Goal: Task Accomplishment & Management: Use online tool/utility

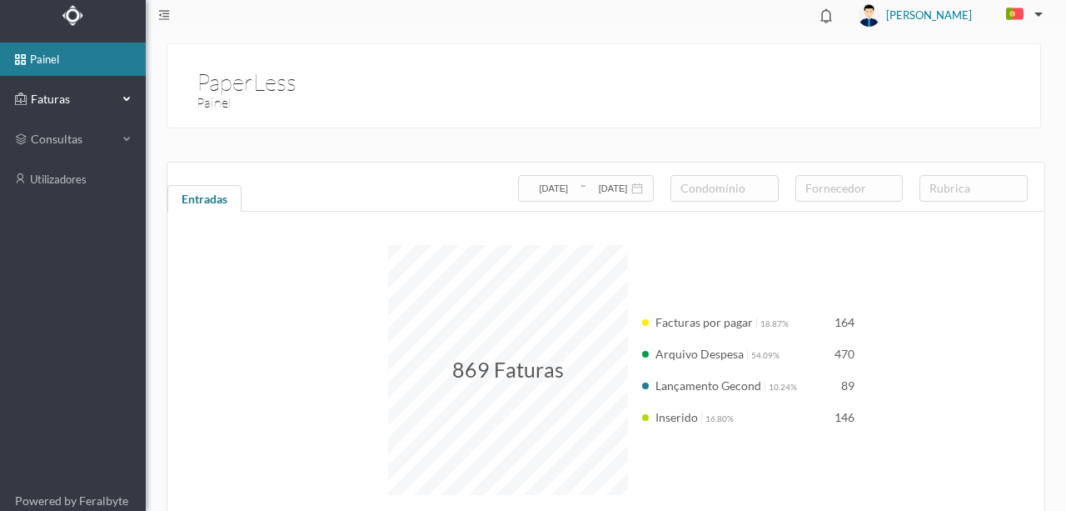
click at [59, 100] on span "Faturas" at bounding box center [73, 99] width 92 height 17
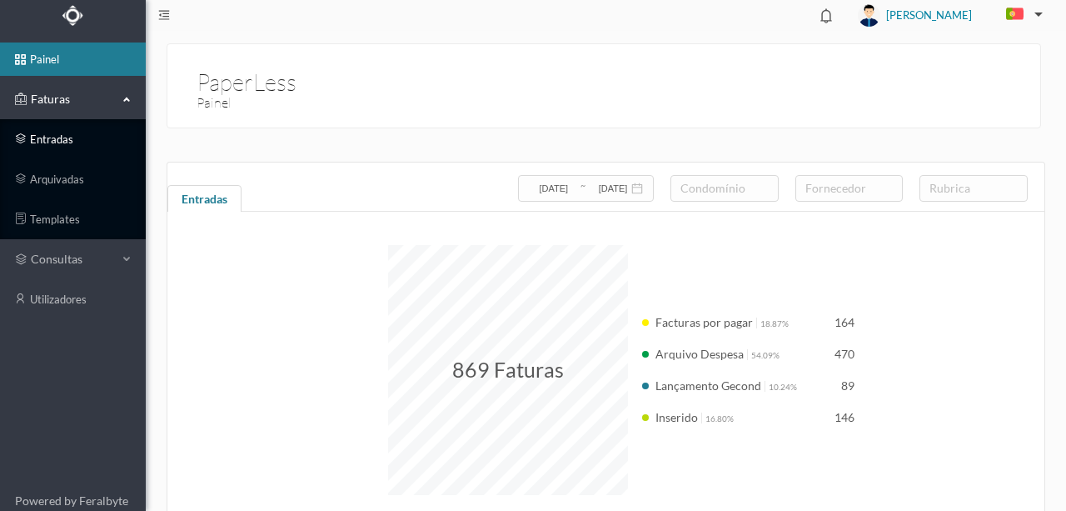
click at [62, 142] on link "entradas" at bounding box center [73, 138] width 146 height 33
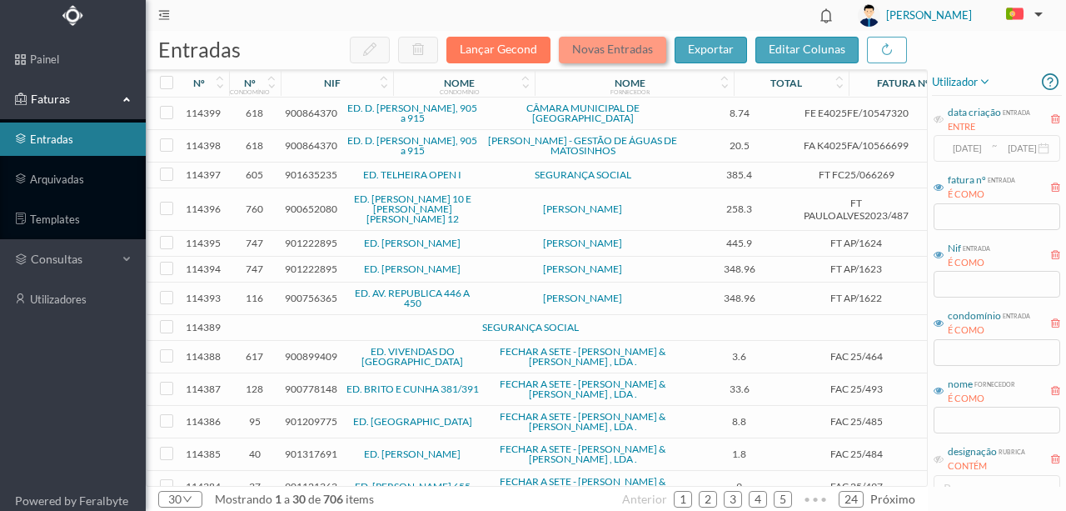
click at [605, 49] on button "Novas Entradas" at bounding box center [612, 50] width 107 height 27
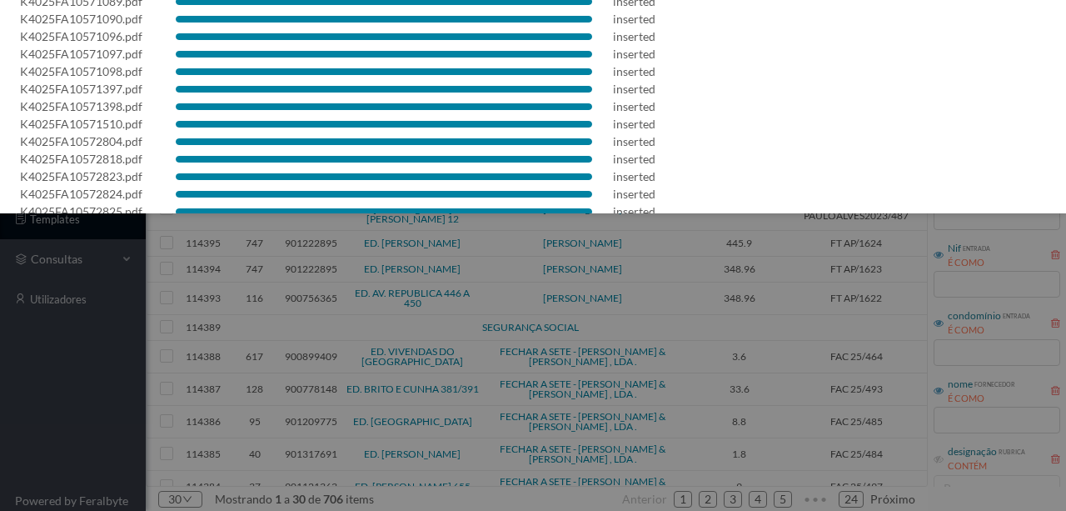
scroll to position [940, 0]
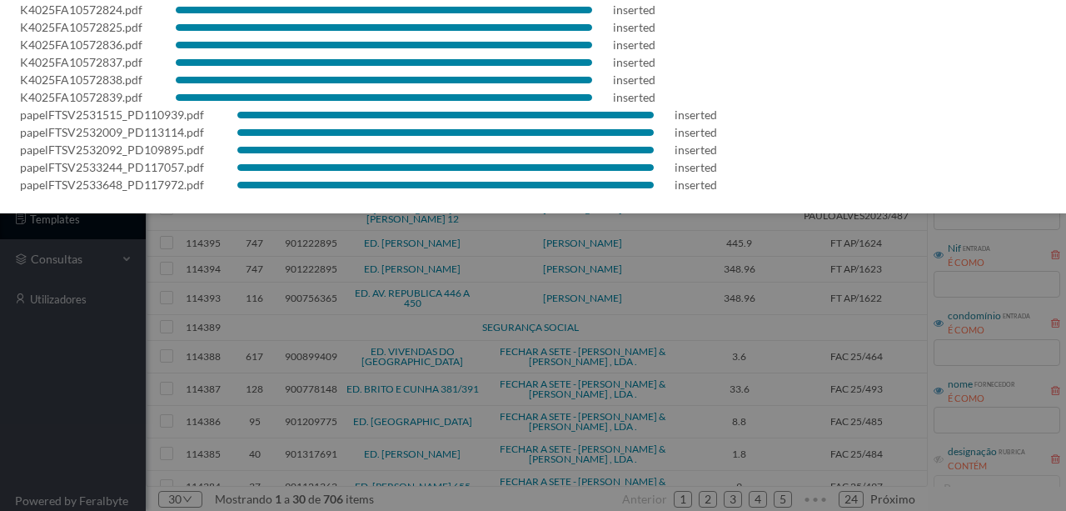
click at [930, 127] on div "papelFTSV2532009_PD113114.pdf inserted" at bounding box center [533, 131] width 1026 height 17
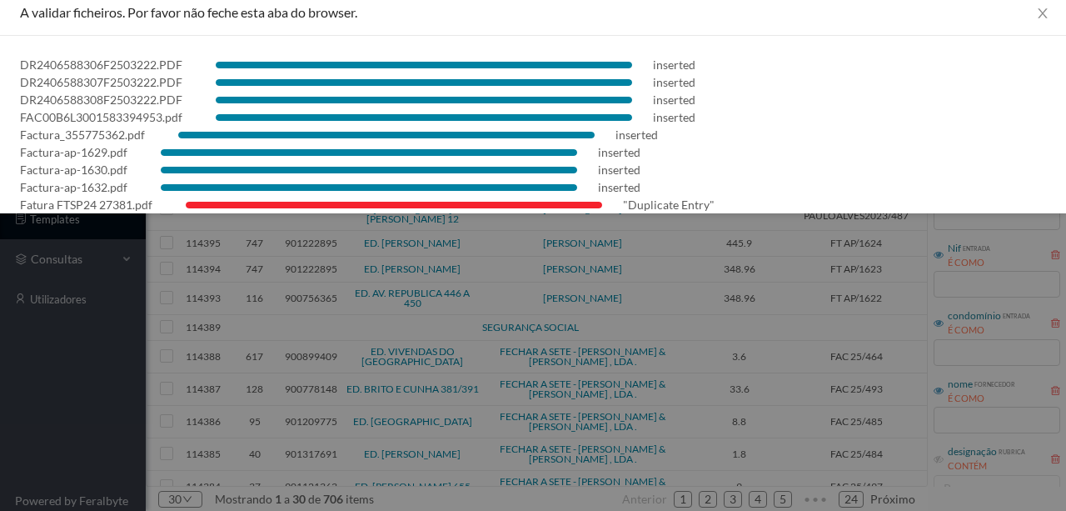
scroll to position [0, 0]
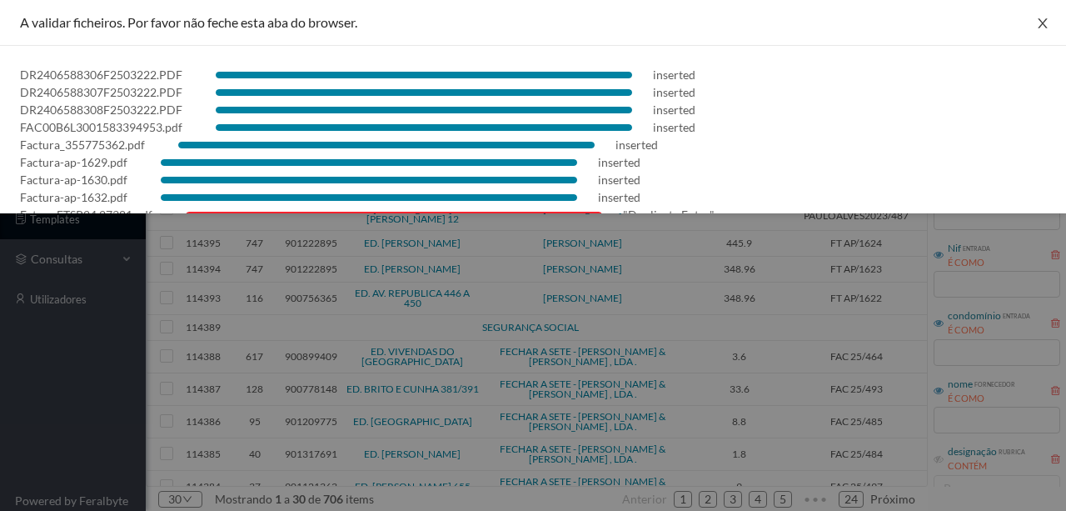
click at [1038, 25] on icon "icon: close" at bounding box center [1042, 23] width 13 height 13
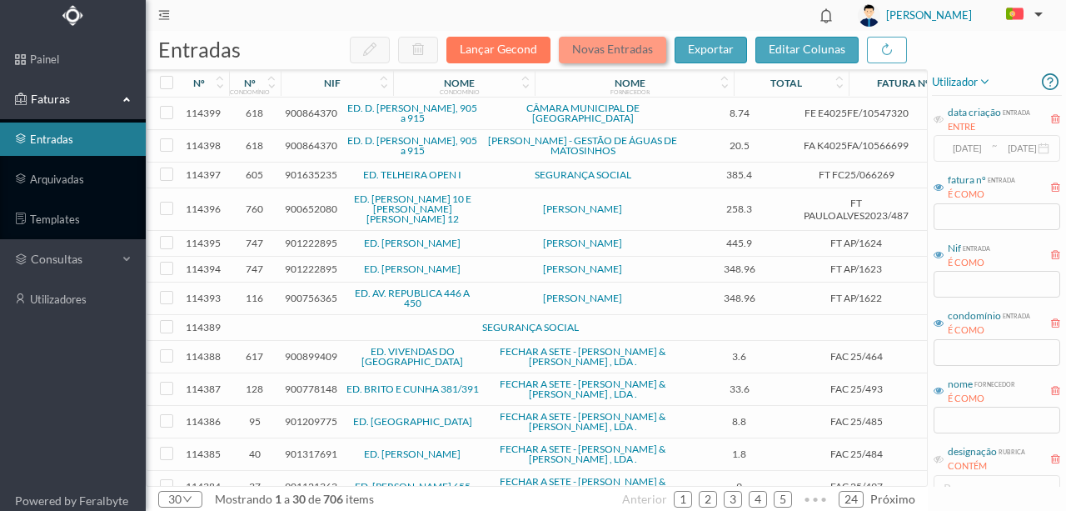
click at [631, 45] on button "Novas Entradas" at bounding box center [612, 50] width 107 height 27
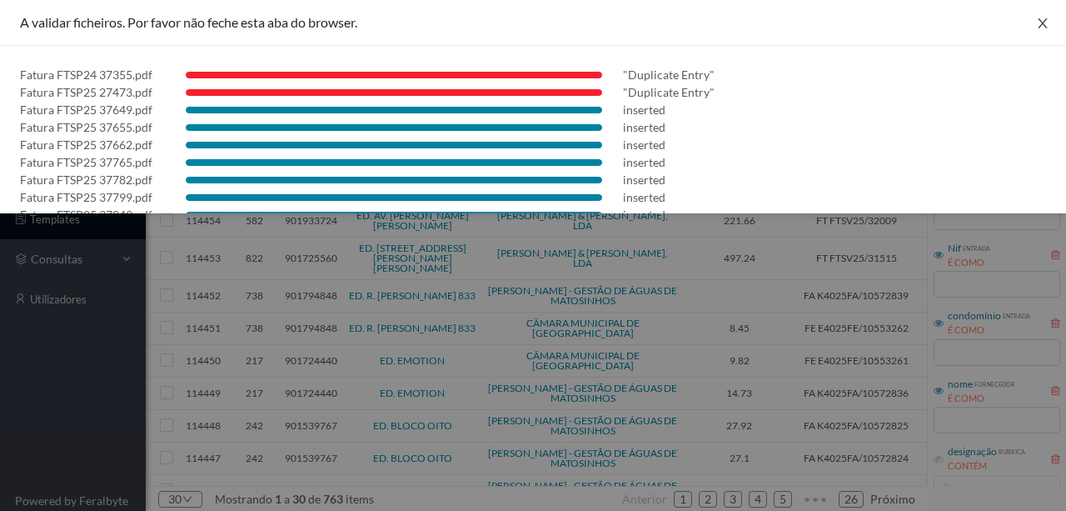
click at [1038, 22] on icon "icon: close" at bounding box center [1042, 23] width 9 height 10
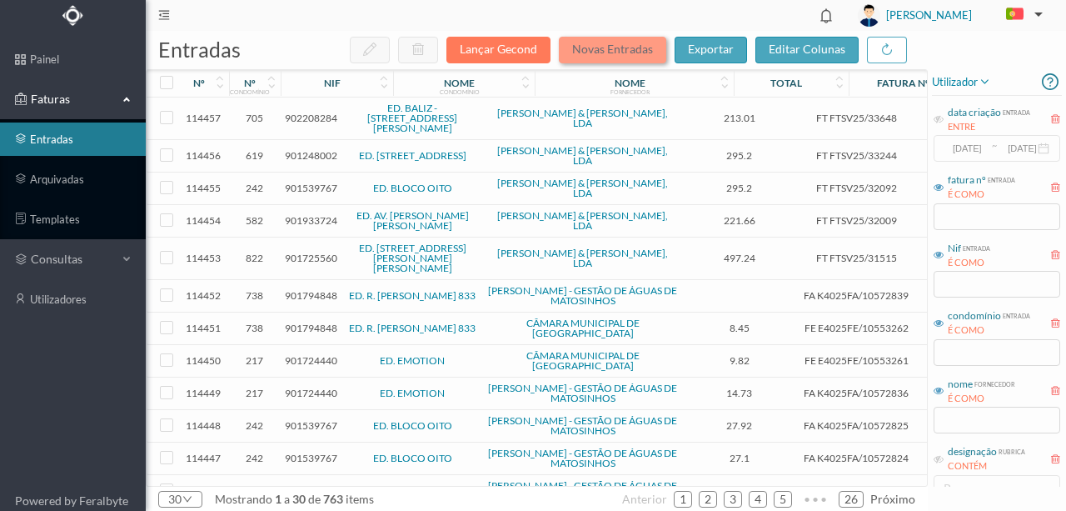
click at [604, 52] on button "Novas Entradas" at bounding box center [612, 50] width 107 height 27
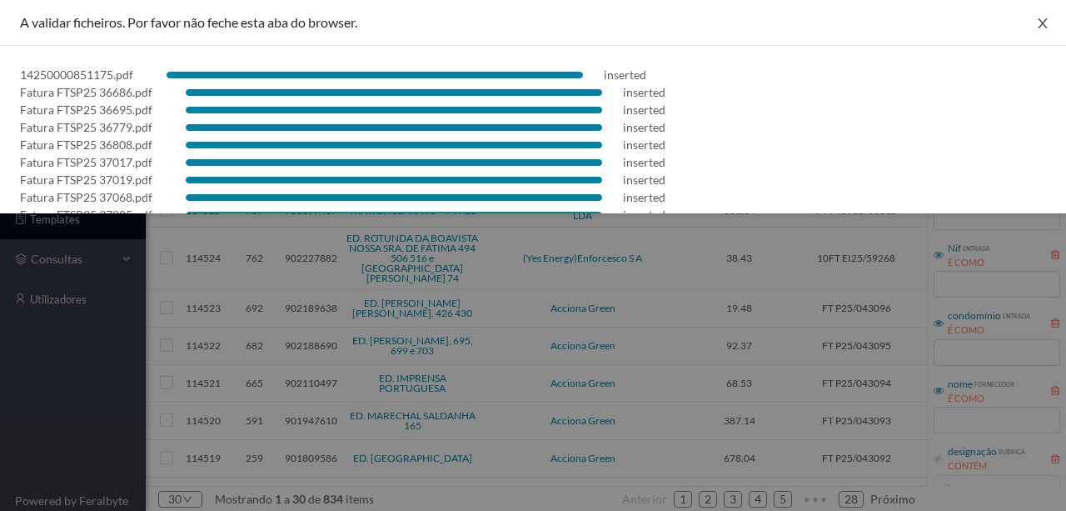
click at [1038, 27] on icon "icon: close" at bounding box center [1042, 23] width 9 height 10
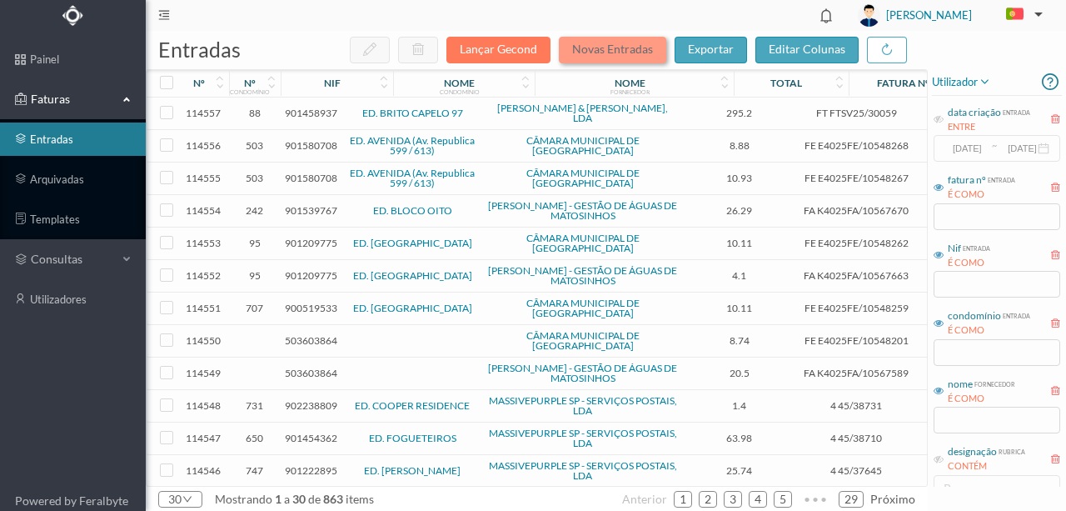
click at [598, 55] on button "Novas Entradas" at bounding box center [612, 50] width 107 height 27
click at [610, 56] on button "Novas Entradas" at bounding box center [612, 50] width 107 height 27
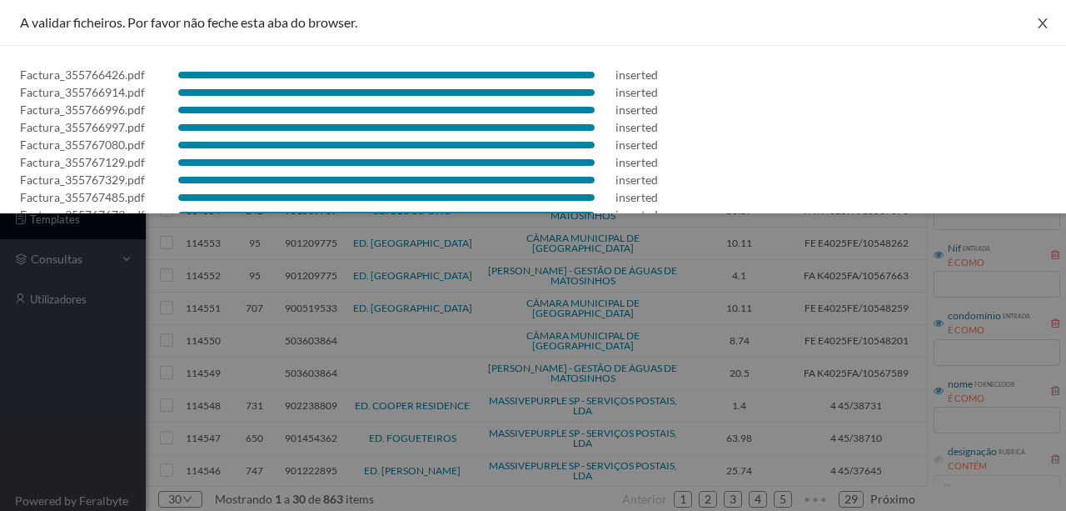
click at [1036, 26] on icon "icon: close" at bounding box center [1042, 23] width 13 height 13
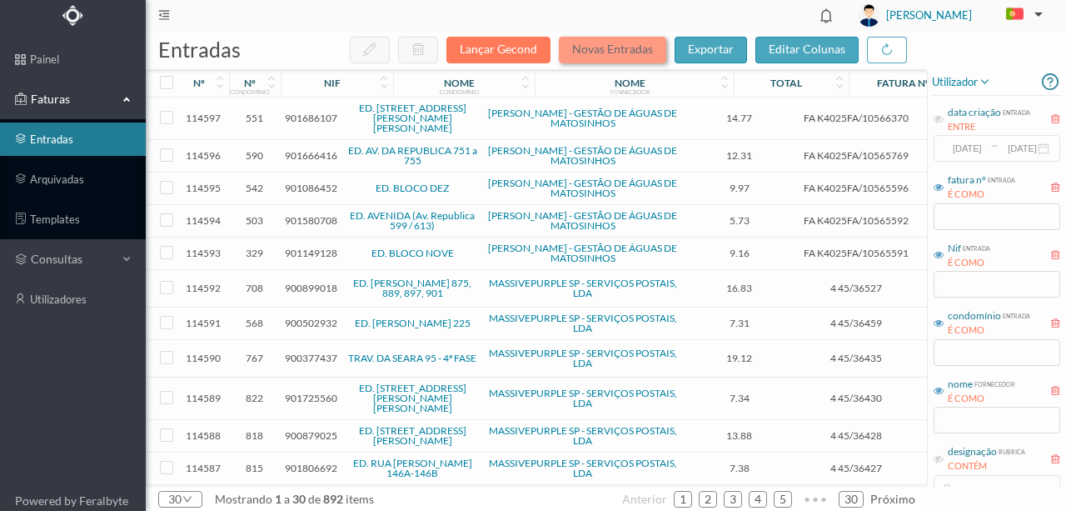
click at [601, 47] on button "Novas Entradas" at bounding box center [612, 50] width 107 height 27
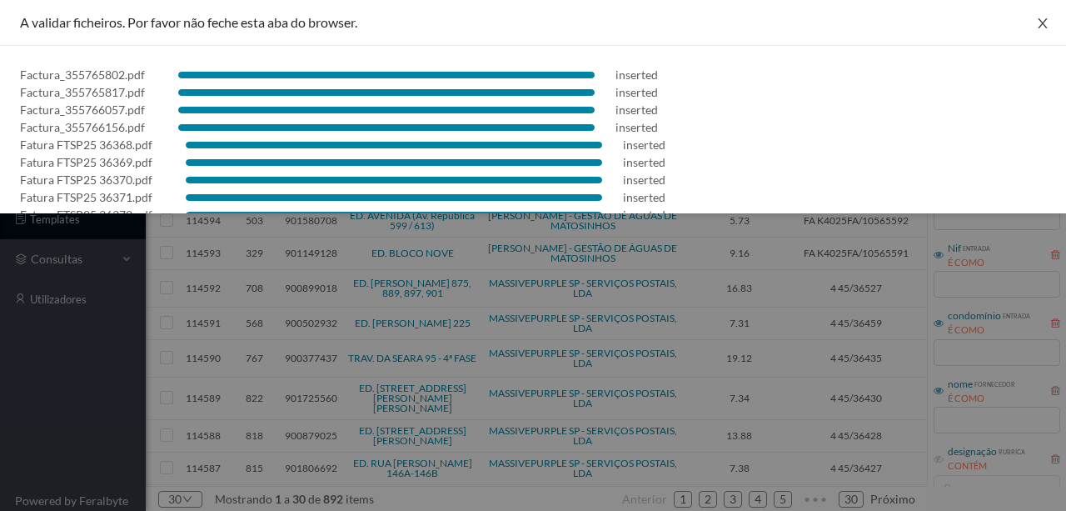
click at [1044, 19] on icon "icon: close" at bounding box center [1042, 23] width 13 height 13
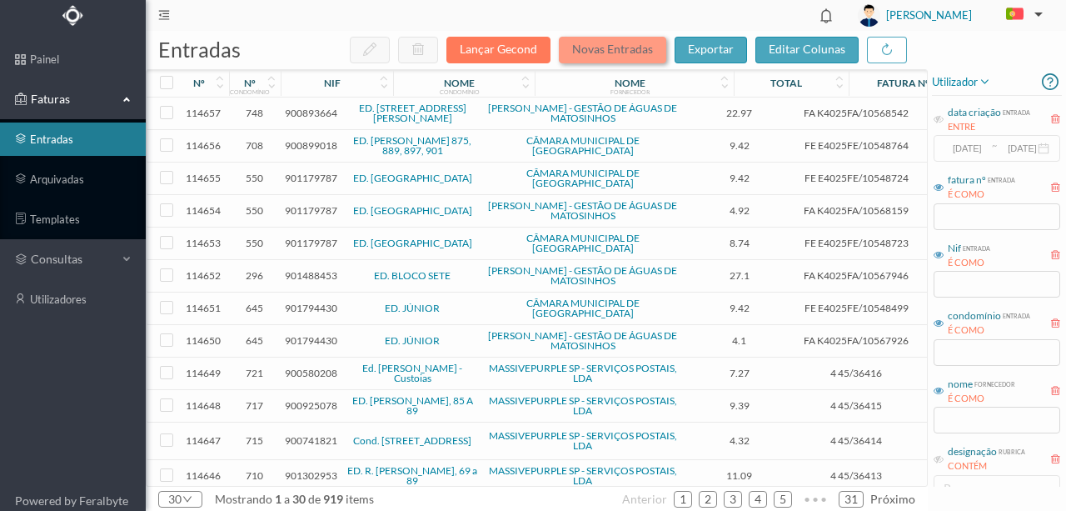
click at [620, 53] on button "Novas Entradas" at bounding box center [612, 50] width 107 height 27
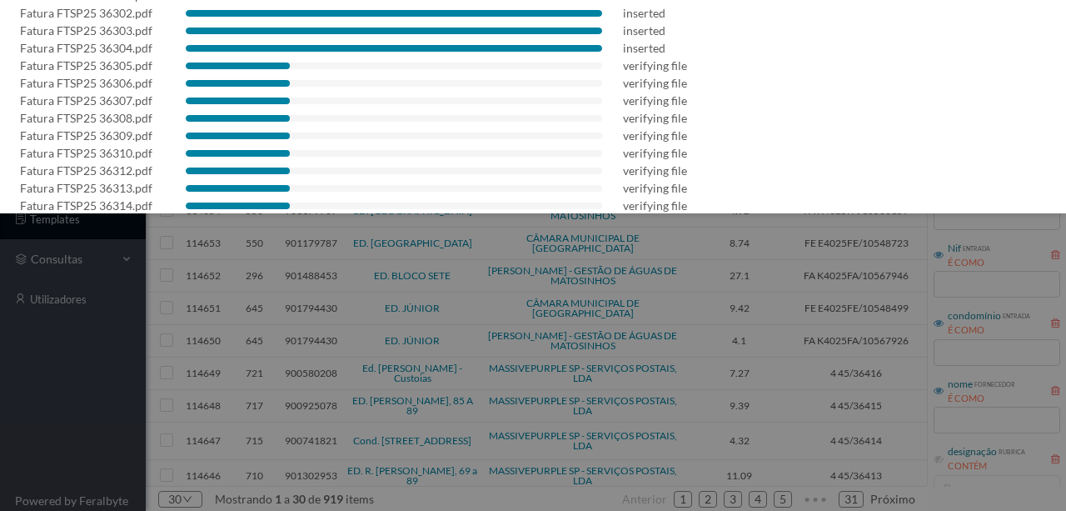
scroll to position [528, 0]
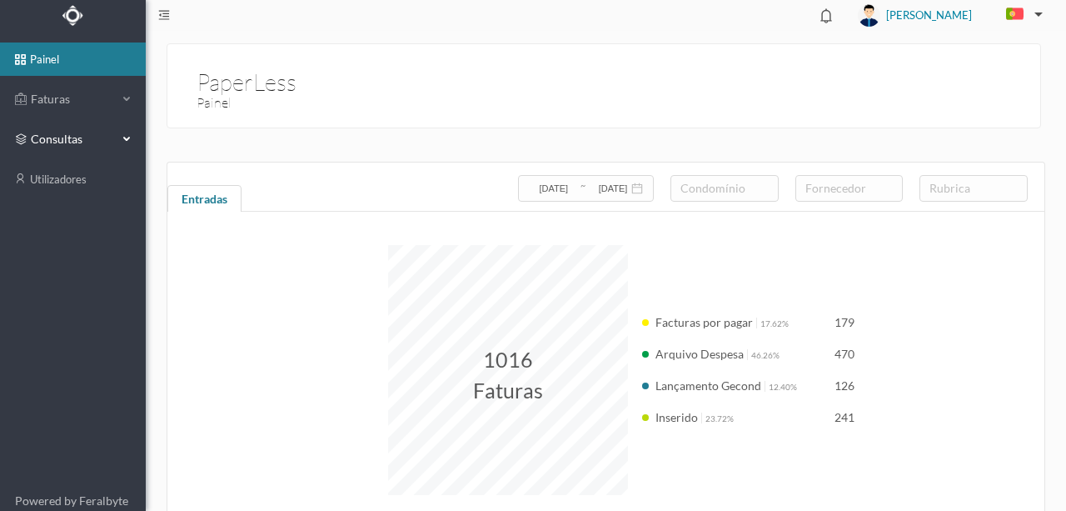
click at [62, 140] on span "consultas" at bounding box center [72, 139] width 83 height 17
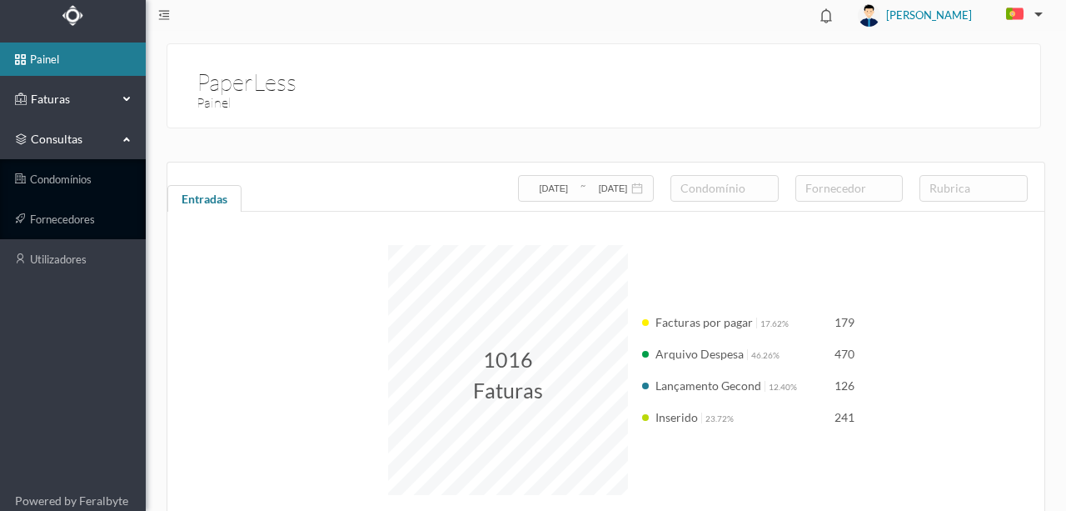
click at [62, 98] on span "Faturas" at bounding box center [73, 99] width 92 height 17
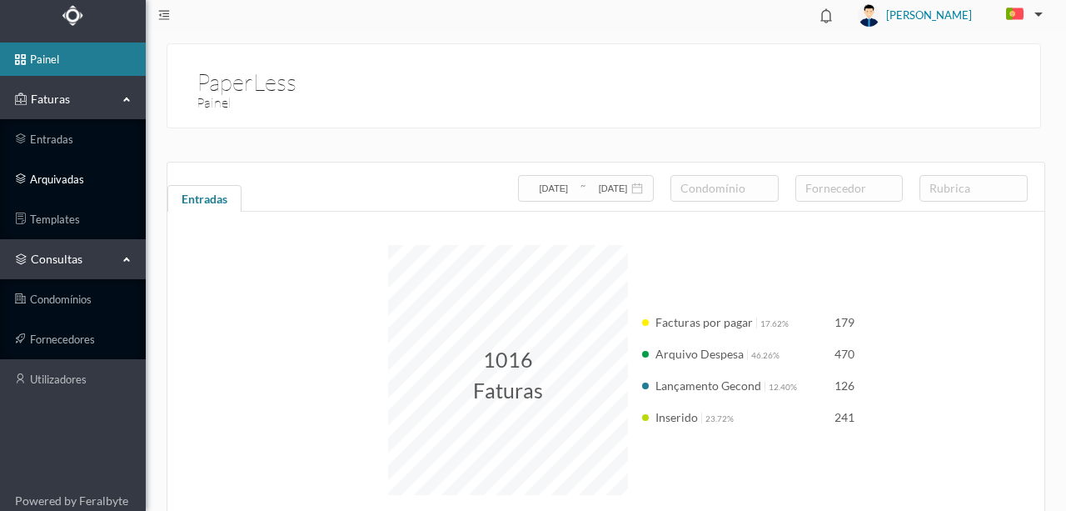
click at [56, 179] on link "arquivadas" at bounding box center [73, 178] width 146 height 33
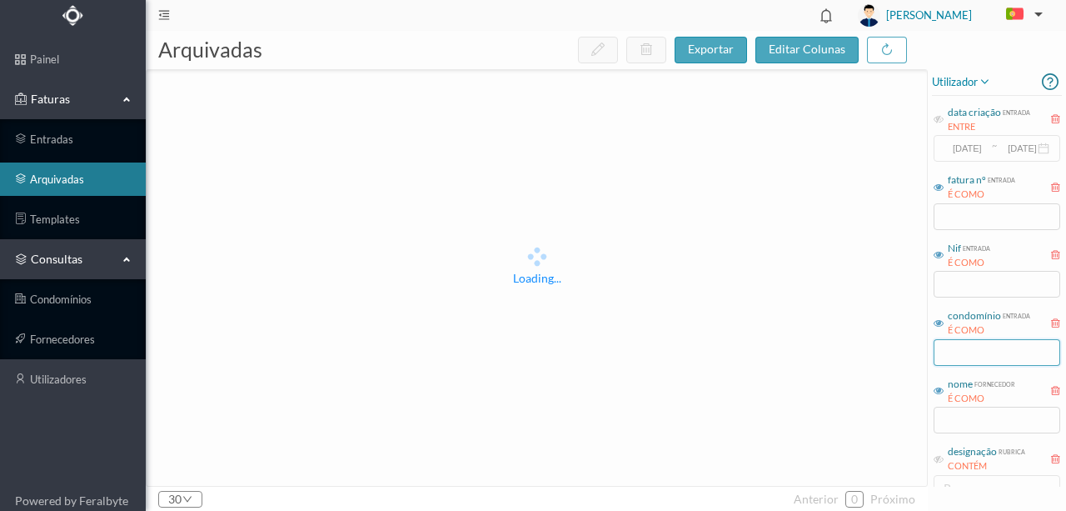
click at [968, 357] on input "text" at bounding box center [997, 352] width 127 height 27
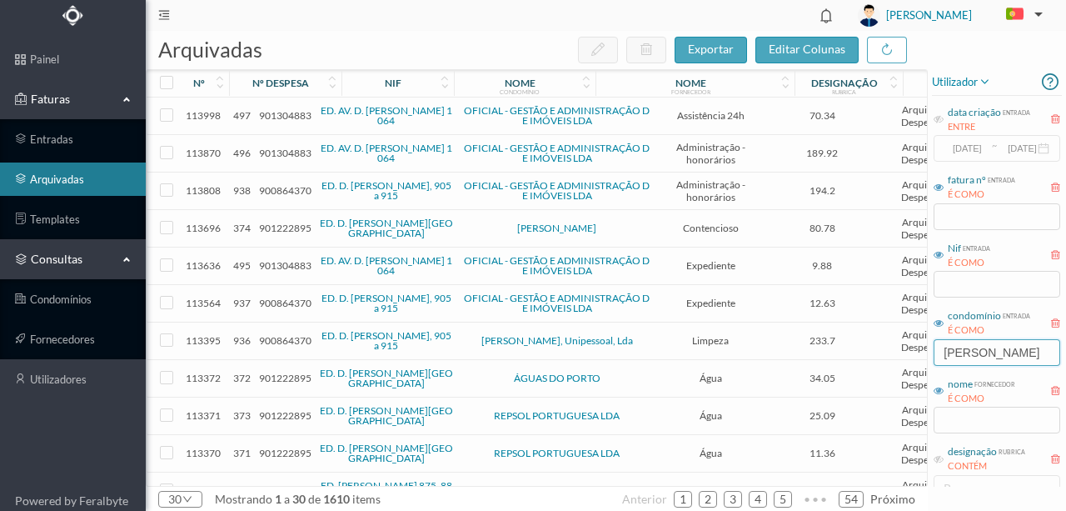
type input "[PERSON_NAME]"
click at [455, 29] on header "[PERSON_NAME]" at bounding box center [606, 15] width 921 height 31
click at [955, 423] on input "text" at bounding box center [997, 420] width 127 height 27
click at [940, 460] on icon at bounding box center [939, 459] width 10 height 10
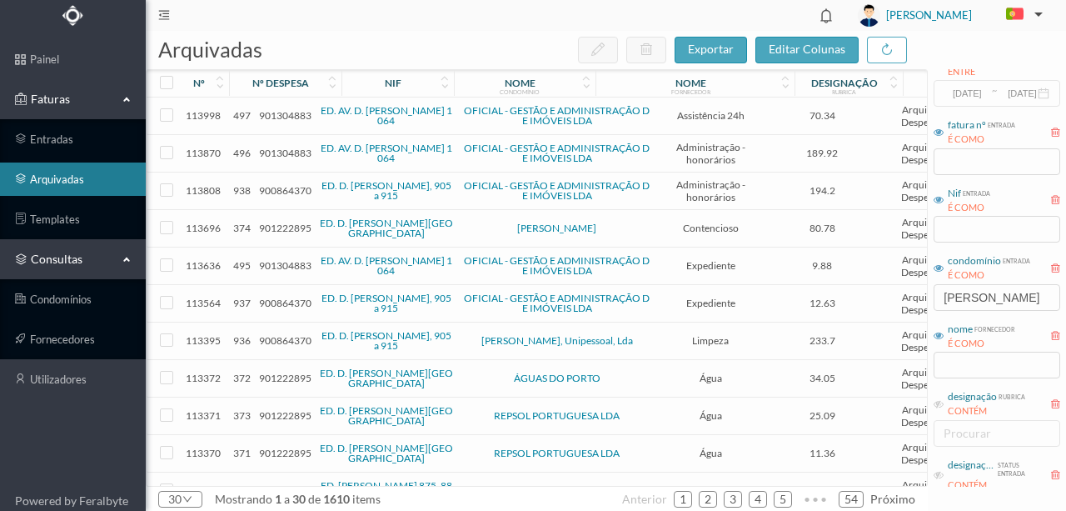
click at [938, 402] on icon at bounding box center [939, 404] width 10 height 10
click at [946, 367] on input "text" at bounding box center [997, 365] width 127 height 27
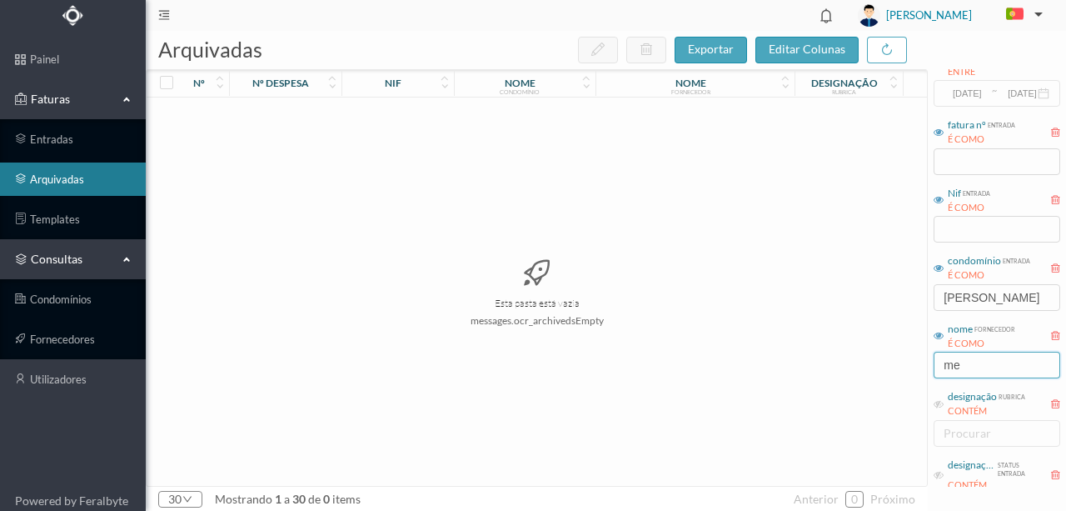
type input "m"
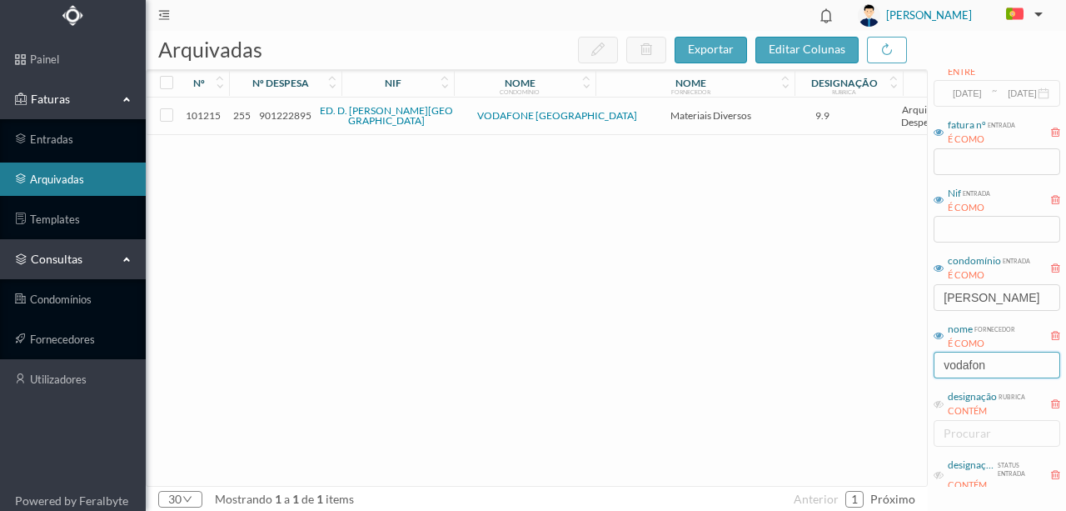
type input "vodafon"
click at [348, 117] on link "ED. D. [PERSON_NAME][GEOGRAPHIC_DATA]" at bounding box center [386, 115] width 133 height 22
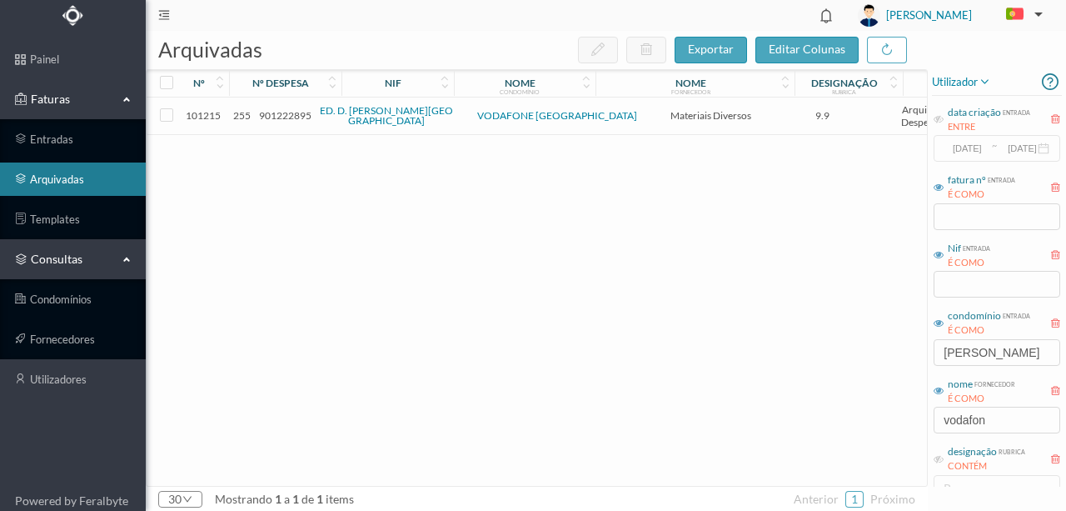
click at [280, 116] on span "901222895" at bounding box center [285, 115] width 52 height 12
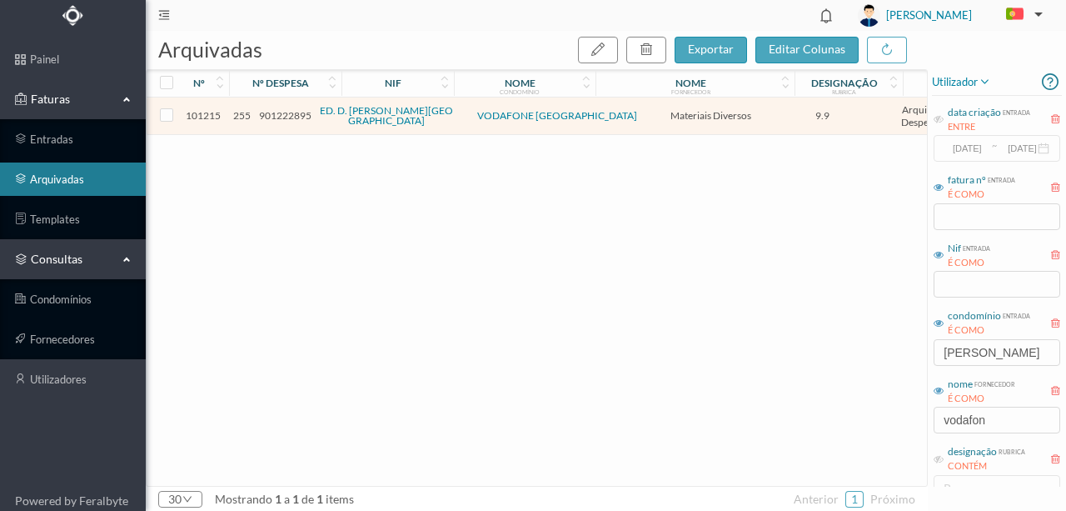
click at [280, 116] on span "901222895" at bounding box center [285, 115] width 52 height 12
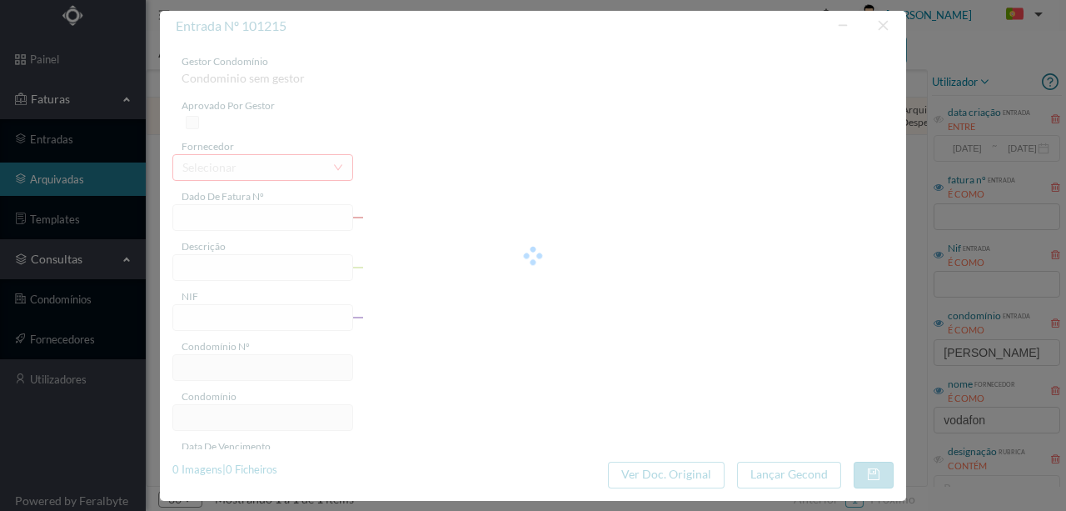
type input "YFA V08/8303686549"
type input "1 Cartão EASYGO"
type input "901222895"
type input "[DATE]"
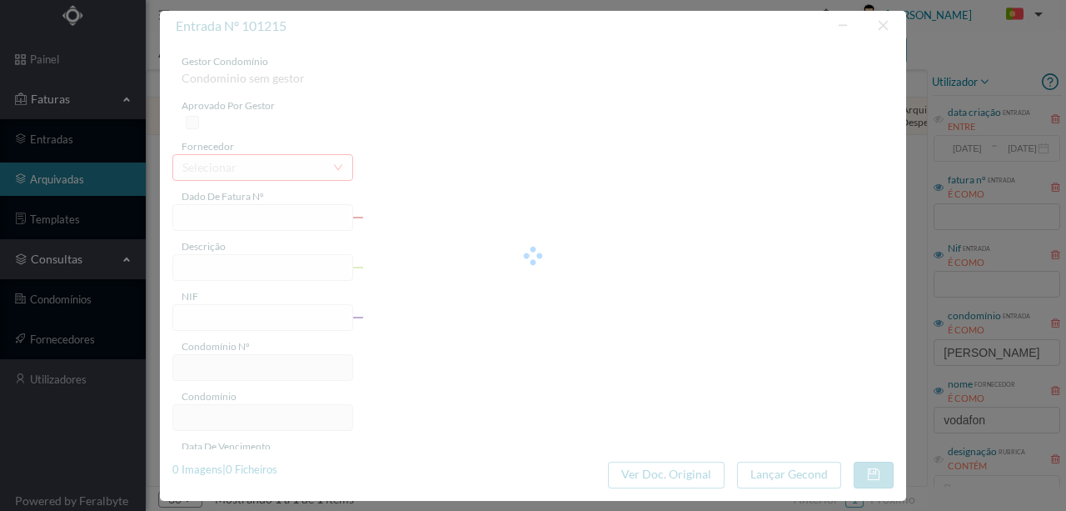
type input "[DATE]"
type input "9.90"
type input "747"
type input "ED. D. [PERSON_NAME][GEOGRAPHIC_DATA]"
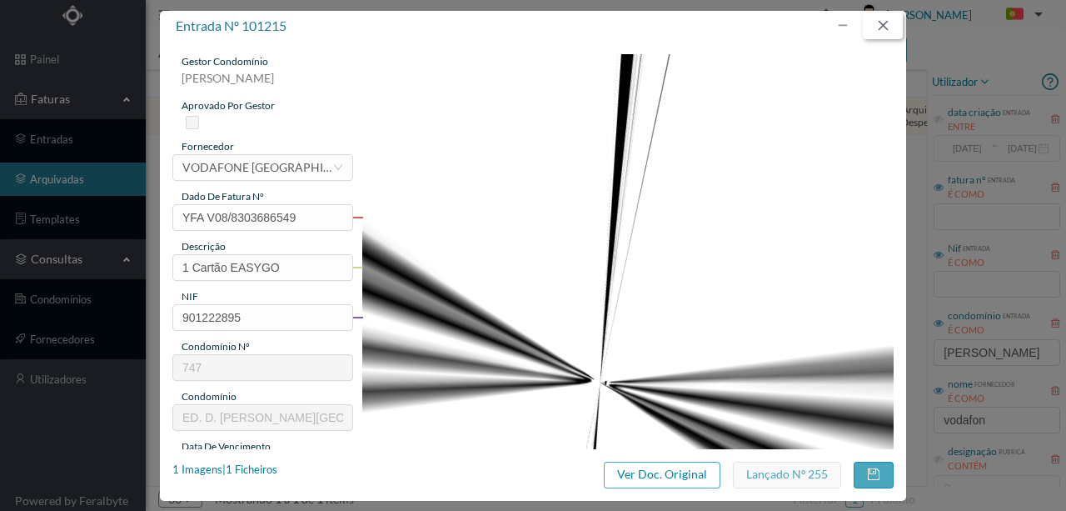
click at [886, 25] on button "button" at bounding box center [883, 25] width 40 height 27
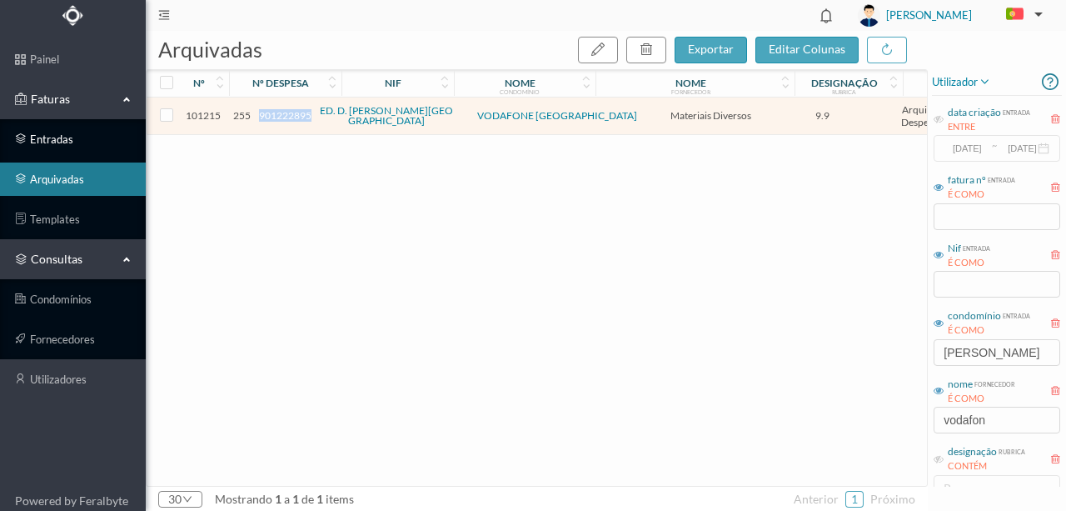
click at [47, 140] on link "entradas" at bounding box center [73, 138] width 146 height 33
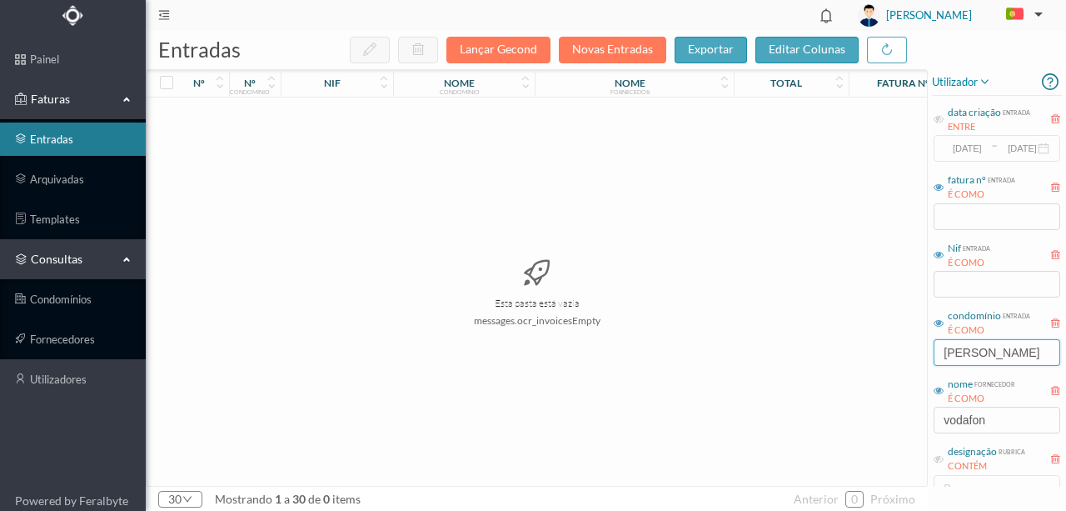
drag, startPoint x: 1025, startPoint y: 350, endPoint x: 771, endPoint y: 365, distance: 253.7
click at [771, 365] on div "entradas Lançar Gecond Novas Entradas exportar editar colunas nº nº condomínio …" at bounding box center [606, 271] width 921 height 480
drag, startPoint x: 995, startPoint y: 420, endPoint x: 808, endPoint y: 412, distance: 186.8
click at [788, 412] on div "entradas Lançar Gecond Novas Entradas exportar editar colunas nº nº condomínio …" at bounding box center [606, 271] width 921 height 480
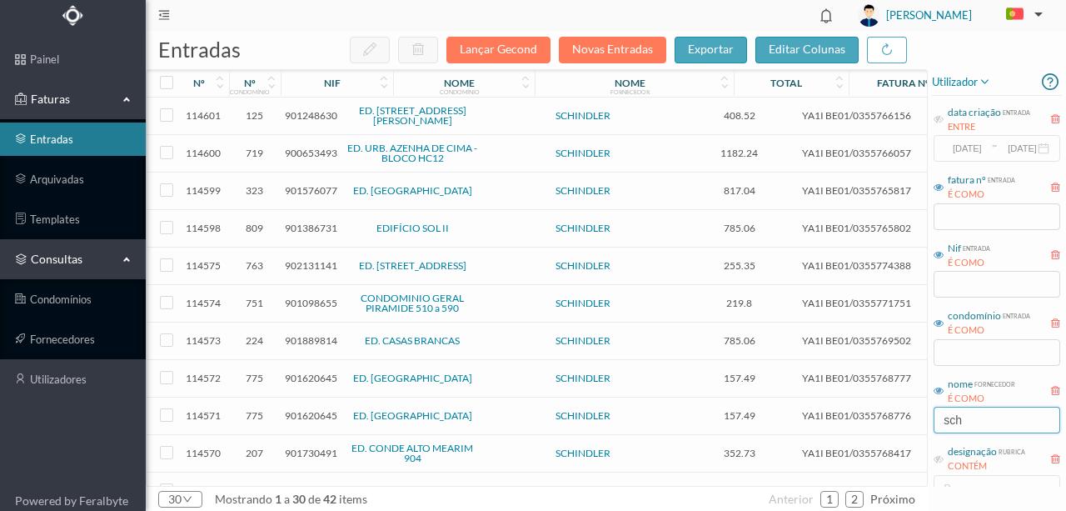
type input "sch"
click at [307, 115] on span "901248630" at bounding box center [311, 115] width 52 height 12
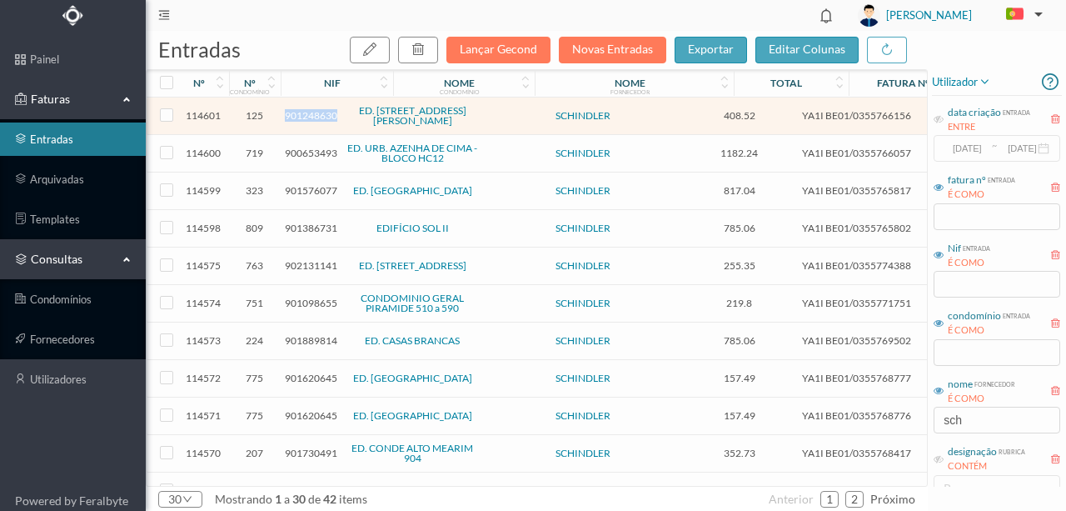
click at [307, 115] on span "901248630" at bounding box center [311, 115] width 52 height 12
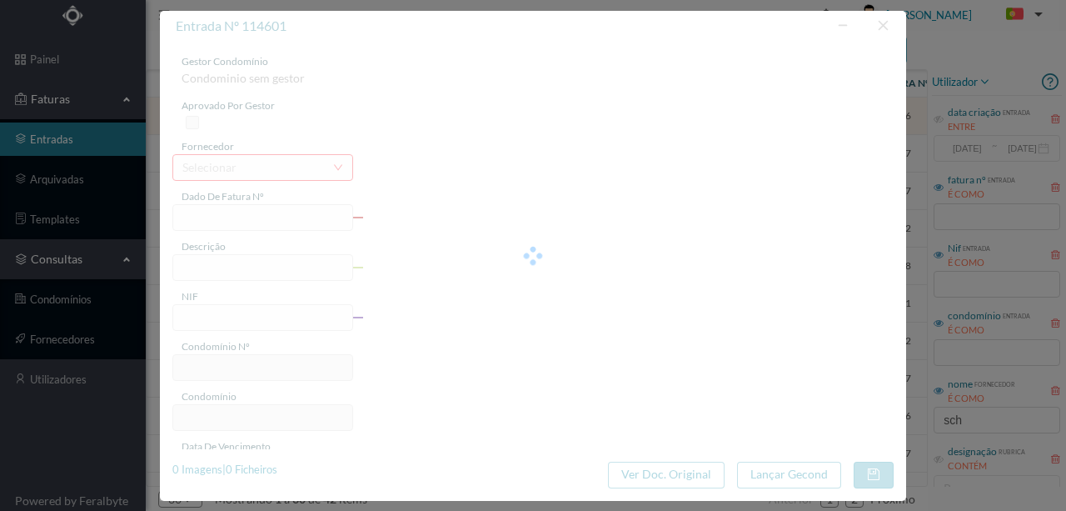
type input "YA1I BE01/0355766156"
type input "Serviço Assistência: De [DATE] a [DATE] Total"
type input "901248630"
type input "[DATE]"
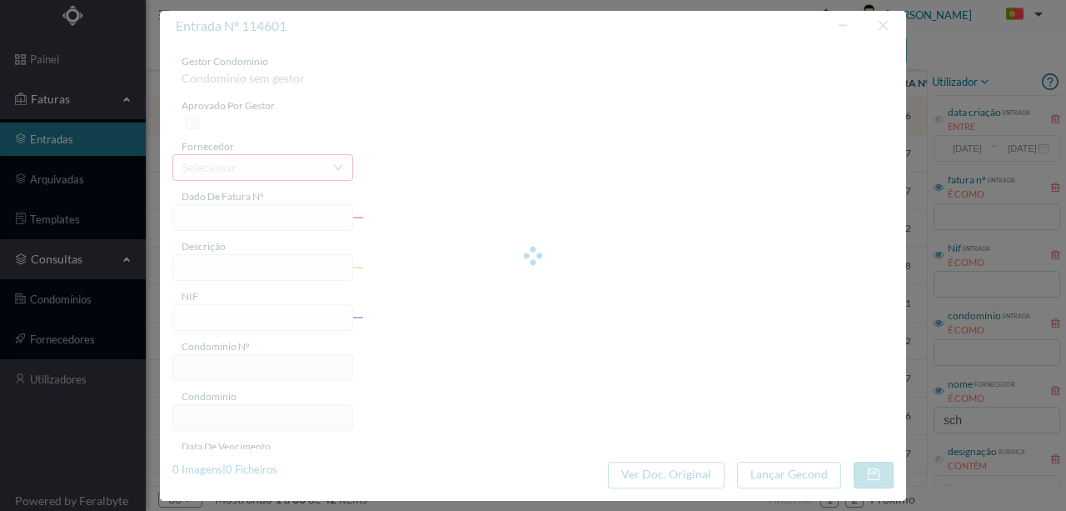
type input "408.52"
type input "125"
type input "ED. [STREET_ADDRESS][PERSON_NAME]"
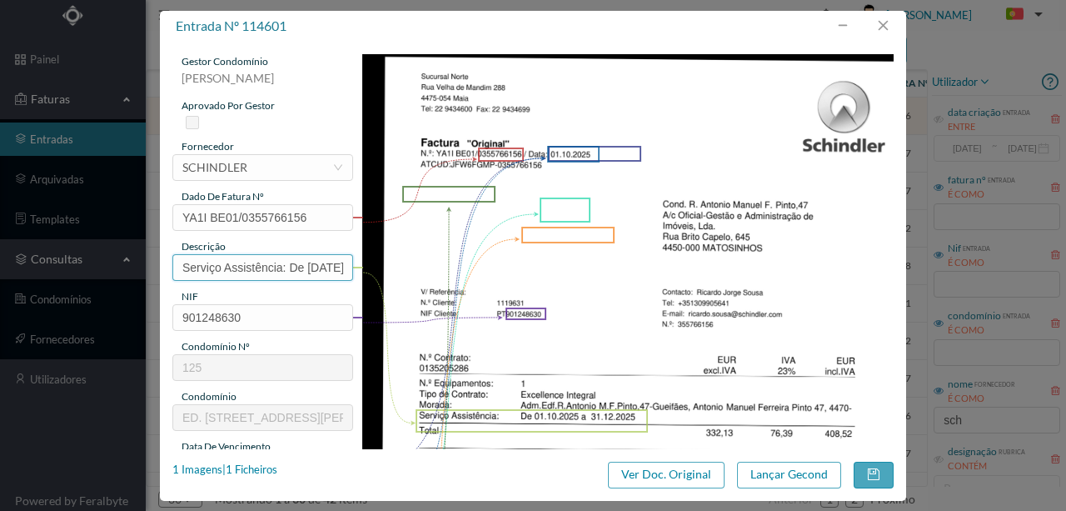
scroll to position [0, 122]
drag, startPoint x: 177, startPoint y: 260, endPoint x: 488, endPoint y: 282, distance: 312.3
click at [488, 282] on div "gestor condomínio [PERSON_NAME] aprovado por gestor fornecedor selecionar SCHIN…" at bounding box center [532, 442] width 721 height 776
drag, startPoint x: 344, startPoint y: 265, endPoint x: 57, endPoint y: 267, distance: 287.4
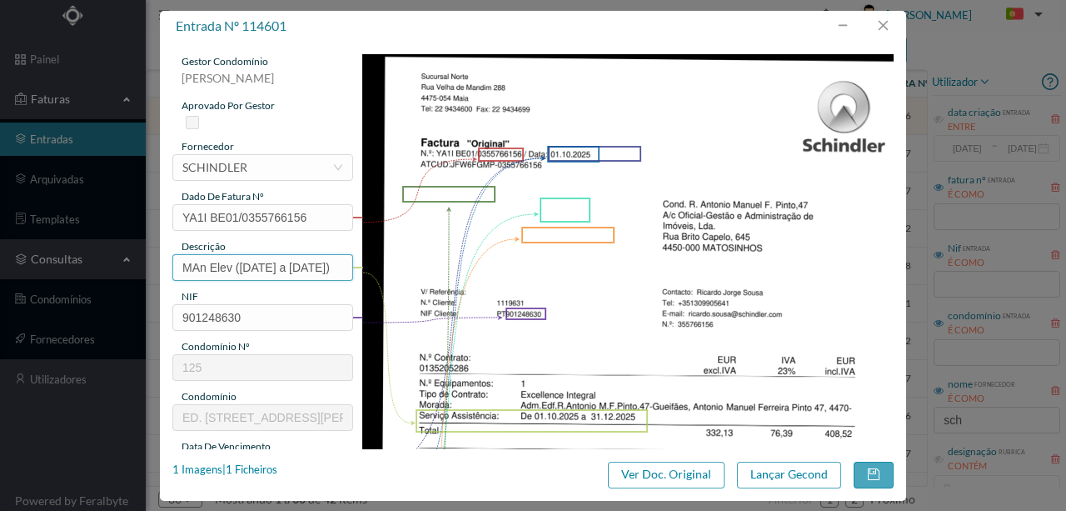
click at [53, 265] on div "entrada nº 114601 gestor condomínio [PERSON_NAME] aprovado por gestor fornecedo…" at bounding box center [533, 255] width 1066 height 511
type input "MAn Elev (01.10.2025 a 31.12.2025)"
drag, startPoint x: 227, startPoint y: 270, endPoint x: 491, endPoint y: 264, distance: 265.0
click at [496, 264] on img at bounding box center [628, 429] width 532 height 751
drag, startPoint x: 198, startPoint y: 267, endPoint x: 188, endPoint y: 269, distance: 10.3
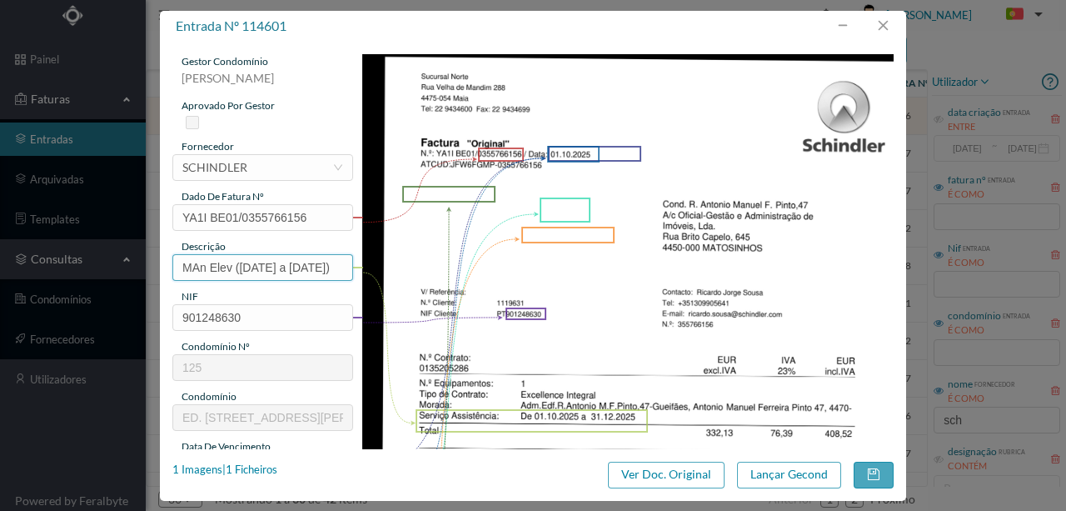
click at [198, 267] on input "MAn Elev (01.10.2025 a 31.12.2025)" at bounding box center [262, 267] width 181 height 27
type input "a"
drag, startPoint x: 242, startPoint y: 263, endPoint x: 202, endPoint y: 267, distance: 40.1
click at [202, 267] on input "text" at bounding box center [262, 267] width 181 height 27
drag, startPoint x: 342, startPoint y: 262, endPoint x: 112, endPoint y: 271, distance: 230.9
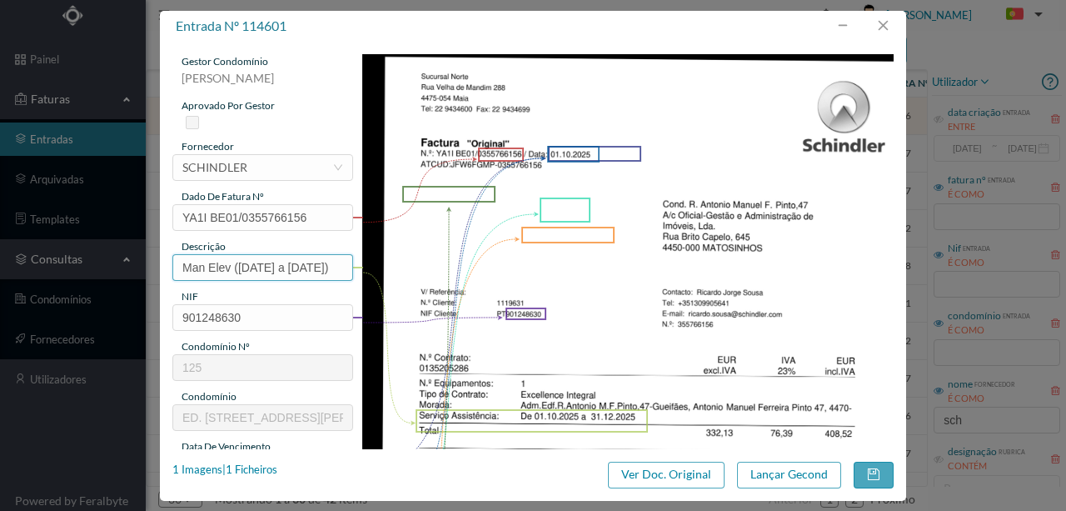
click at [55, 267] on div "entrada nº 114601 gestor condomínio Susana Silva aprovado por gestor fornecedor…" at bounding box center [533, 255] width 1066 height 511
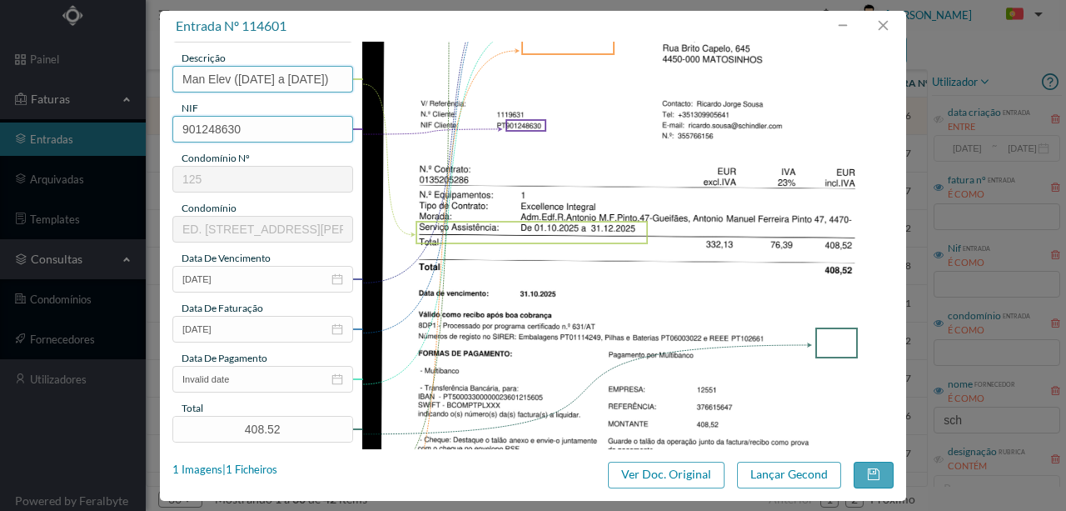
scroll to position [222, 0]
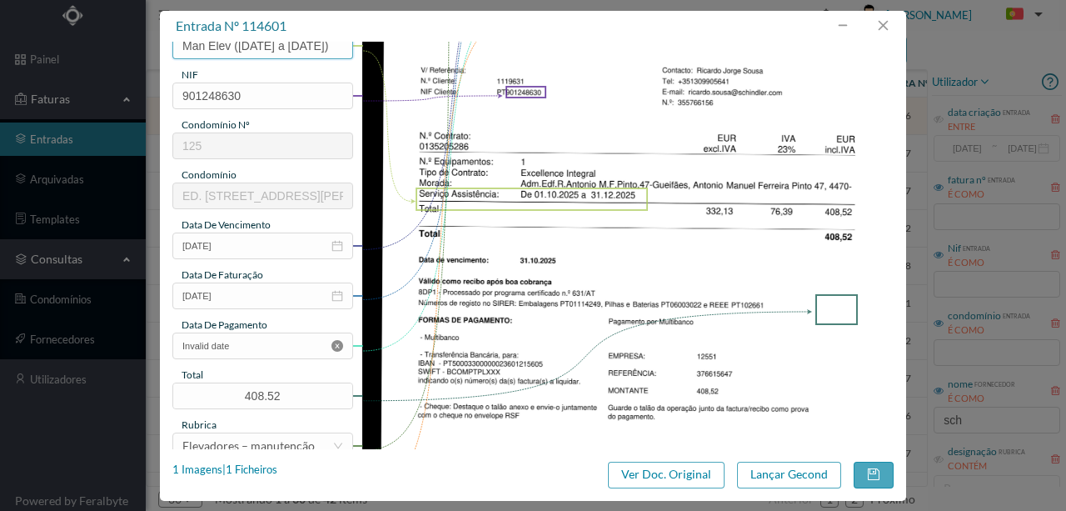
type input "Man Elev (01.10.2025 a 31.12.2025)"
click at [336, 344] on icon "icon: close-circle" at bounding box center [338, 346] width 12 height 12
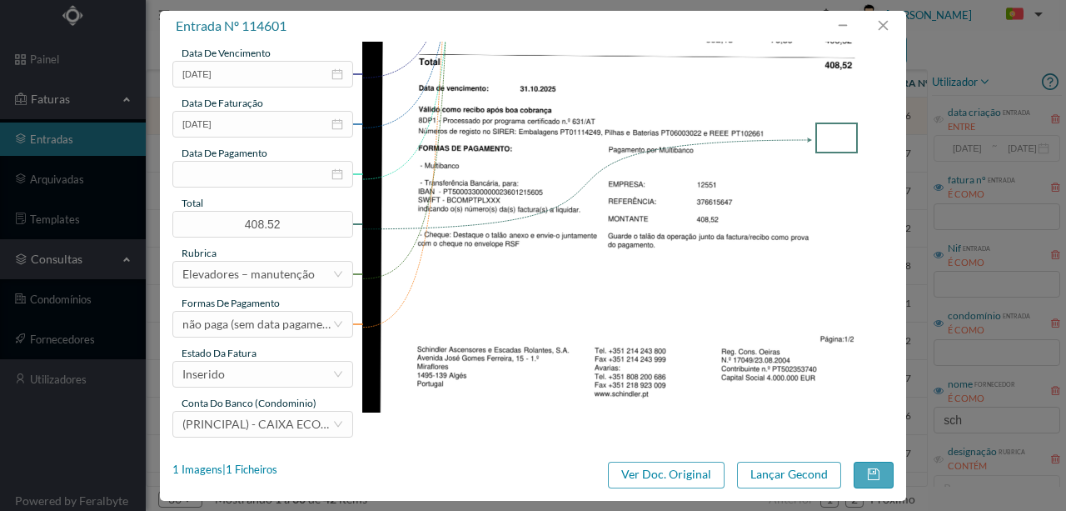
scroll to position [394, 0]
click at [271, 376] on div "Inserido" at bounding box center [257, 373] width 150 height 25
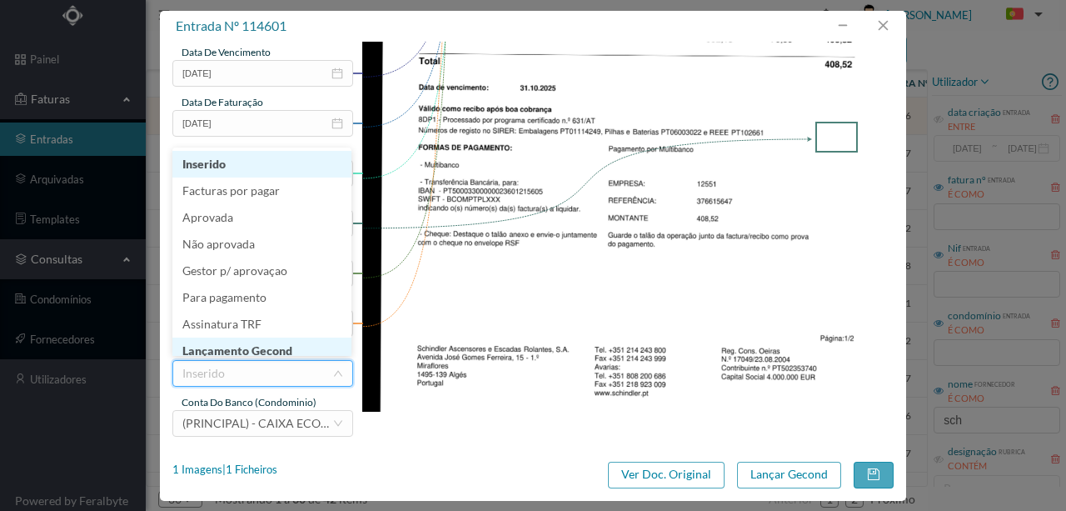
scroll to position [8, 0]
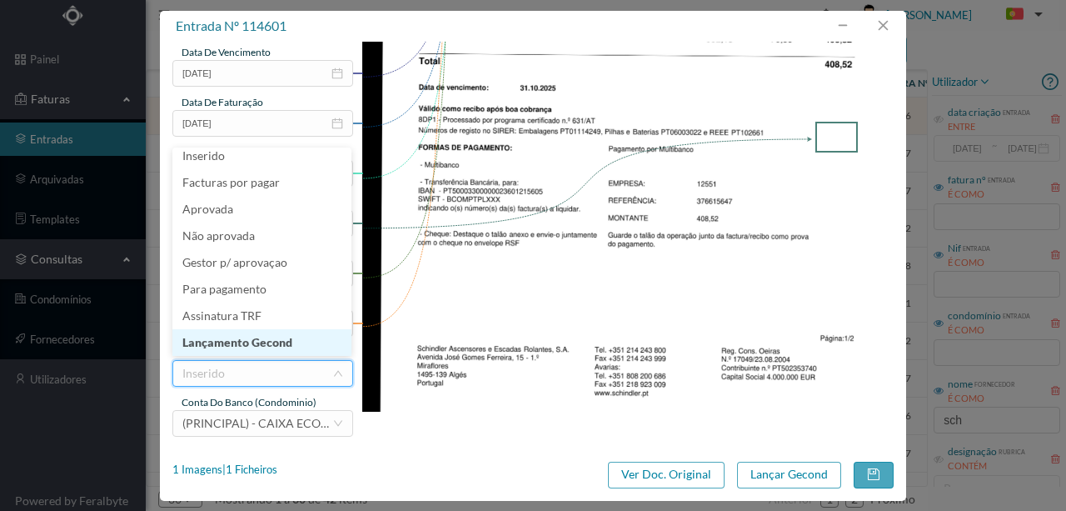
click at [273, 345] on li "Lançamento Gecond" at bounding box center [261, 342] width 179 height 27
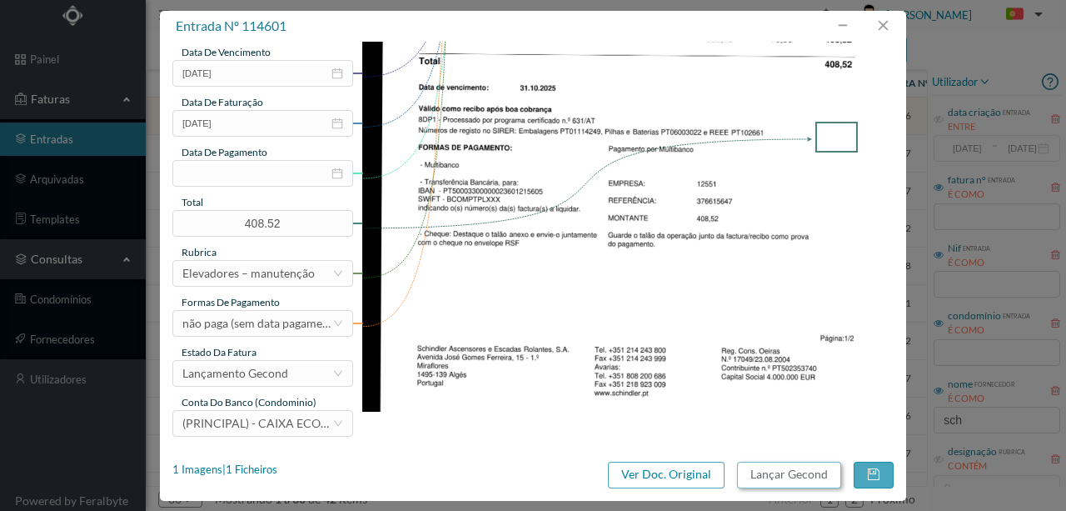
click at [779, 476] on button "Lançar Gecond" at bounding box center [789, 474] width 104 height 27
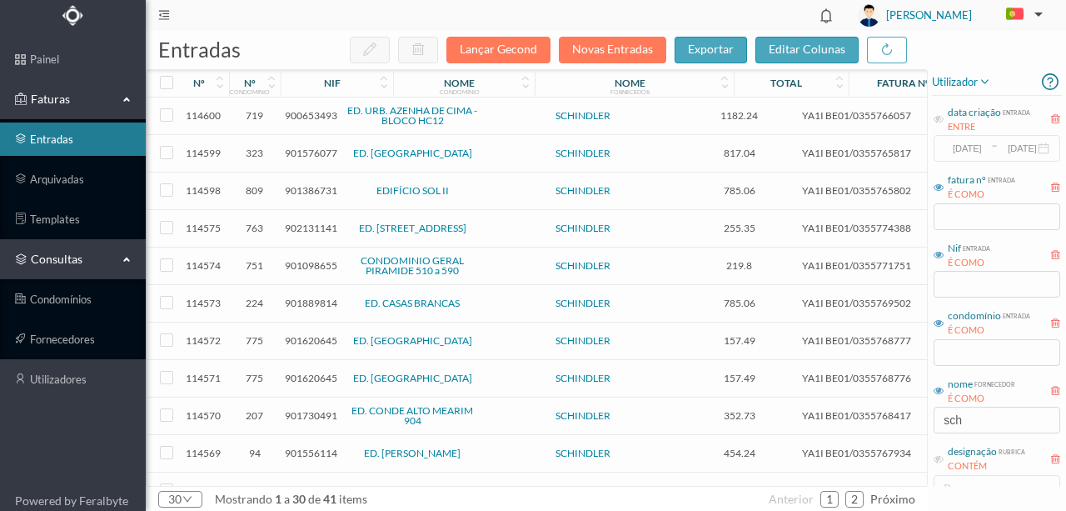
click at [306, 152] on span "901576077" at bounding box center [311, 153] width 52 height 12
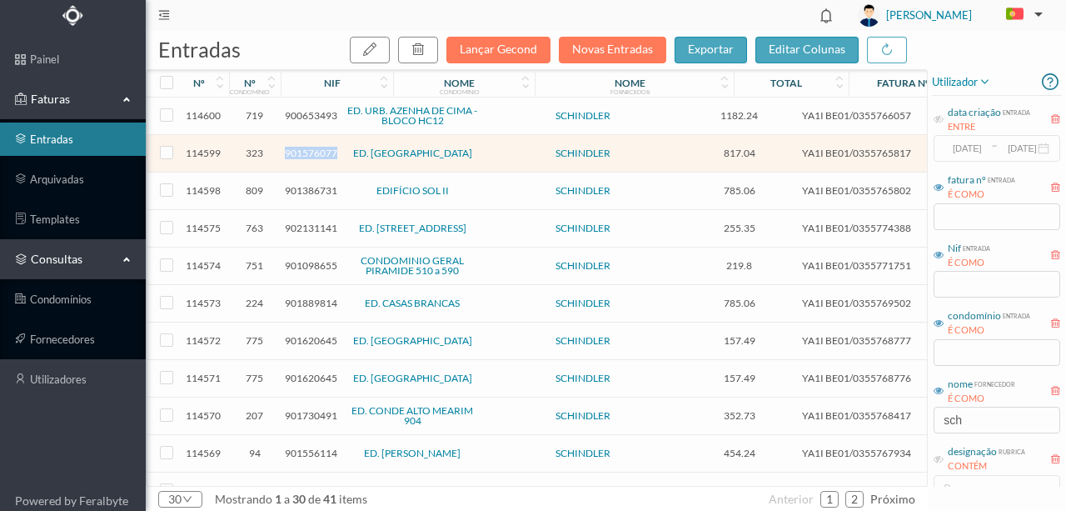
click at [306, 152] on span "901576077" at bounding box center [311, 153] width 52 height 12
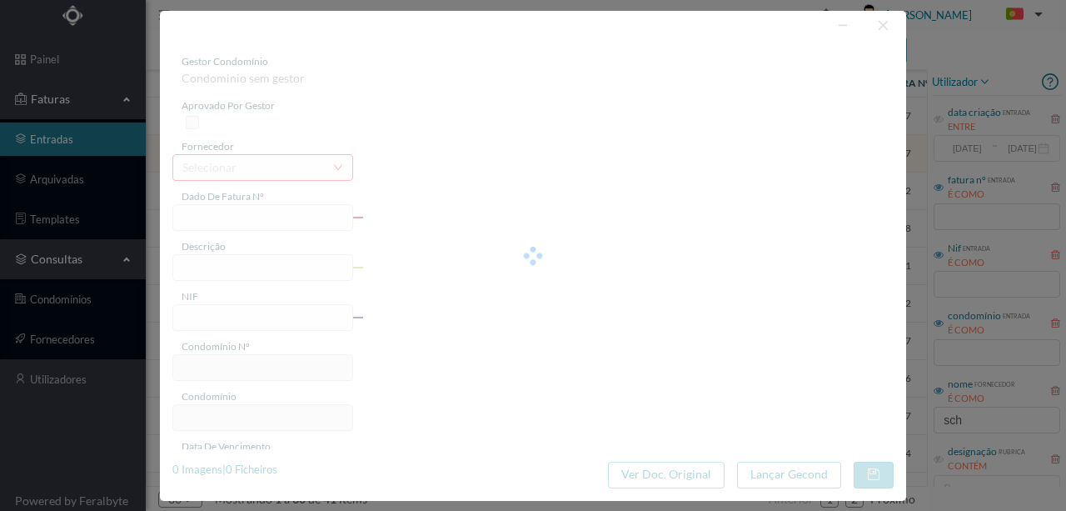
type input "YA1I BE01/0355765817"
type input "CT EMMA NHTU CUITICIO DBlarrit MATOSINH Serviço Assistência: De 0114N9n9c A 04 …"
type input "901576077"
type input "Invalid date"
type input "01-10-2025"
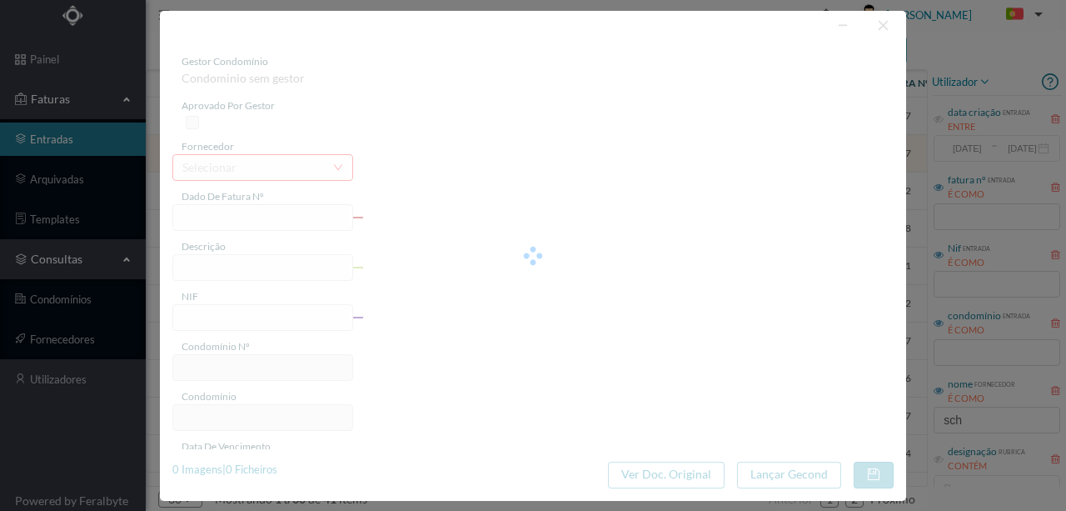
type input "817.04"
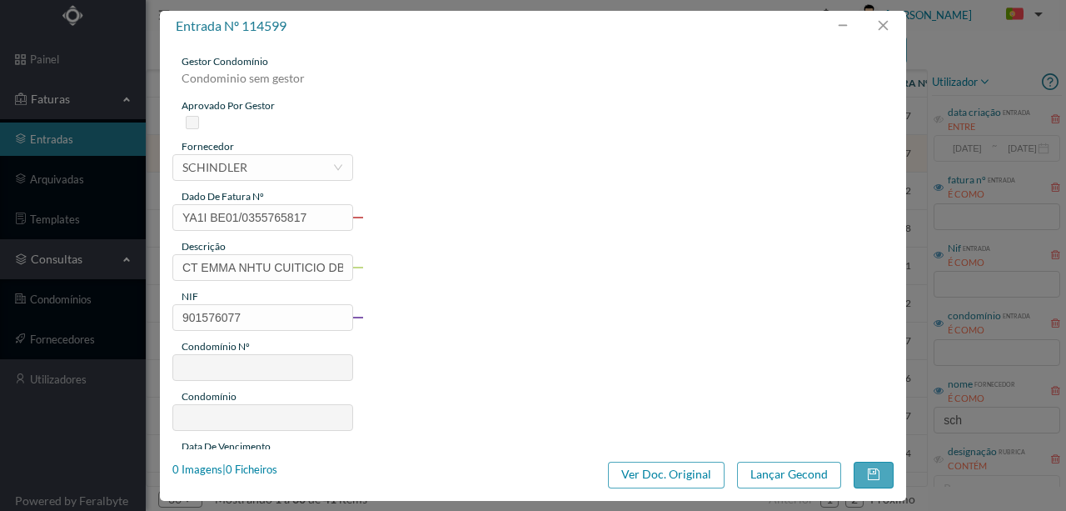
type input "323"
type input "ED. BIARRITZ"
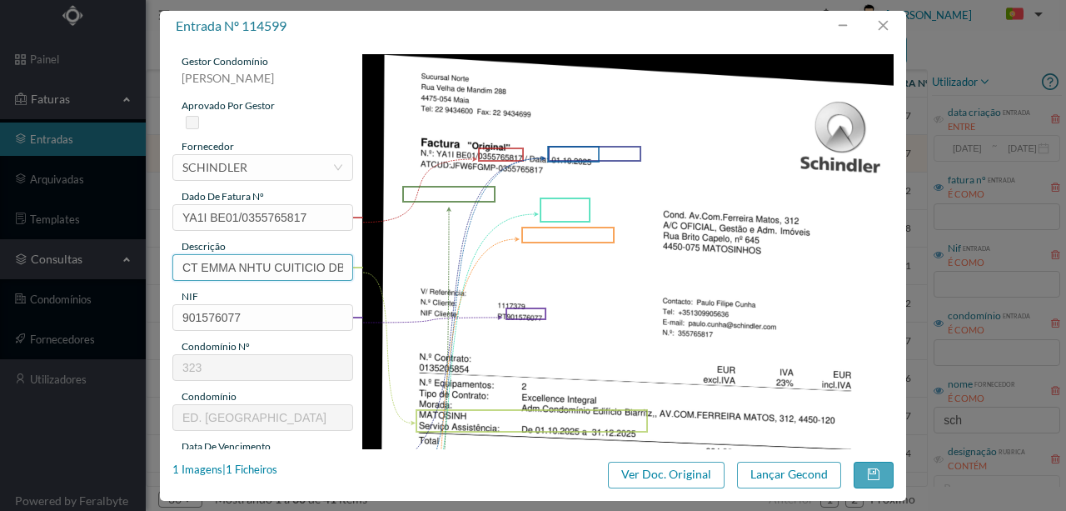
scroll to position [0, 345]
drag, startPoint x: 175, startPoint y: 261, endPoint x: 561, endPoint y: 266, distance: 386.6
click at [561, 266] on div "gestor condomínio Susana Silva aprovado por gestor fornecedor selecionar SCHIND…" at bounding box center [532, 442] width 721 height 776
paste input "Man Elev (01.10.2025 a 31.12.2025)"
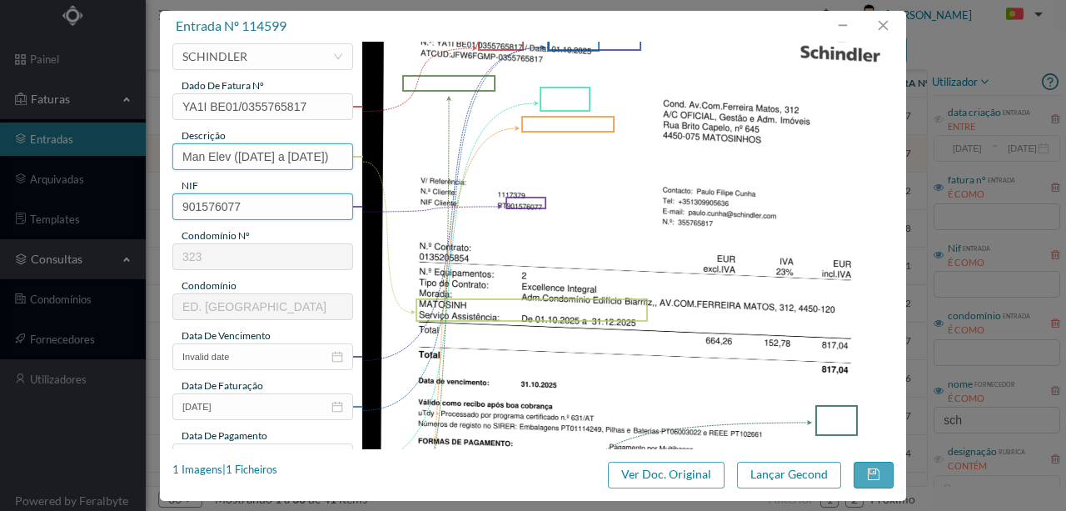
scroll to position [167, 0]
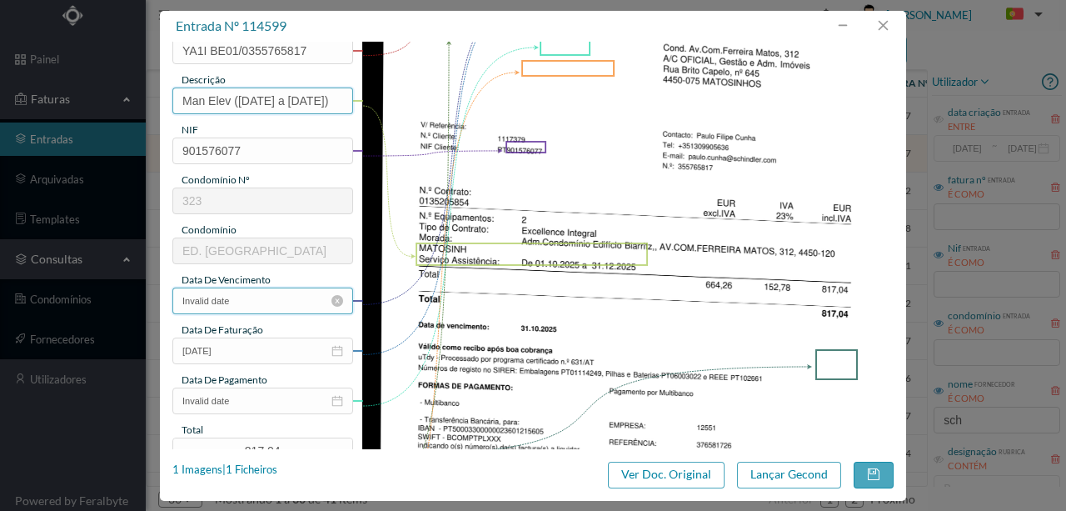
type input "Man Elev (01.10.2025 a 31.12.2025)"
click at [280, 307] on input "Invalid date" at bounding box center [262, 300] width 181 height 27
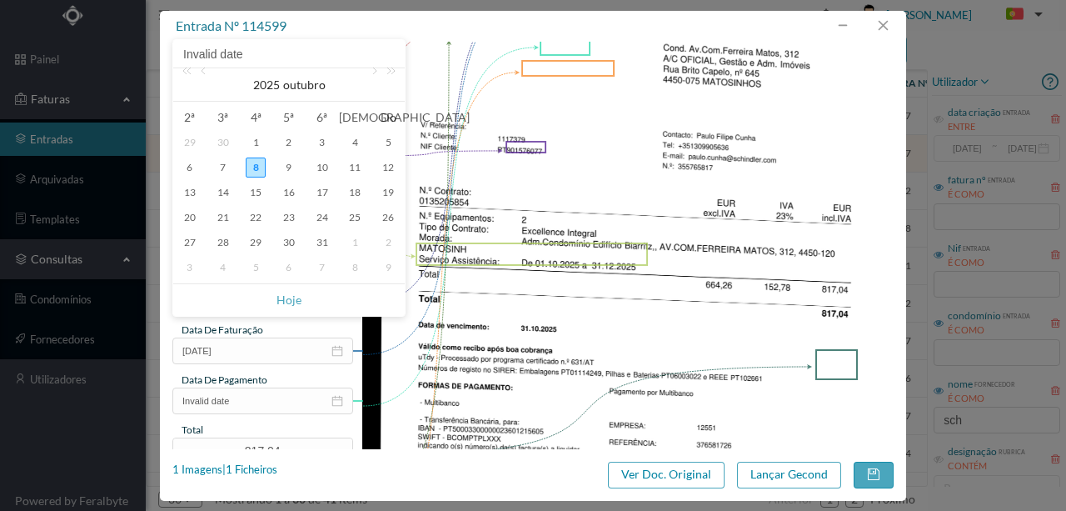
drag, startPoint x: 255, startPoint y: 142, endPoint x: 252, endPoint y: 182, distance: 41.0
click at [255, 142] on div "1" at bounding box center [256, 142] width 20 height 20
type input "01-10-2025"
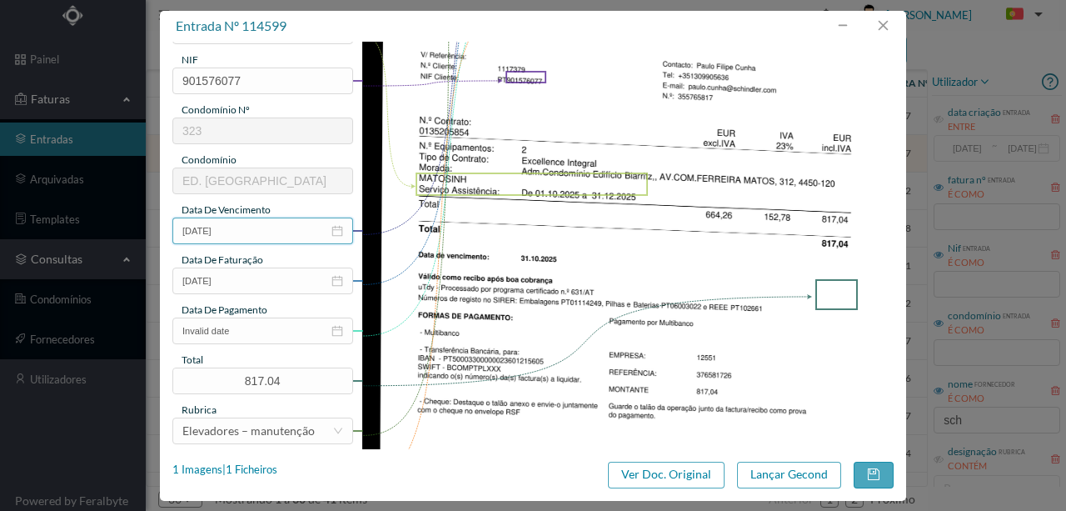
scroll to position [333, 0]
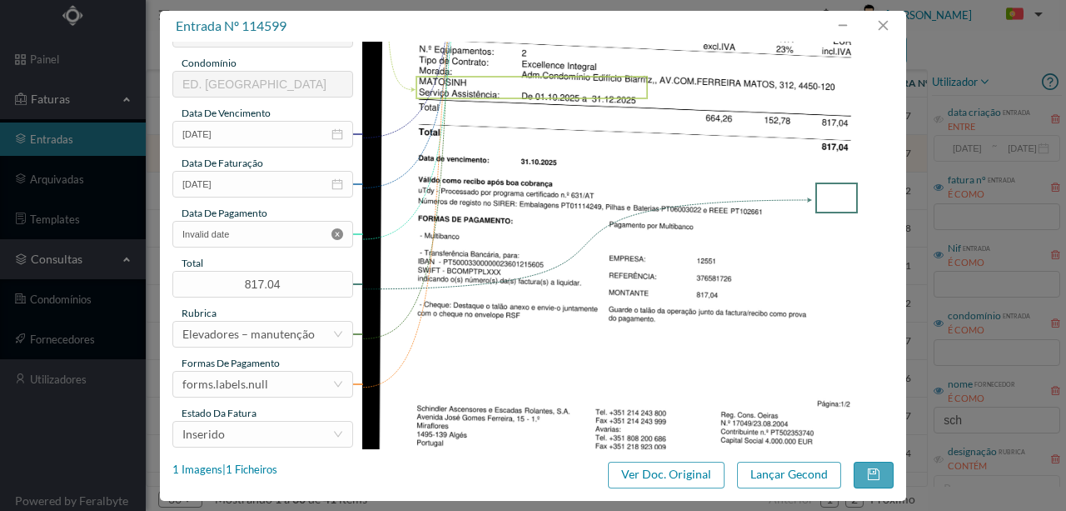
click at [336, 235] on icon "icon: close-circle" at bounding box center [338, 234] width 12 height 12
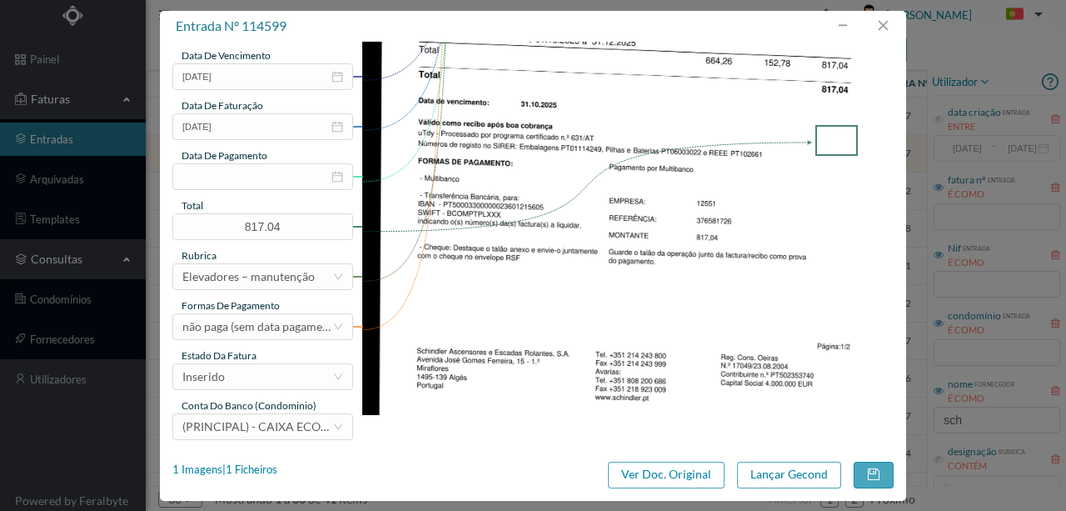
scroll to position [394, 0]
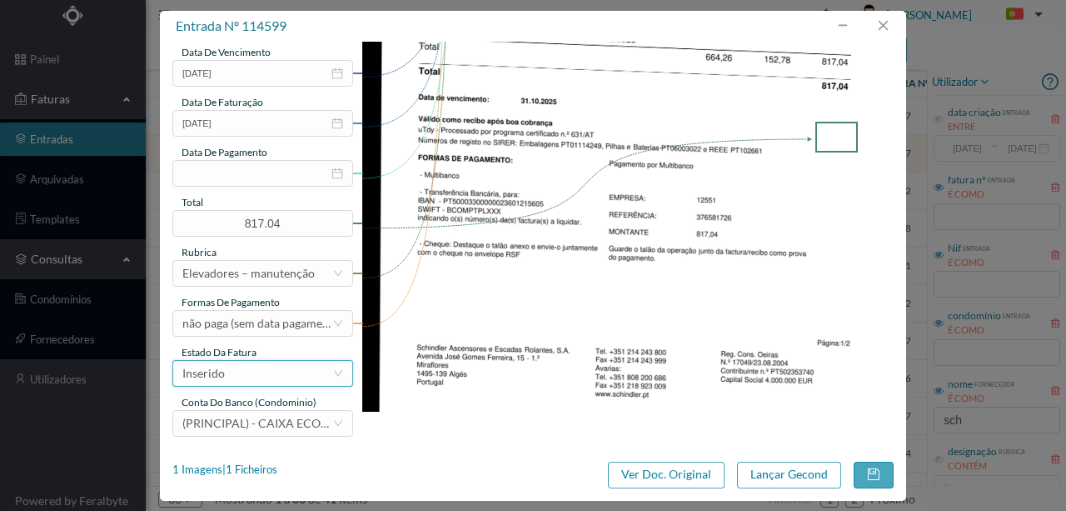
click at [248, 373] on div "Inserido" at bounding box center [257, 373] width 150 height 25
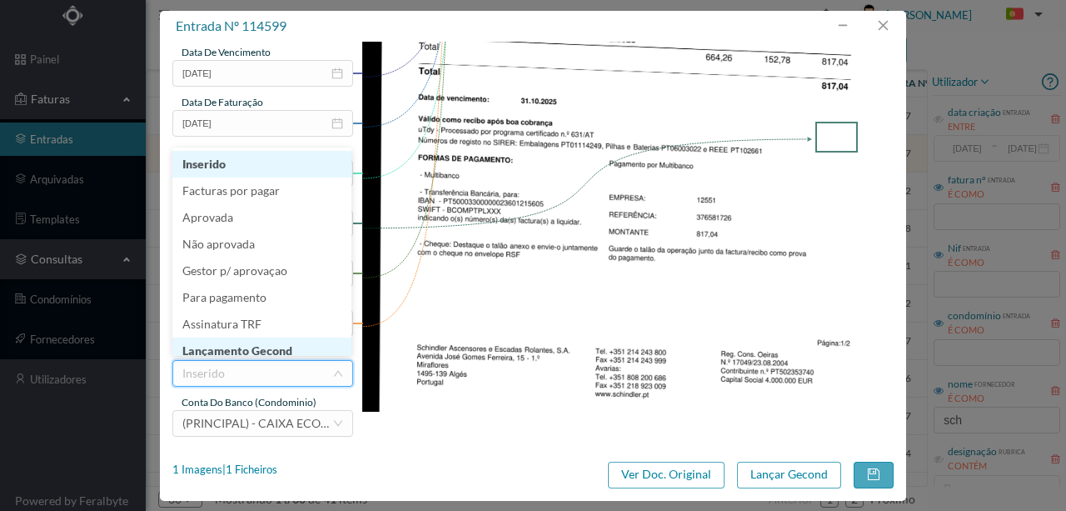
scroll to position [8, 0]
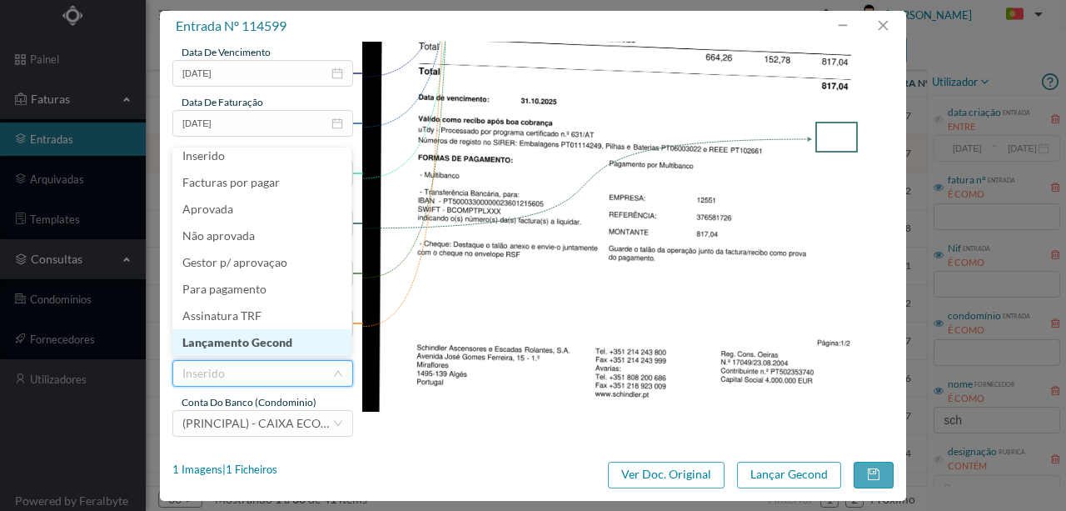
click at [281, 346] on li "Lançamento Gecond" at bounding box center [261, 342] width 179 height 27
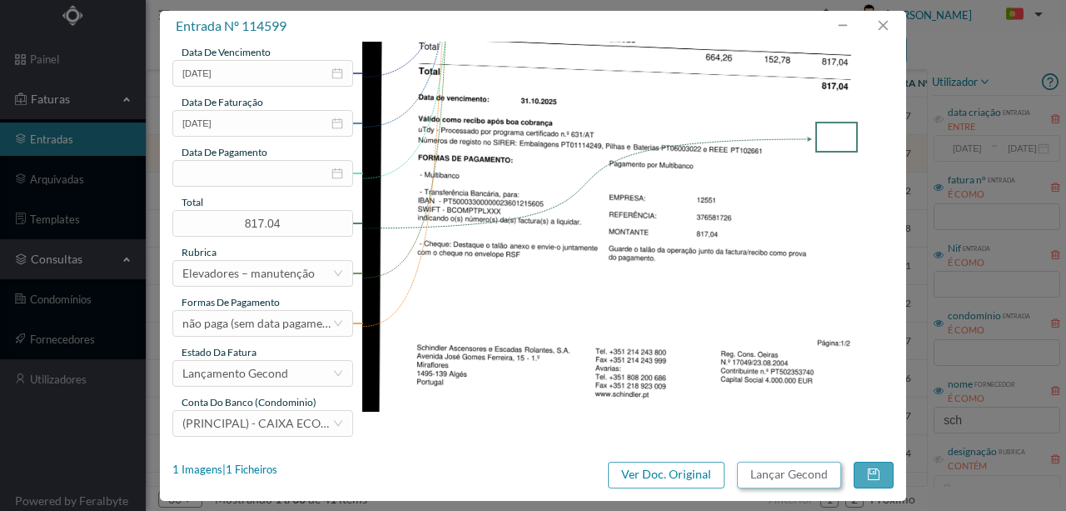
click at [803, 481] on button "Lançar Gecond" at bounding box center [789, 474] width 104 height 27
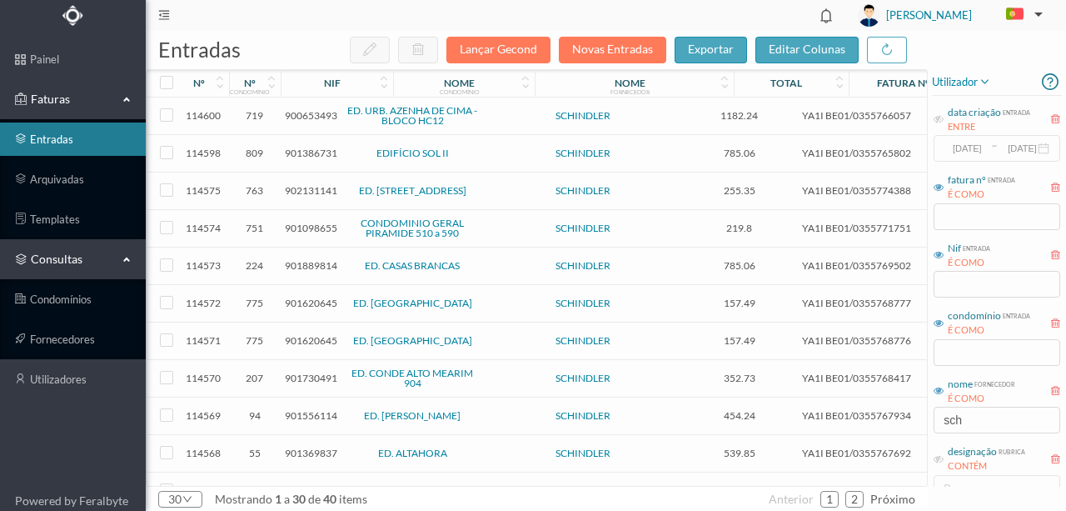
click at [303, 188] on span "902131141" at bounding box center [311, 190] width 52 height 12
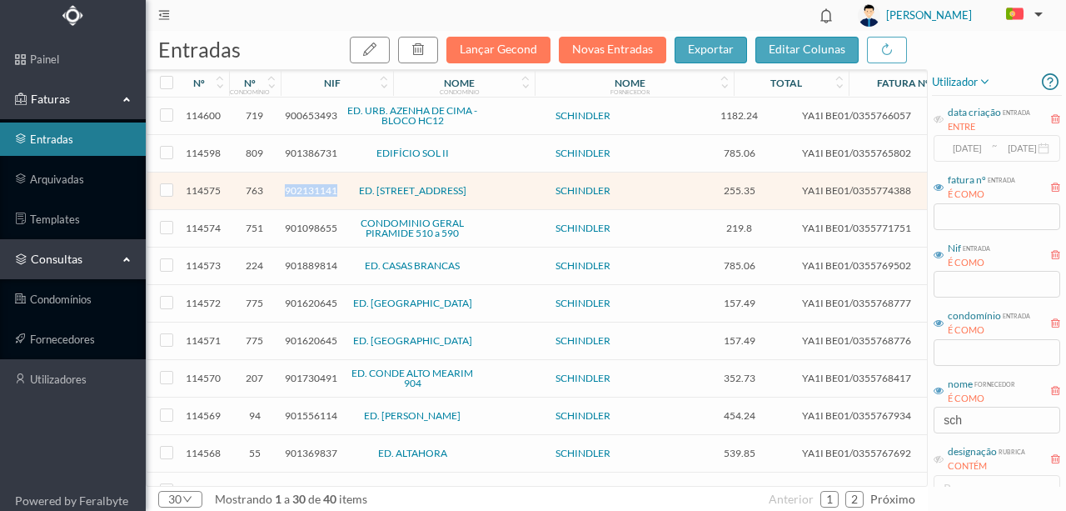
click at [303, 188] on span "902131141" at bounding box center [311, 190] width 52 height 12
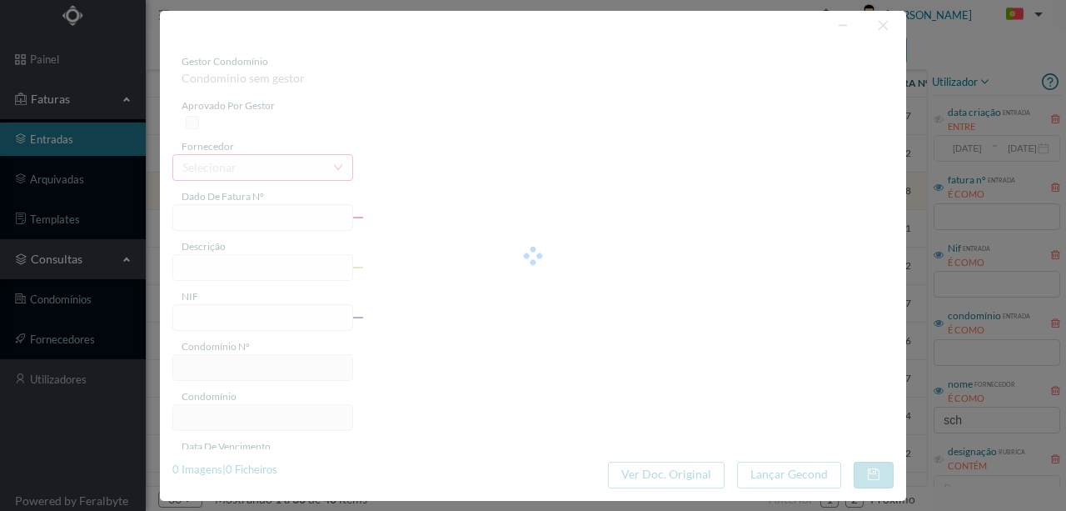
type input "YA1I BE01/0355774388"
type input "Serviço Assistência: De 01.10.2025 a 31.12.2025 Total"
type input "902131141"
type input "01-10-2025"
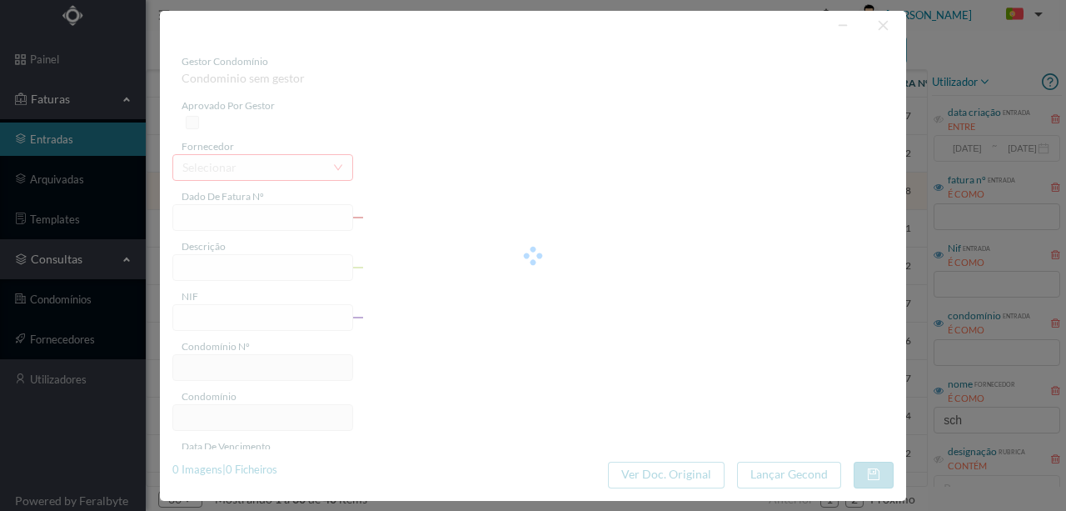
type input "255.35"
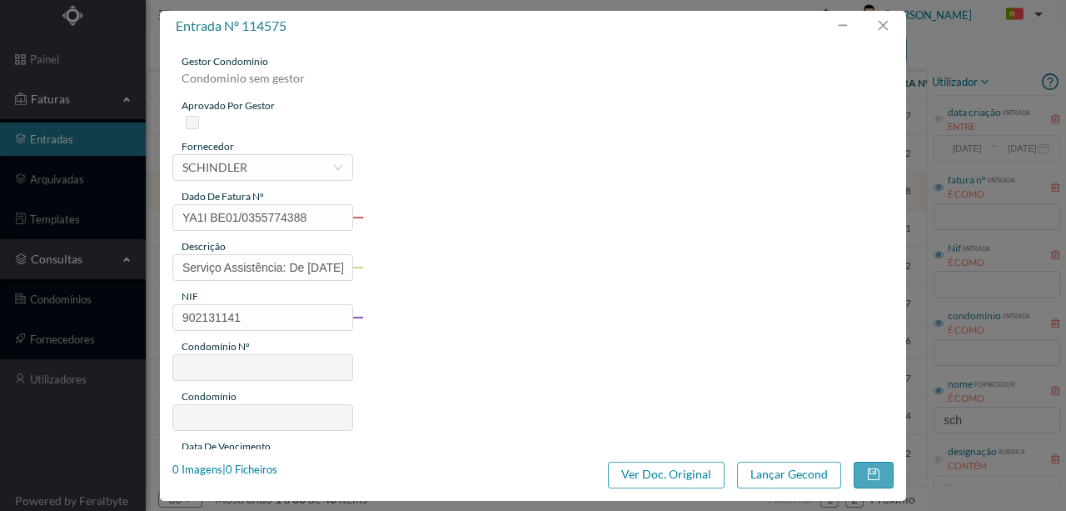
type input "763"
type input "ED. RUA DE PEREIRÓ 31 E 41"
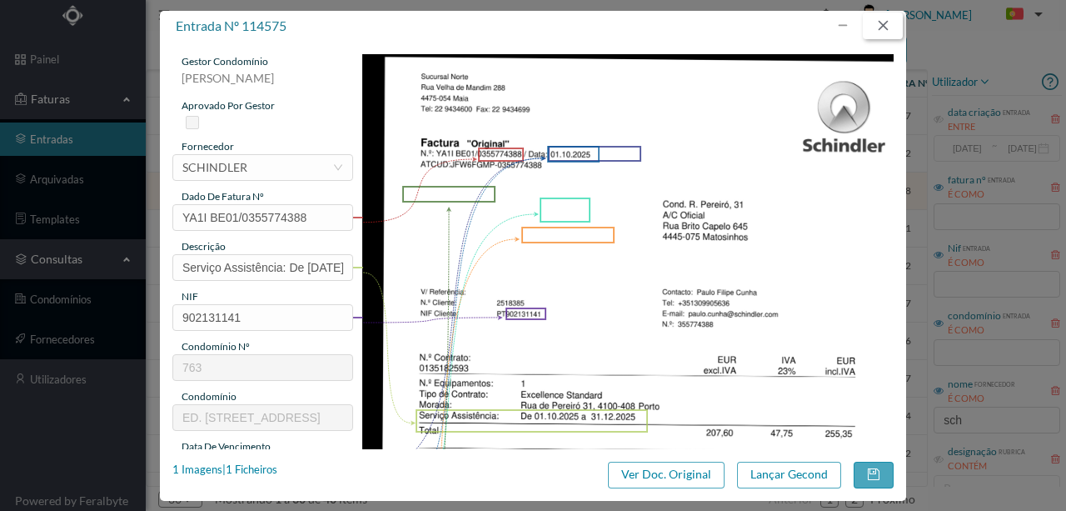
click at [885, 28] on button "button" at bounding box center [883, 25] width 40 height 27
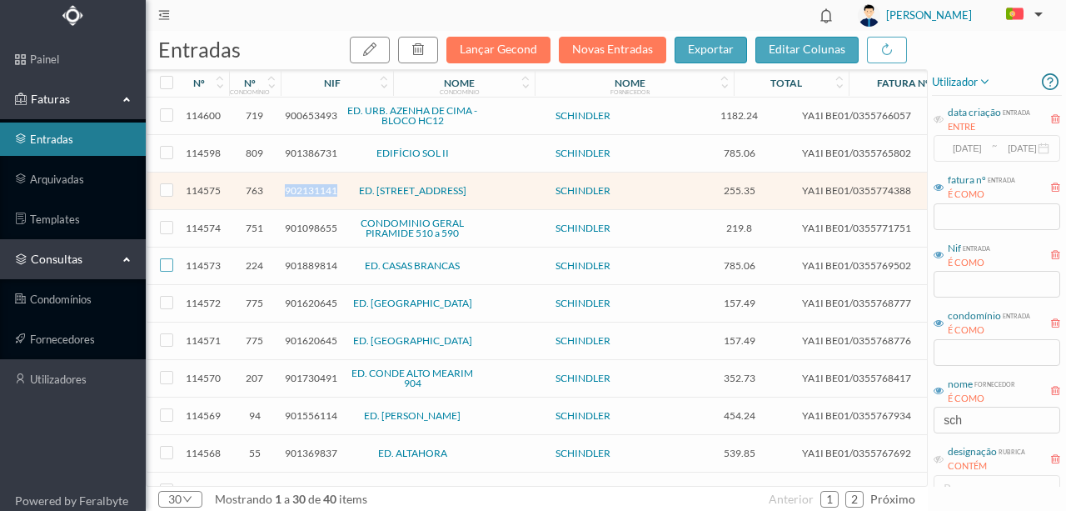
click at [163, 258] on input "checkbox" at bounding box center [166, 264] width 13 height 13
checkbox input "true"
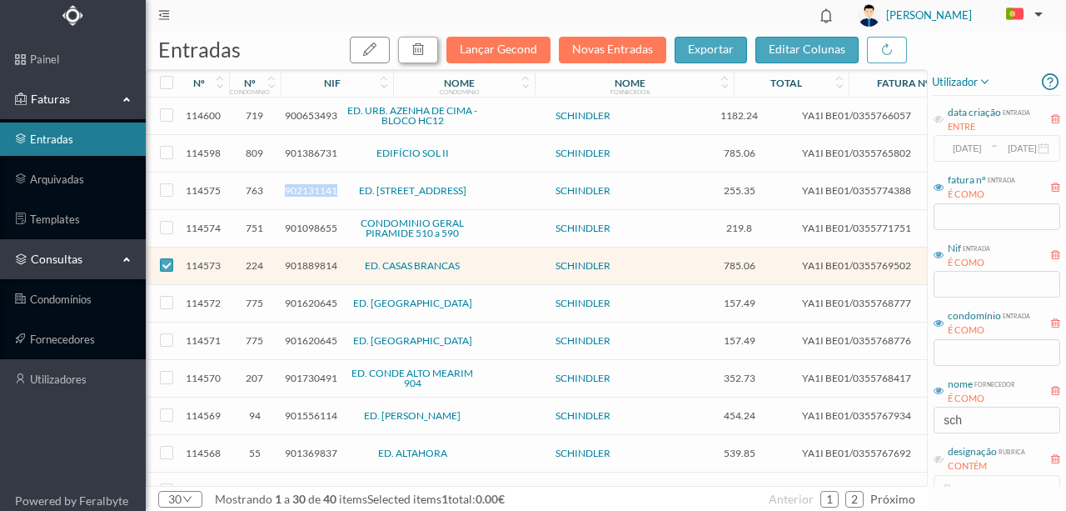
click at [425, 47] on icon "button" at bounding box center [418, 48] width 13 height 13
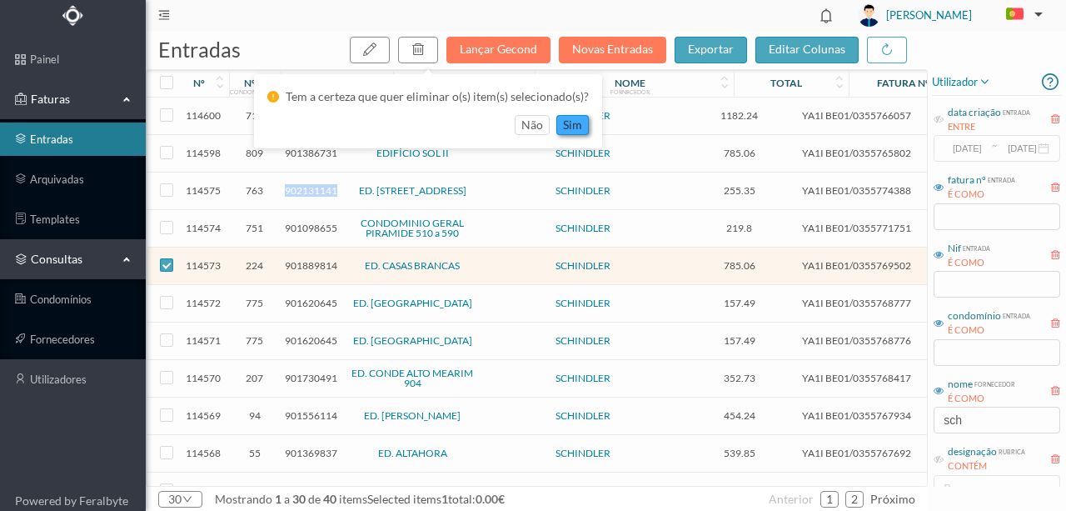
click at [569, 127] on button "sim" at bounding box center [572, 125] width 32 height 20
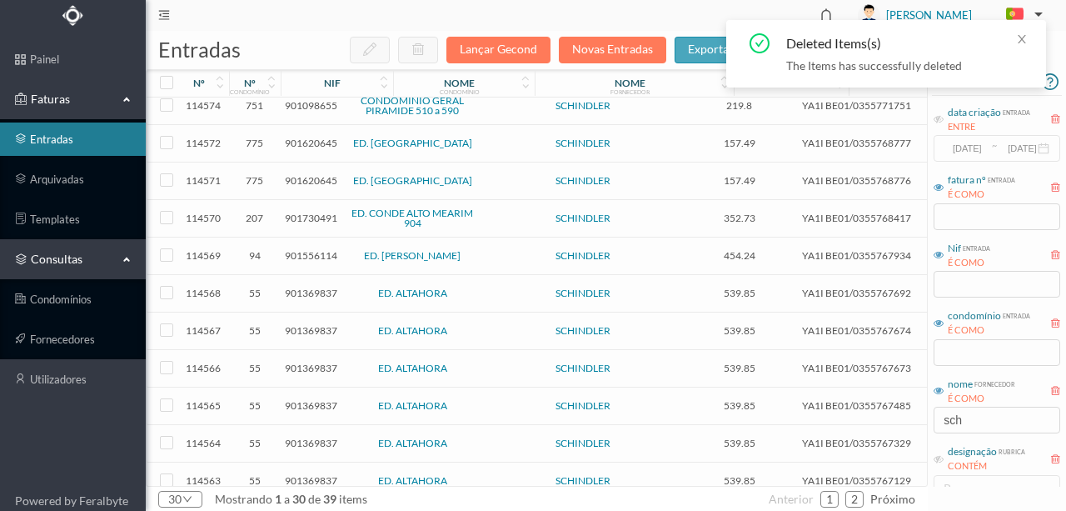
scroll to position [167, 0]
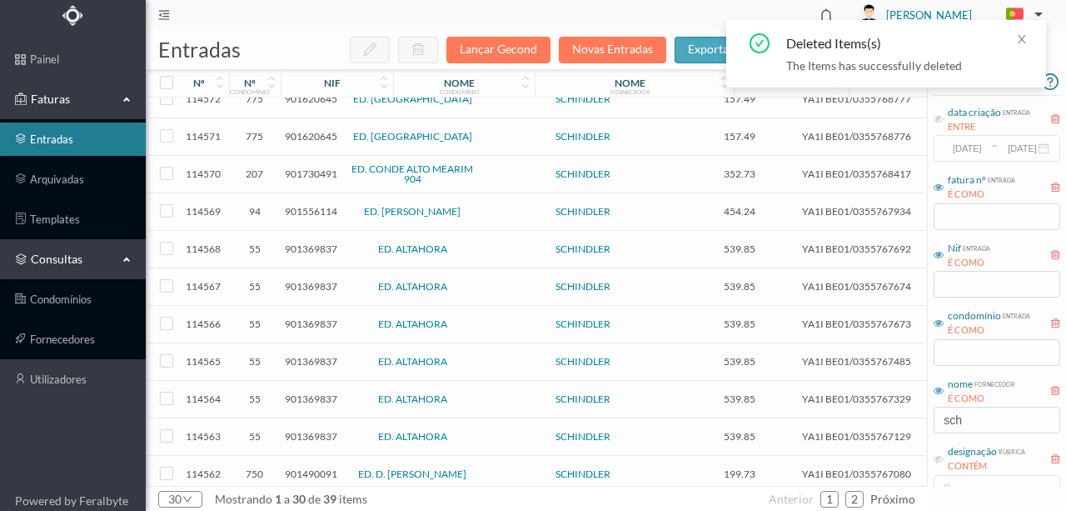
click at [317, 171] on span "901730491" at bounding box center [311, 173] width 52 height 12
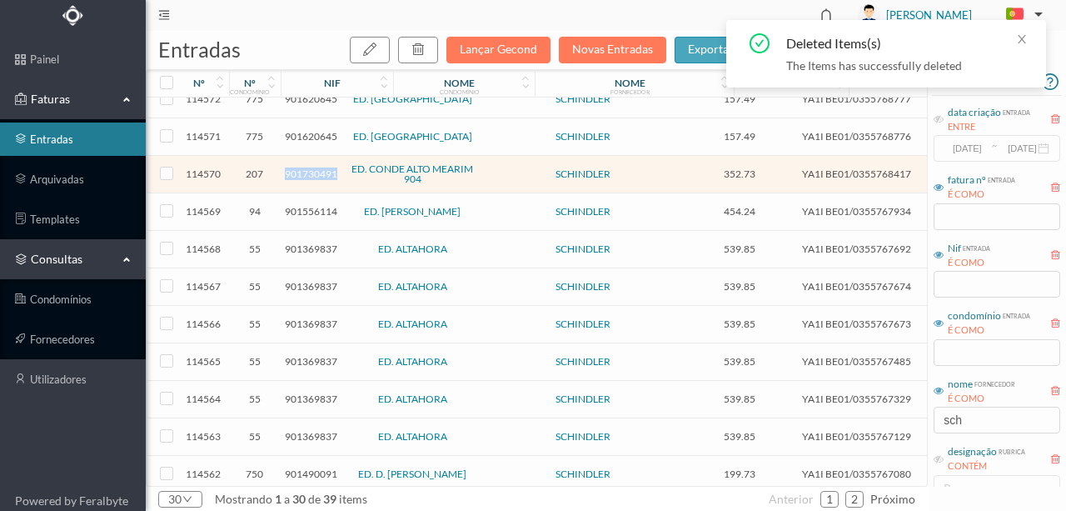
click at [317, 171] on span "901730491" at bounding box center [311, 173] width 52 height 12
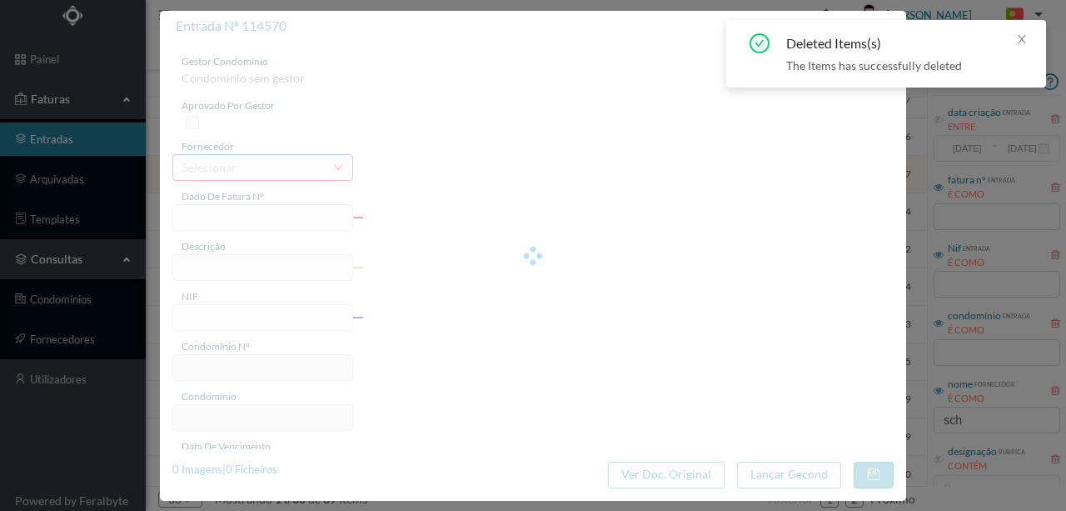
type input "YA1I BE01/0355768417"
type input "Mat Serviço Assistência: De 01.10.2025 a 31.12.2025"
type input "901730491"
type input "01-10-2025"
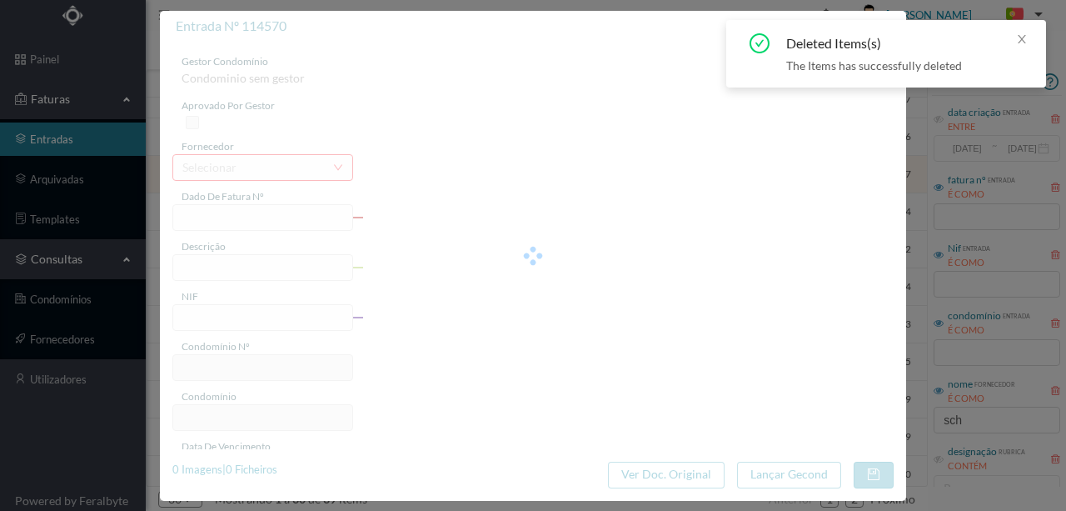
type input "352.73"
type input "207"
type input "ED. CONDE ALTO MEARIM 904"
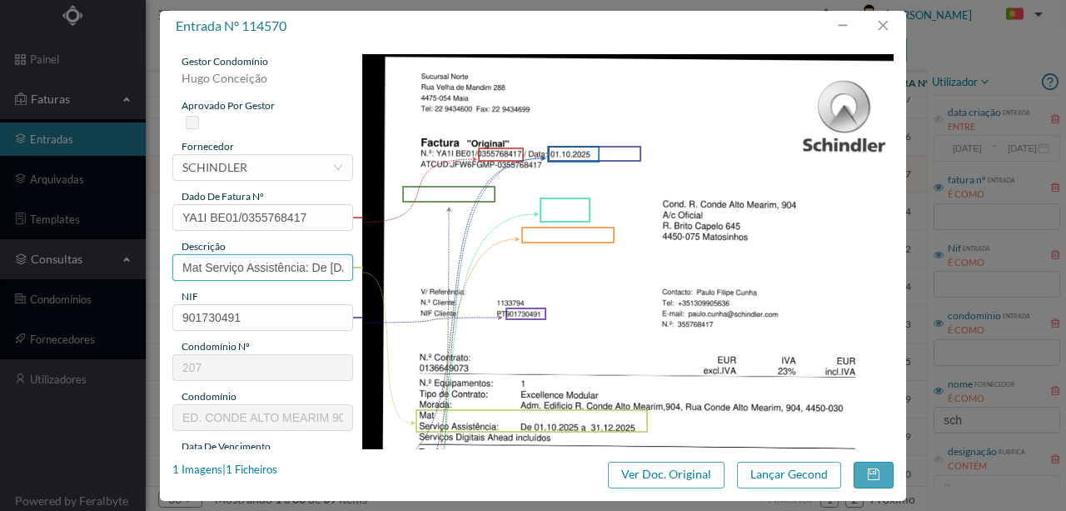
scroll to position [0, 117]
drag, startPoint x: 179, startPoint y: 267, endPoint x: 387, endPoint y: 282, distance: 208.9
click at [442, 276] on div "gestor condomínio Hugo Conceição aprovado por gestor fornecedor selecionar SCHI…" at bounding box center [532, 442] width 721 height 776
paste input "n Elev (01.10.2025 a 31.12.2025)"
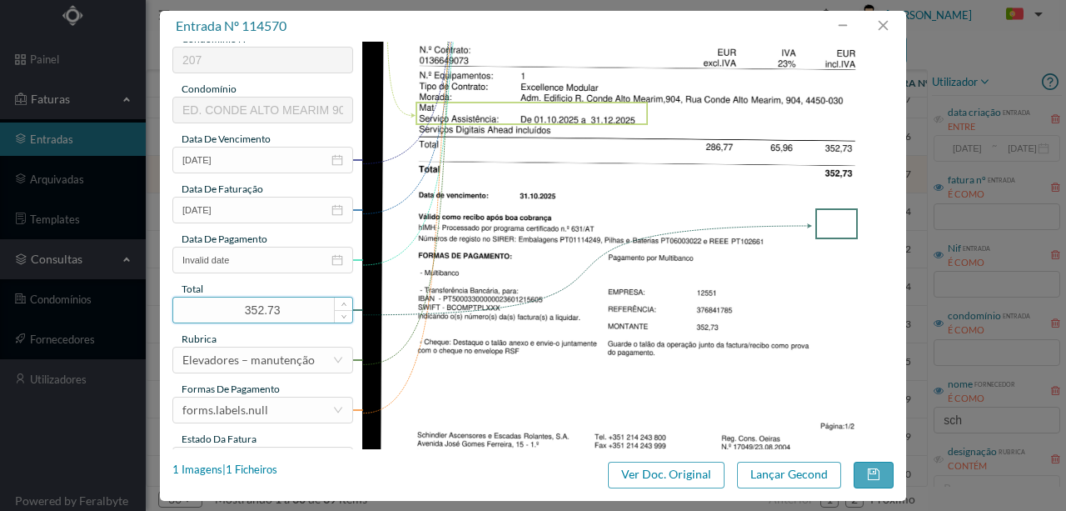
scroll to position [333, 0]
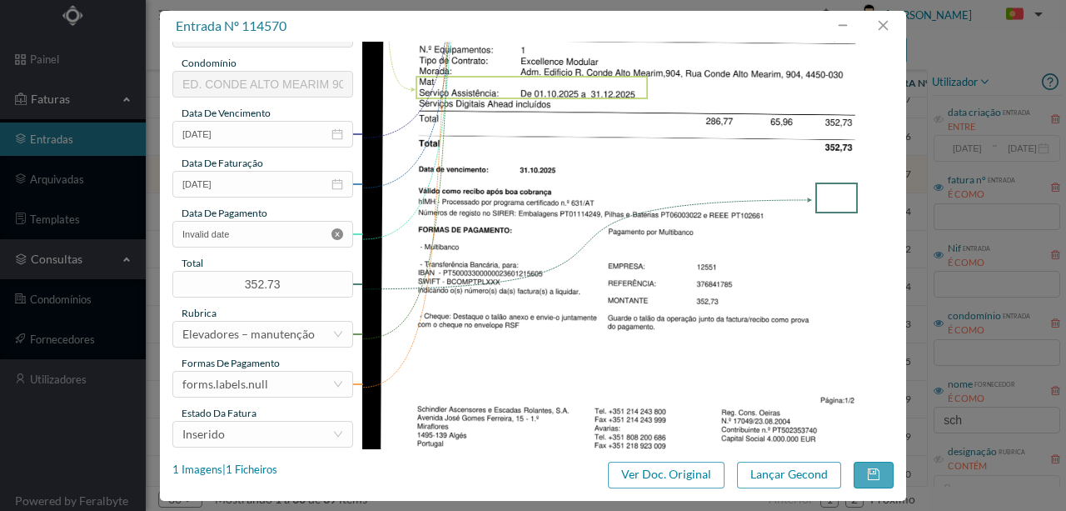
type input "Man Elev (01.10.2025 a 31.12.2025)"
click at [336, 230] on icon "icon: close-circle" at bounding box center [338, 234] width 12 height 12
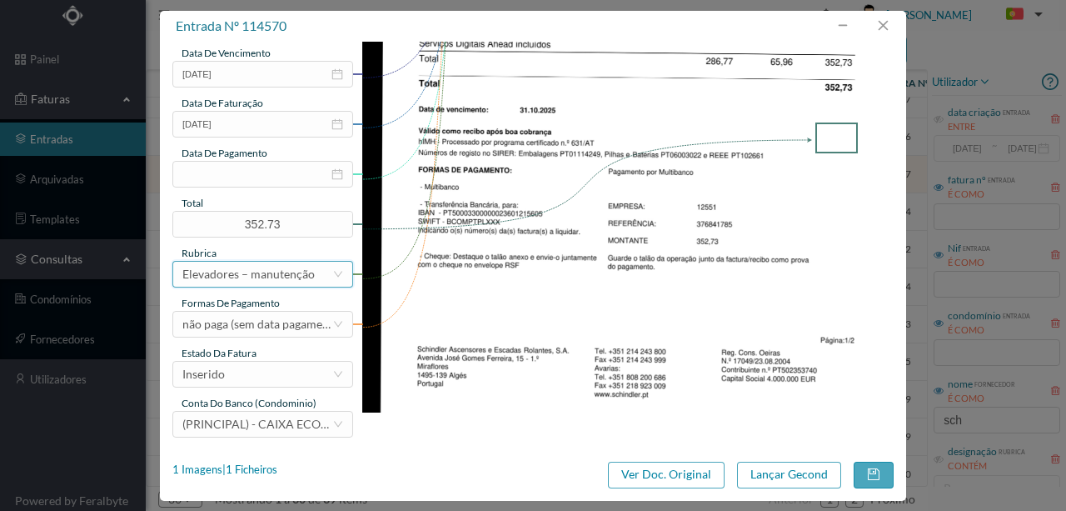
scroll to position [394, 0]
click at [260, 377] on div "Inserido" at bounding box center [257, 373] width 150 height 25
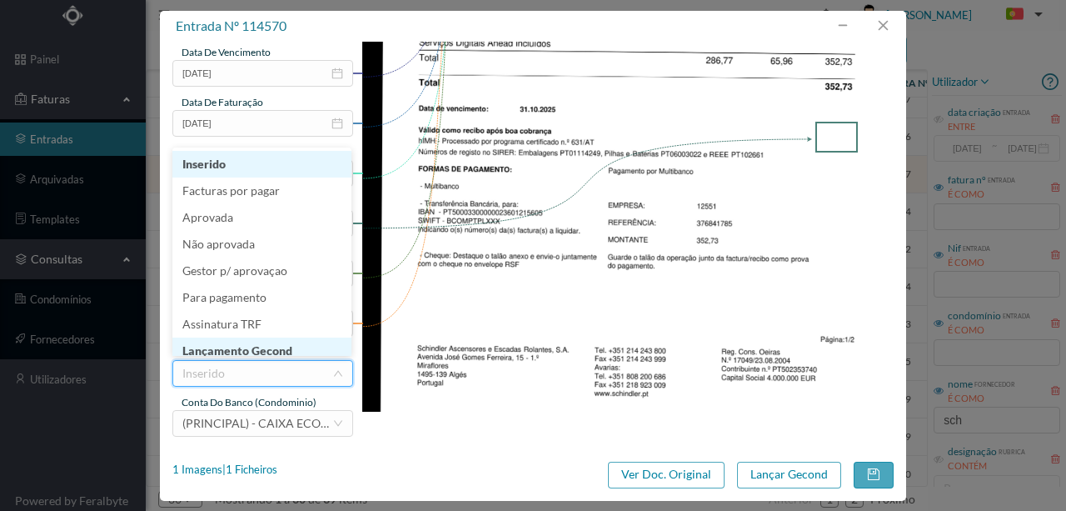
scroll to position [8, 0]
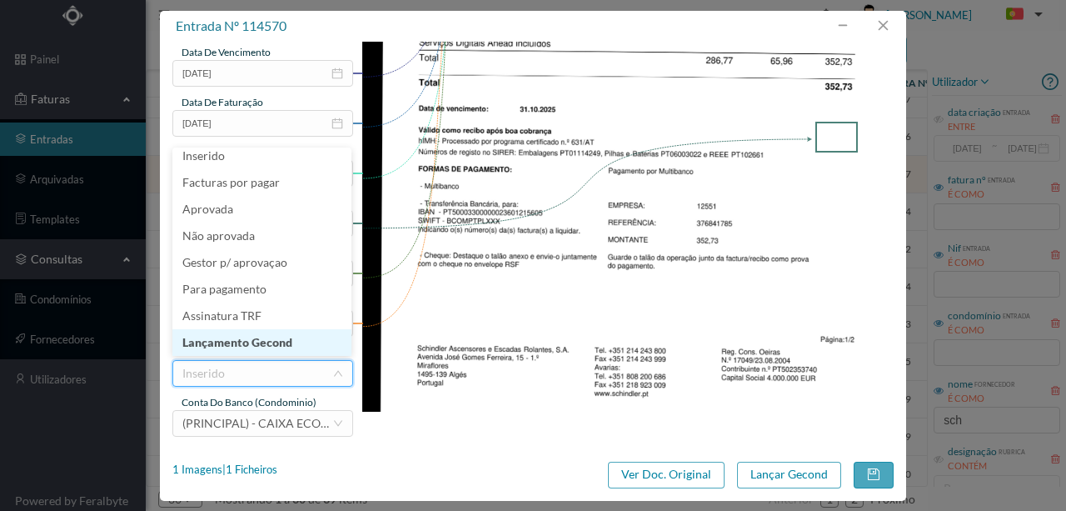
click at [262, 338] on li "Lançamento Gecond" at bounding box center [261, 342] width 179 height 27
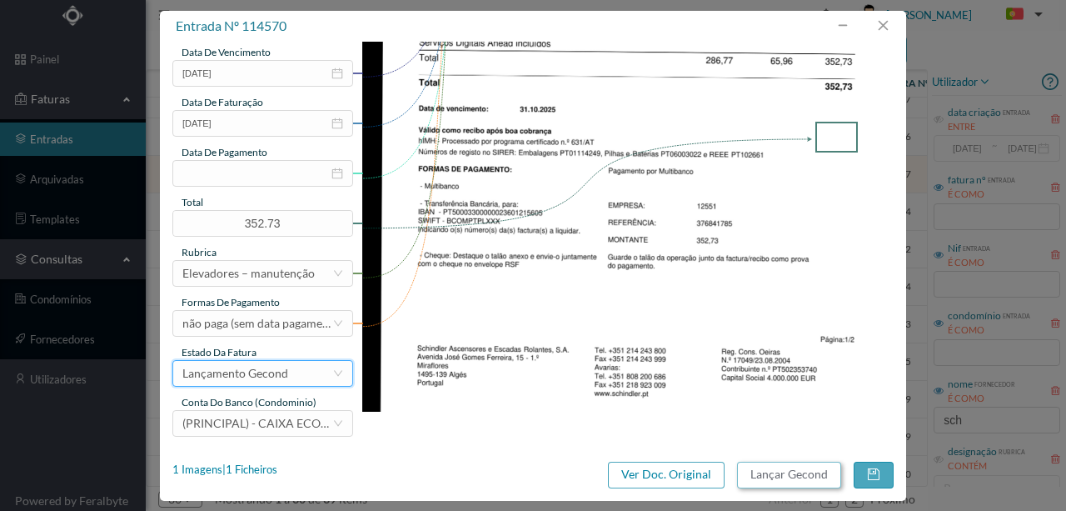
click at [779, 470] on button "Lançar Gecond" at bounding box center [789, 474] width 104 height 27
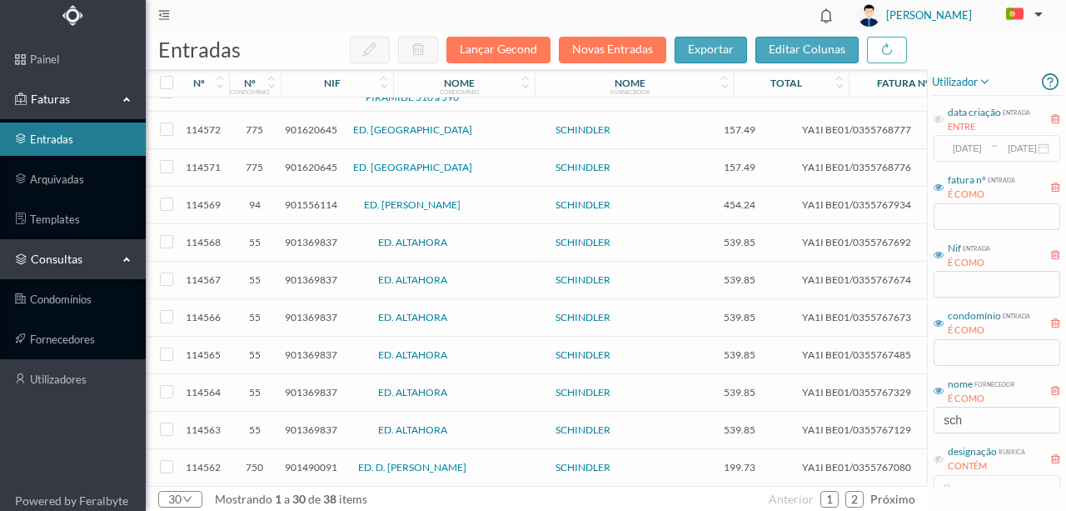
scroll to position [111, 0]
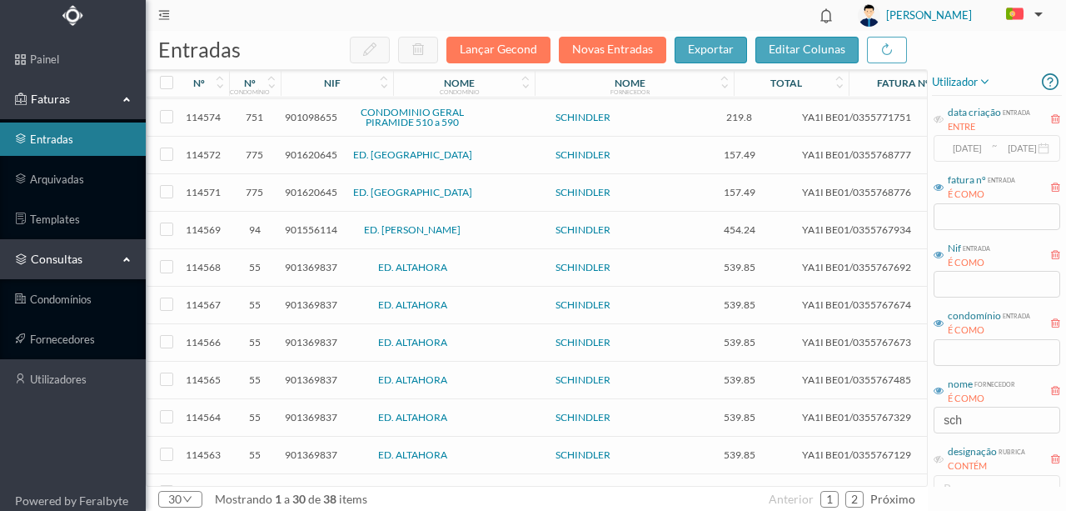
click at [305, 226] on span "901556114" at bounding box center [311, 229] width 52 height 12
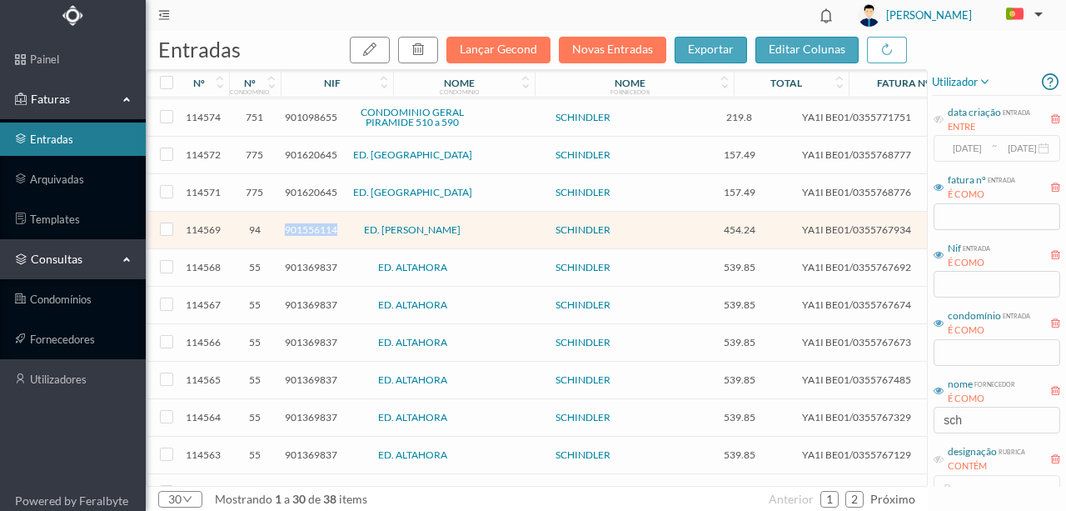
click at [305, 226] on span "901556114" at bounding box center [311, 229] width 52 height 12
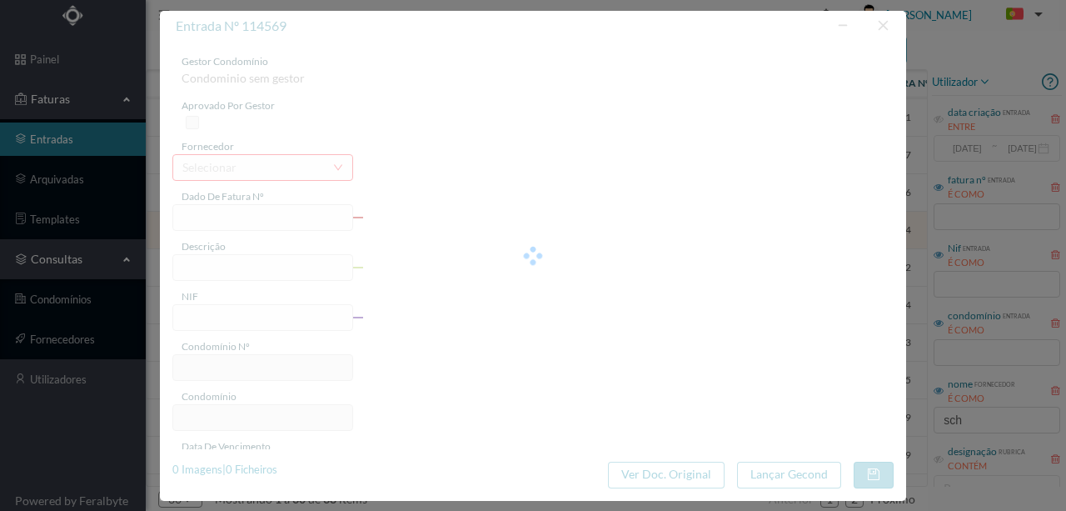
type input "YA1I BE01/0355767934"
type input "a 279, 4460-237 S Serviço Assistência: De 01.10.2025 à 31.12.2025"
type input "901556114"
type input "01-10-2025"
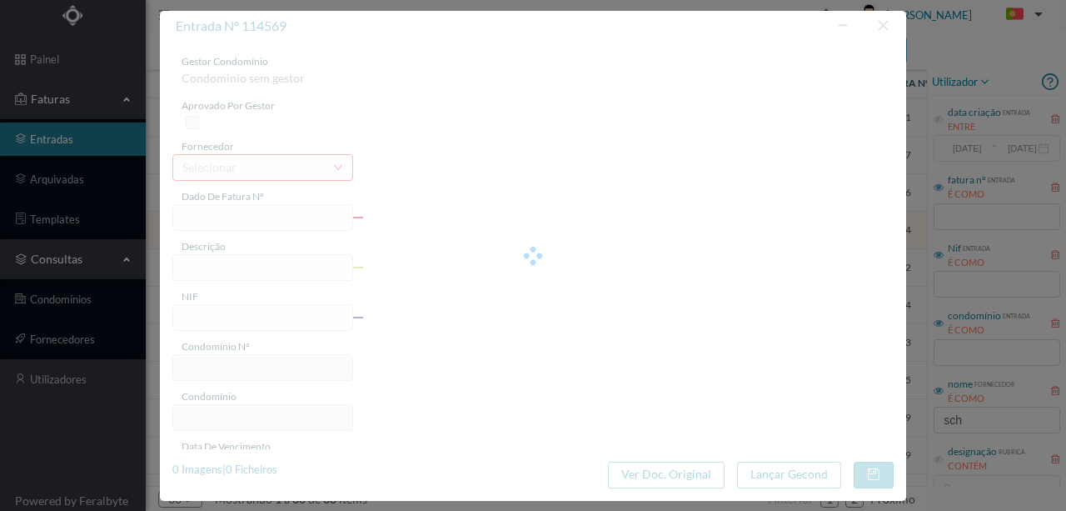
type input "454.24"
type input "94"
type input "ED. ANTÓNIO DOMINGOS DOS SANTOS"
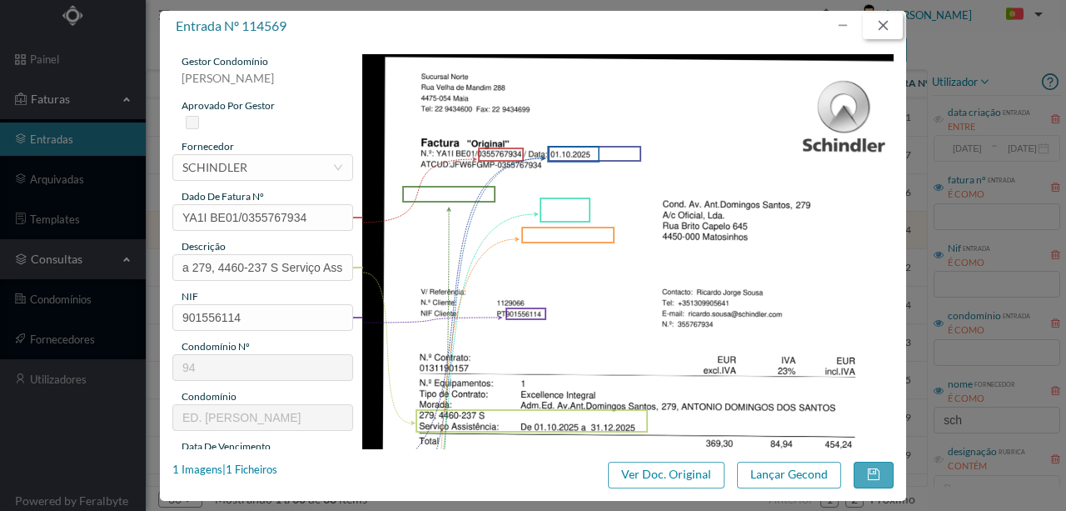
click at [883, 24] on button "button" at bounding box center [883, 25] width 40 height 27
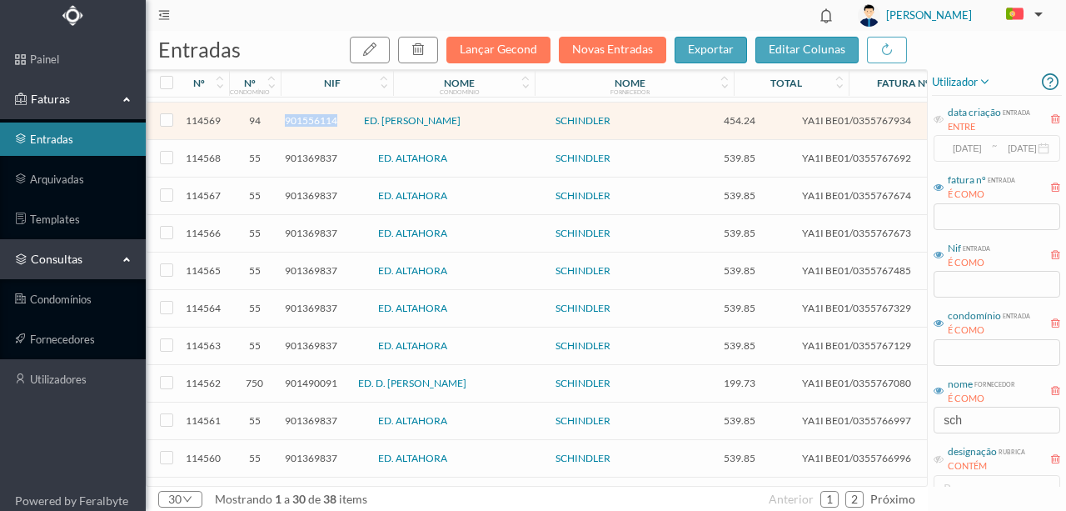
scroll to position [222, 0]
click at [308, 152] on span "901369837" at bounding box center [311, 156] width 52 height 12
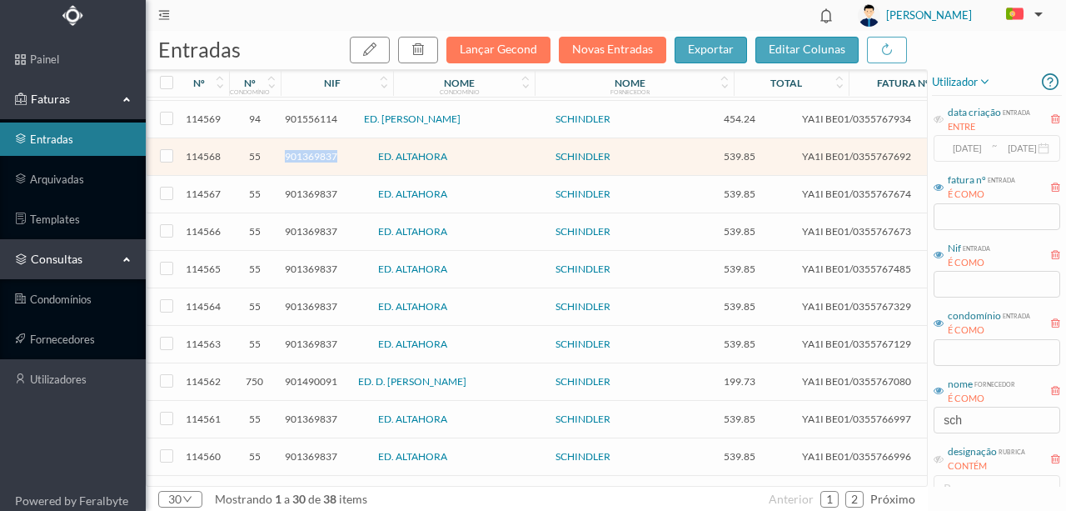
click at [308, 152] on span "901369837" at bounding box center [311, 156] width 52 height 12
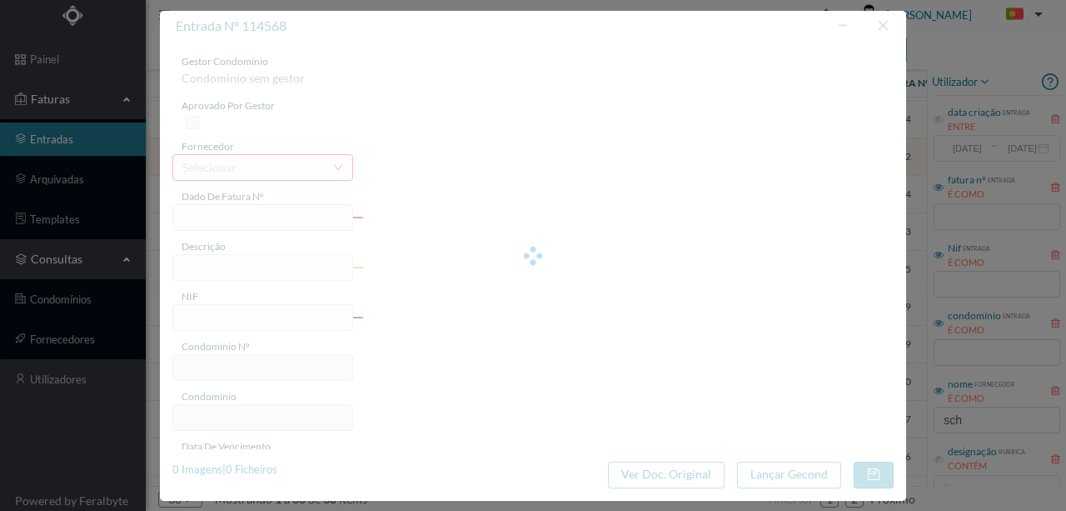
type input "YA1I BE01/0355767692"
type input "1145, 4460-268 SENHOR Serviço Assistência: De 01.10.2025 a 31.12.2025"
type input "901369837"
type input "01-10-2025"
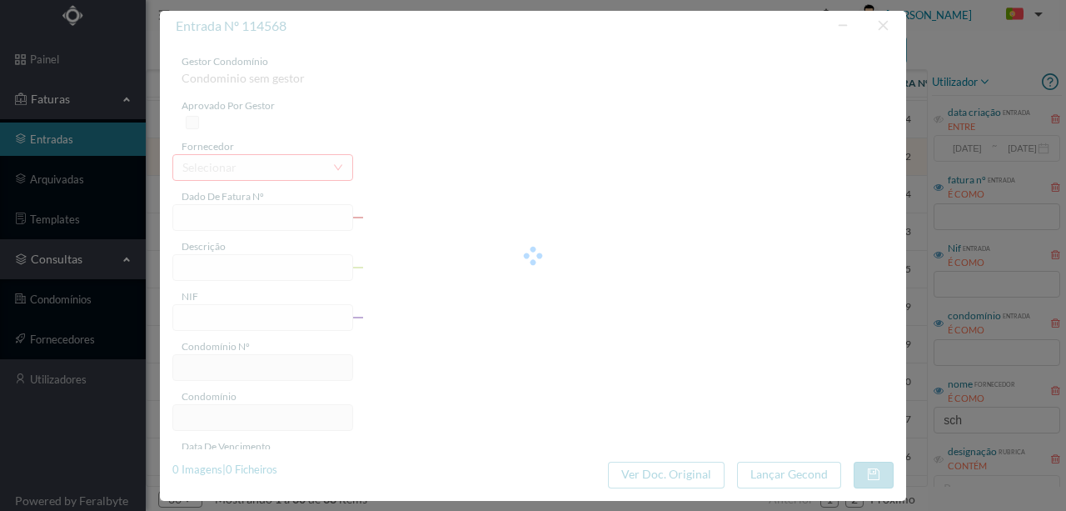
type input "539.85"
type input "55"
type input "ED. ALTAHORA"
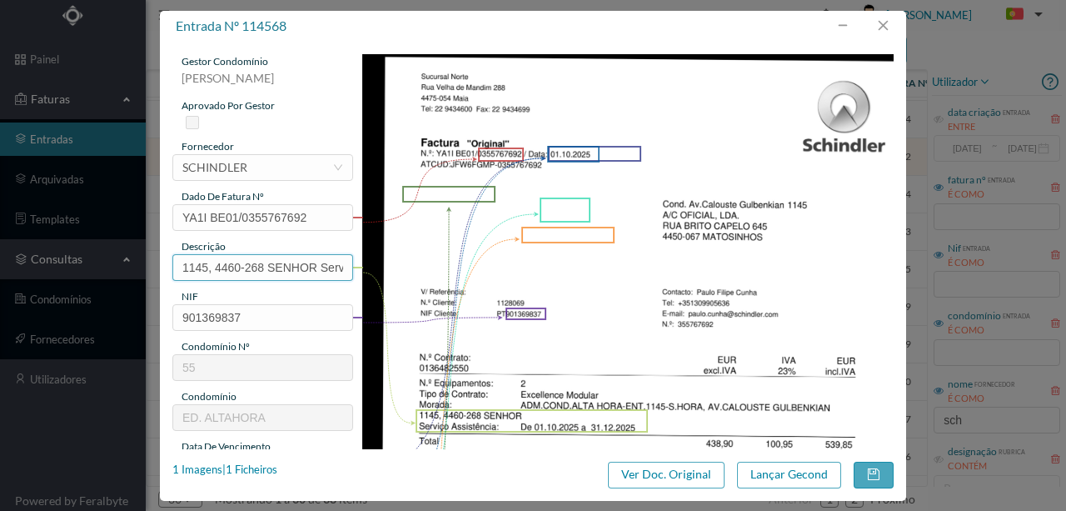
scroll to position [0, 232]
drag, startPoint x: 207, startPoint y: 267, endPoint x: 462, endPoint y: 276, distance: 255.0
click at [459, 275] on div "gestor condomínio Rui Marques aprovado por gestor fornecedor selecionar SCHINDL…" at bounding box center [532, 442] width 721 height 776
paste input "Man Elev (01.10.2025 a 31.12.2025)"
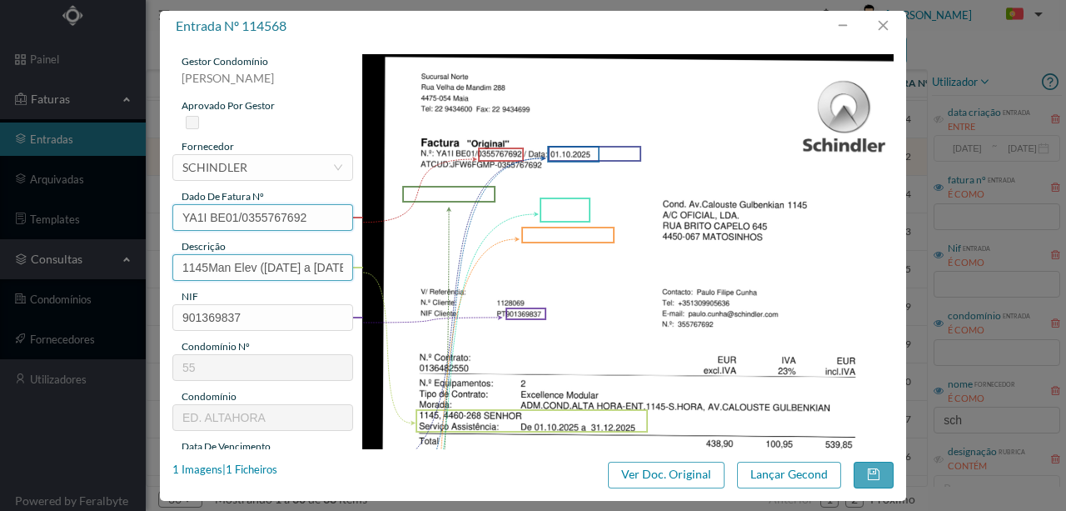
scroll to position [0, 54]
click at [202, 267] on input "1145Man Elev (01.10.2025 a 31.12.2025)" at bounding box center [262, 267] width 181 height 27
click at [233, 264] on input "Man Elevn Ent 1145 (01.10.2025 a 31.12.2025)" at bounding box center [262, 267] width 181 height 27
click at [234, 270] on input "Man Elevn Ent 1145 (01.10.2025 a 31.12.2025)" at bounding box center [262, 267] width 181 height 27
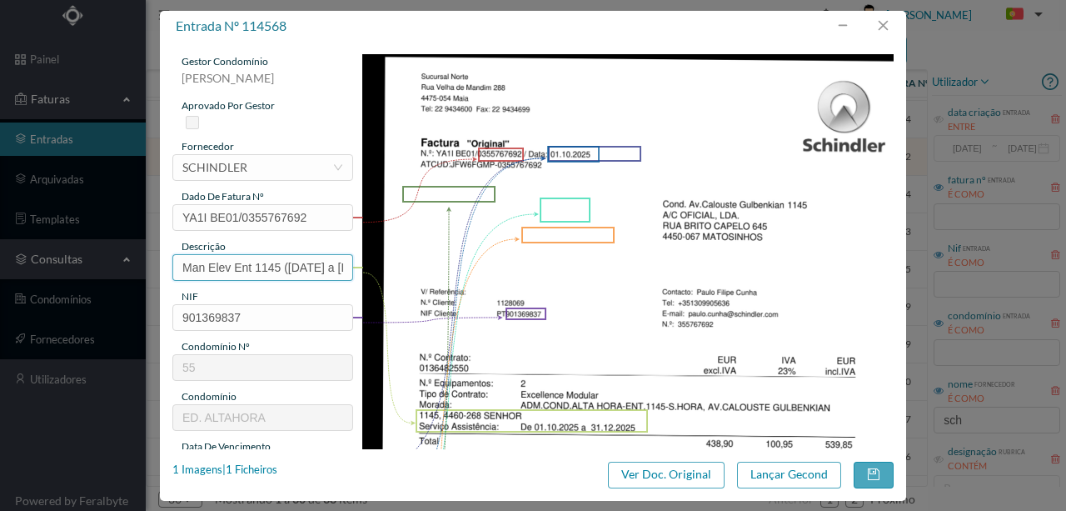
scroll to position [0, 78]
drag, startPoint x: 179, startPoint y: 265, endPoint x: 437, endPoint y: 265, distance: 257.4
click at [466, 268] on div "gestor condomínio Rui Marques aprovado por gestor fornecedor selecionar SCHINDL…" at bounding box center [532, 442] width 721 height 776
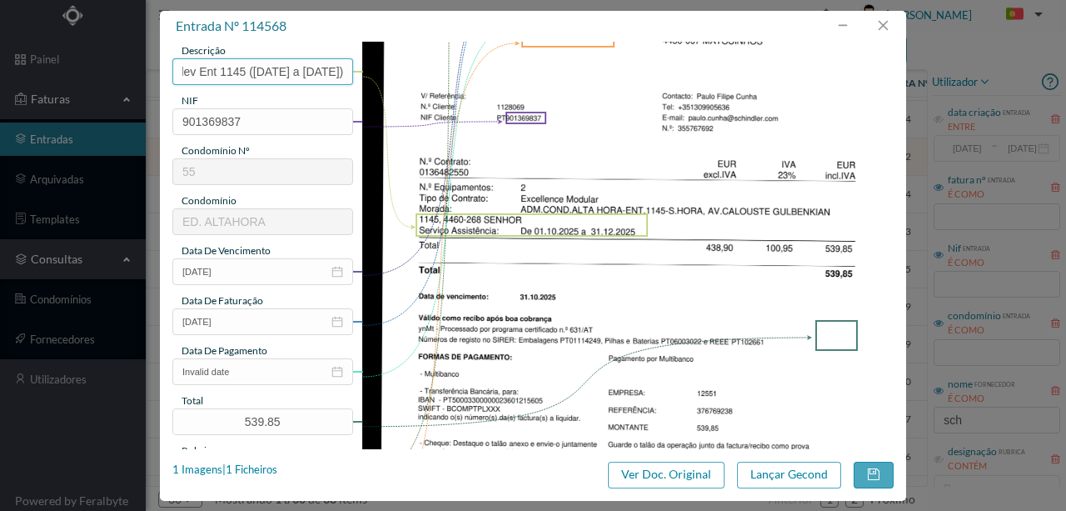
scroll to position [222, 0]
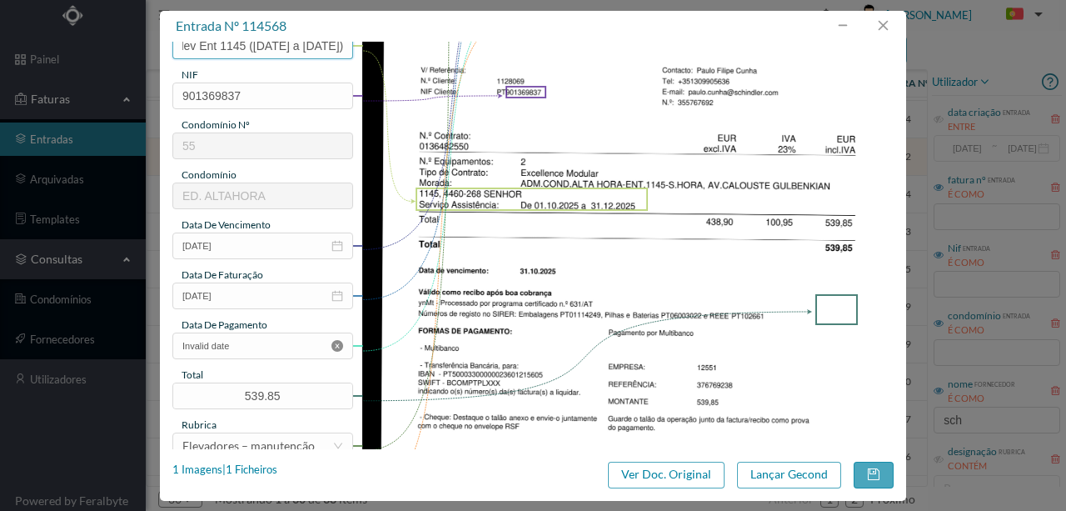
type input "Man Elev Ent 1145 (01.10.2025 a 31.12.2025)"
click at [334, 343] on icon "icon: close-circle" at bounding box center [338, 346] width 12 height 12
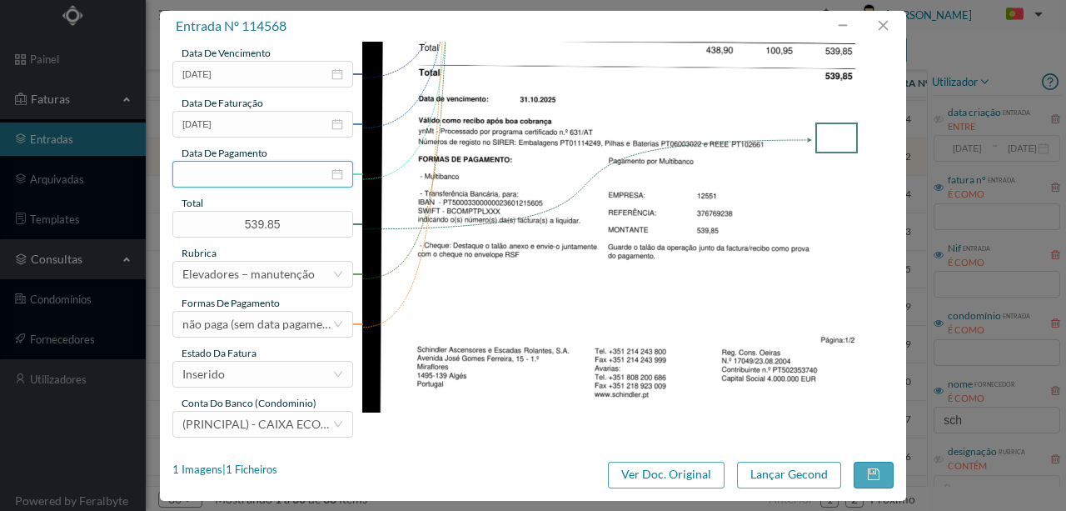
scroll to position [394, 0]
click at [249, 372] on div "Inserido" at bounding box center [257, 373] width 150 height 25
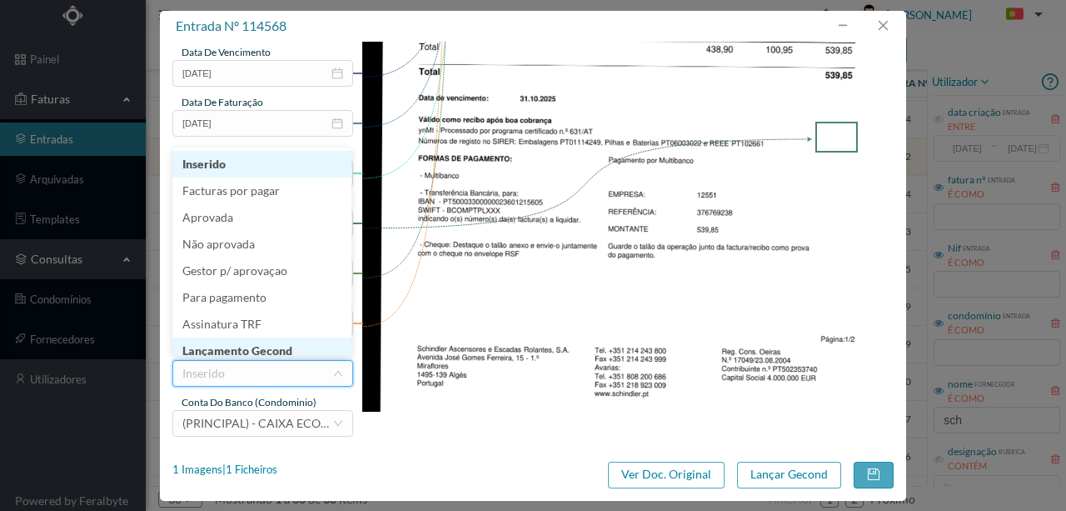
scroll to position [8, 0]
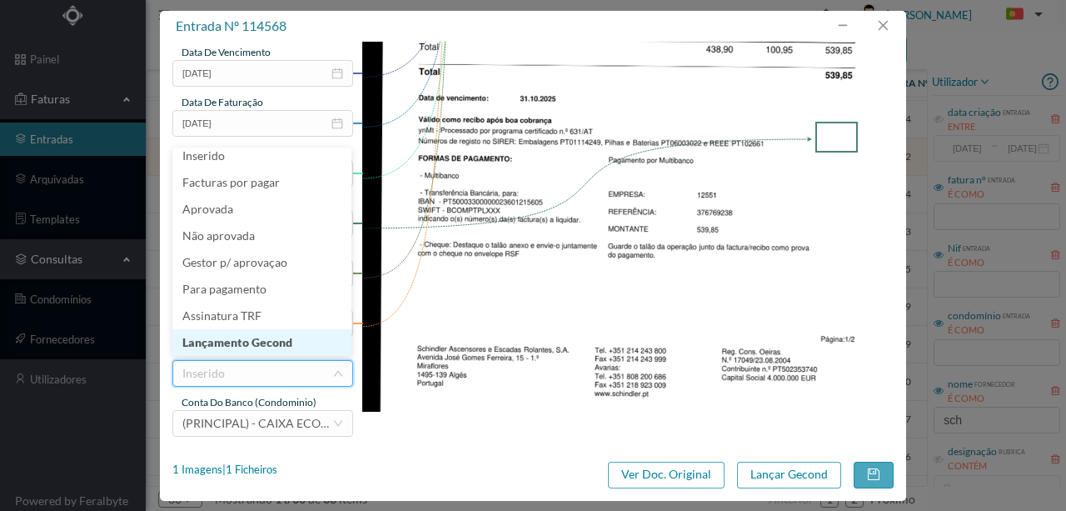
click at [262, 342] on li "Lançamento Gecond" at bounding box center [261, 342] width 179 height 27
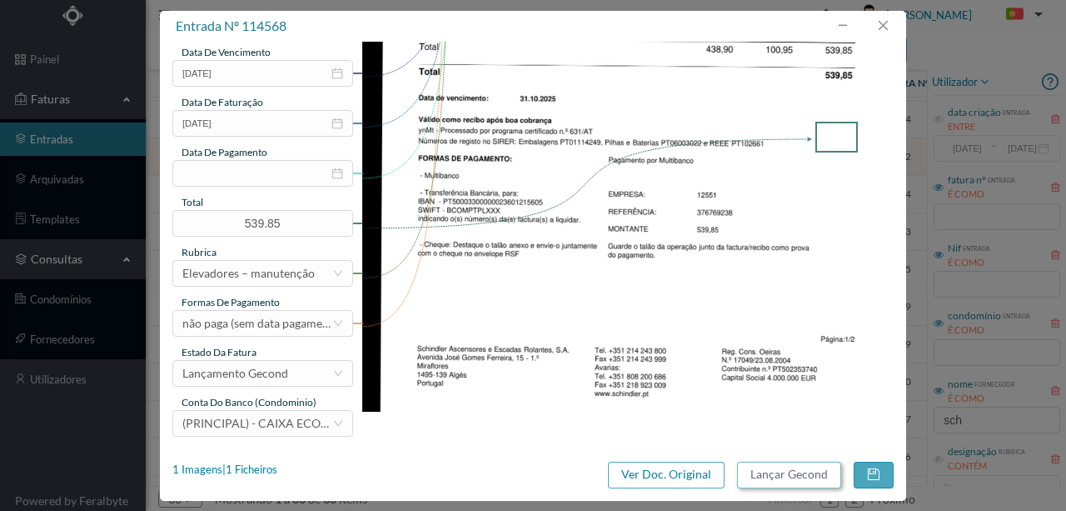
click at [788, 468] on button "Lançar Gecond" at bounding box center [789, 474] width 104 height 27
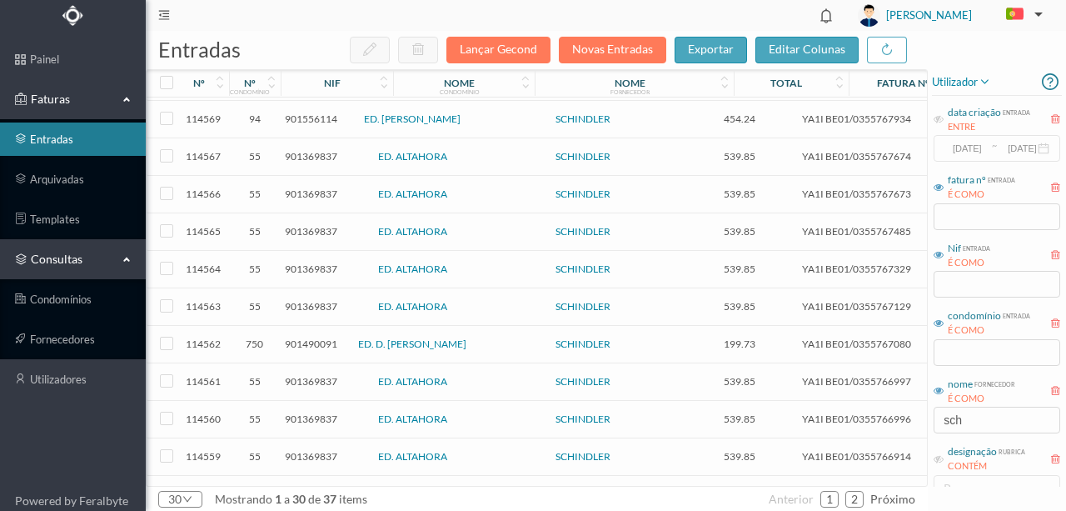
click at [313, 151] on span "901369837" at bounding box center [311, 156] width 52 height 12
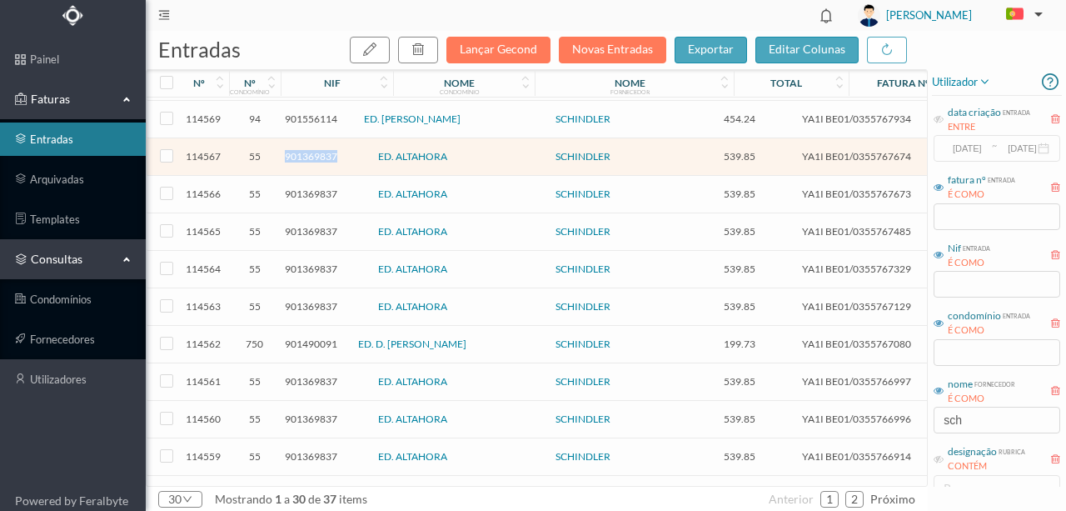
click at [313, 151] on span "901369837" at bounding box center [311, 156] width 52 height 12
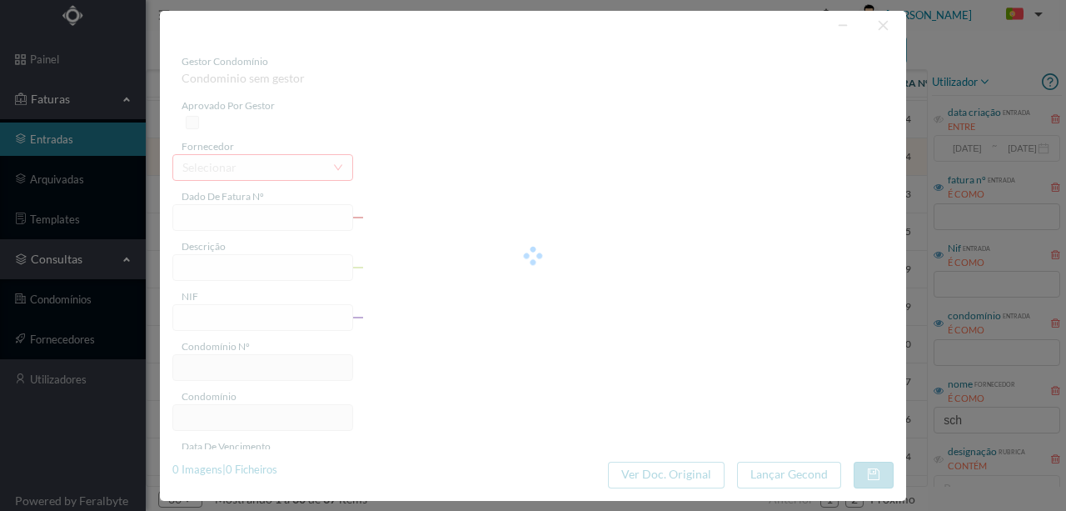
type input "YA1I BE01/0355767674"
type input "1201, 4460-268 SENHO Serviço Assistência: De 01.10.2025 a 31.12.2025"
type input "901369837"
type input "01-10-2025"
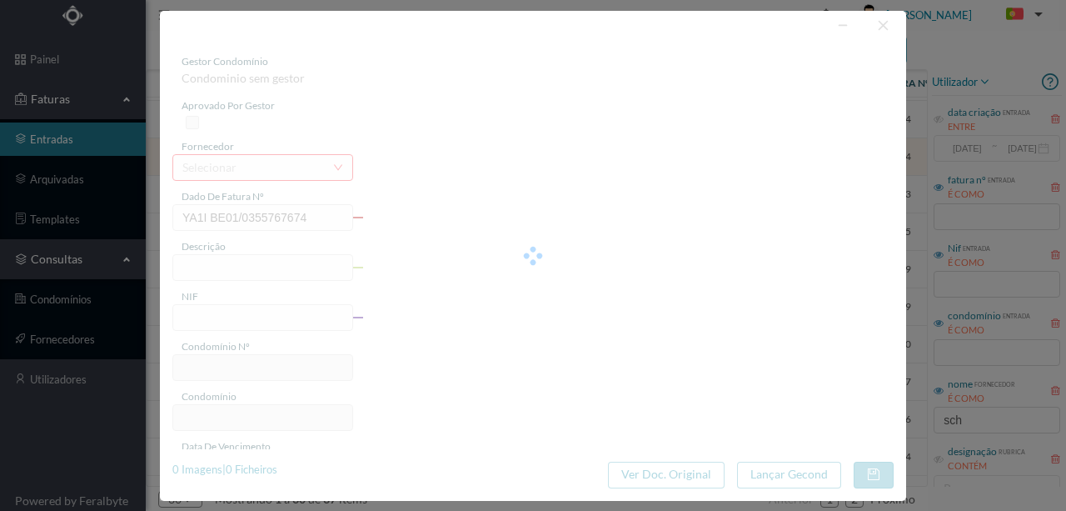
type input "539.85"
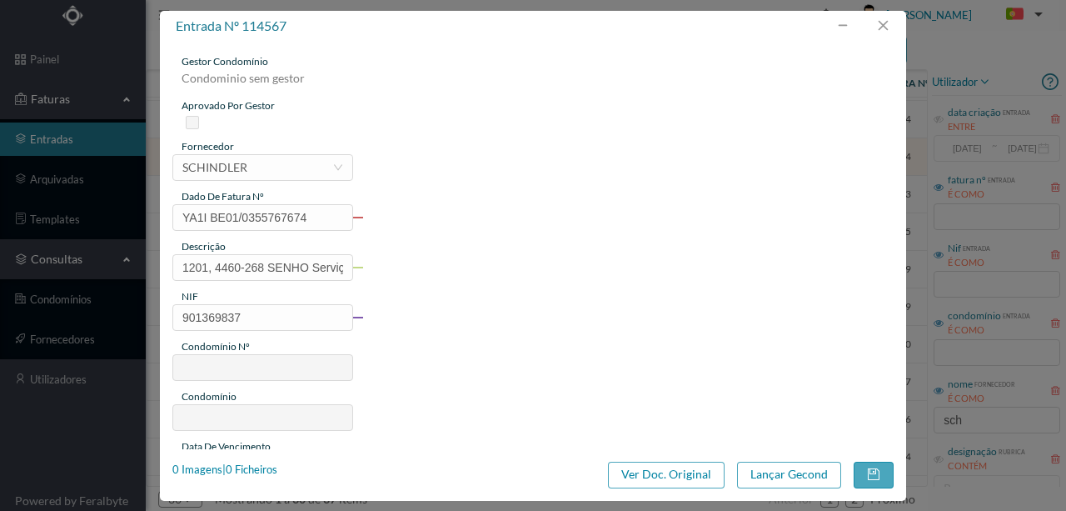
type input "55"
type input "ED. ALTAHORA"
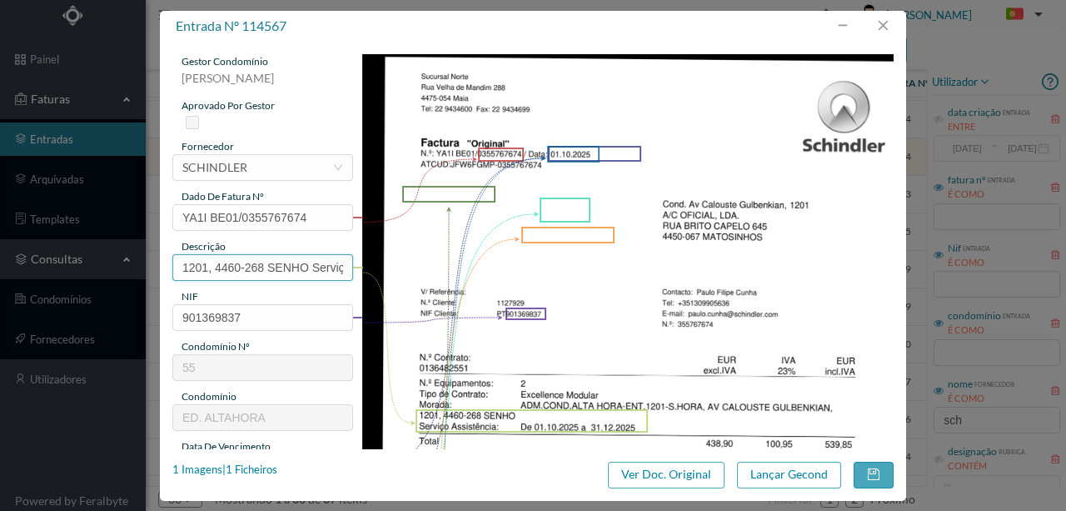
scroll to position [0, 224]
drag, startPoint x: 177, startPoint y: 262, endPoint x: 395, endPoint y: 266, distance: 218.3
click at [437, 266] on div "gestor condomínio Rui Marques aprovado por gestor fornecedor selecionar SCHINDL…" at bounding box center [532, 442] width 721 height 776
paste input "Man Elev Ent 1145 (01.10.2025 a 31.12.2025)"
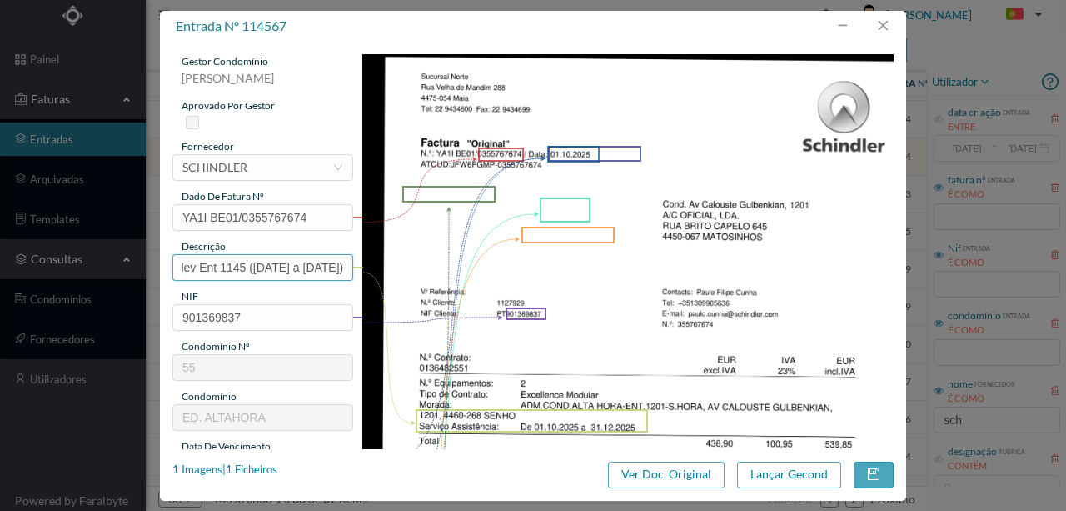
click at [199, 266] on input "Man Elev Ent 1145 (01.10.2025 a 31.12.2025)" at bounding box center [262, 267] width 181 height 27
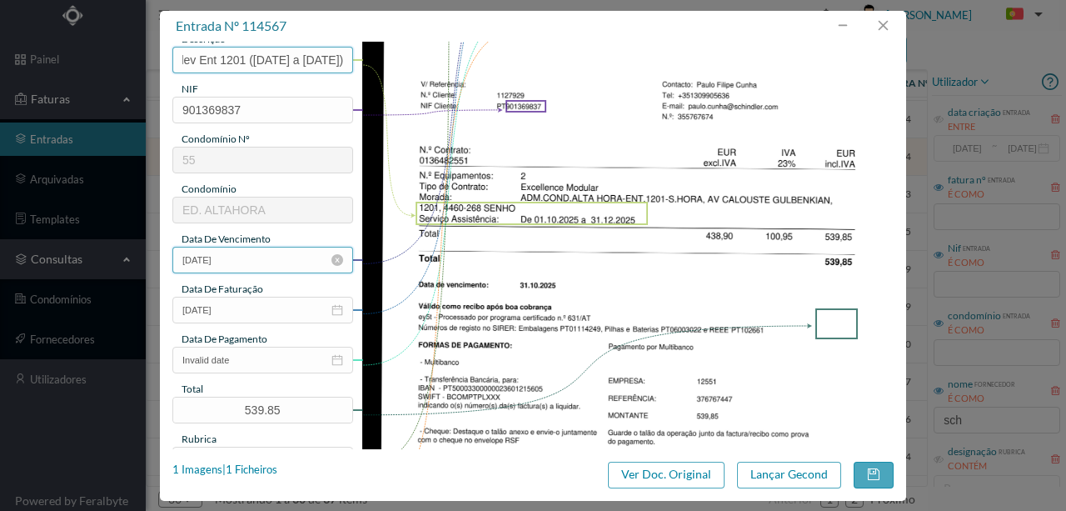
scroll to position [222, 0]
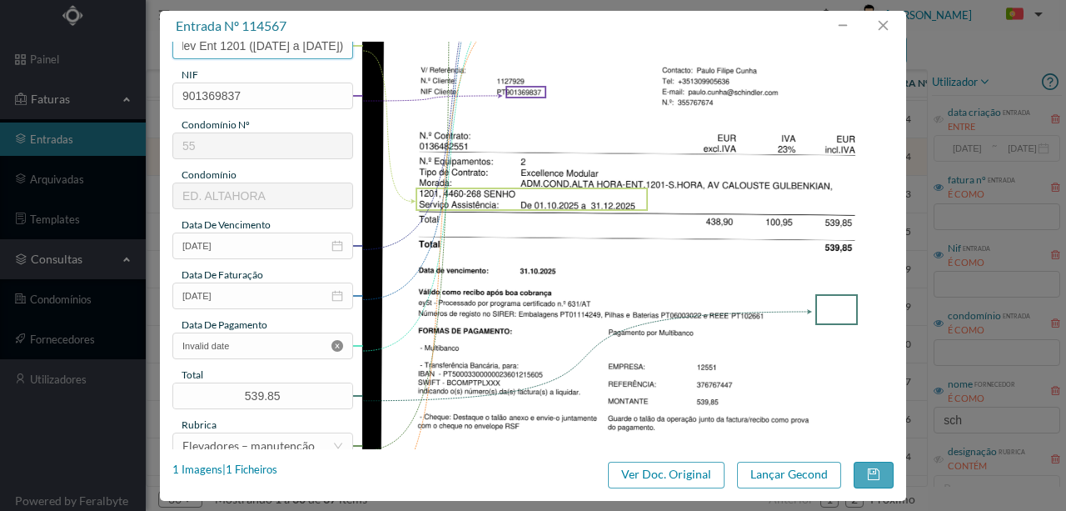
type input "Man Elev Ent 1201 (01.10.2025 a 31.12.2025)"
click at [335, 343] on icon "icon: close-circle" at bounding box center [338, 346] width 12 height 12
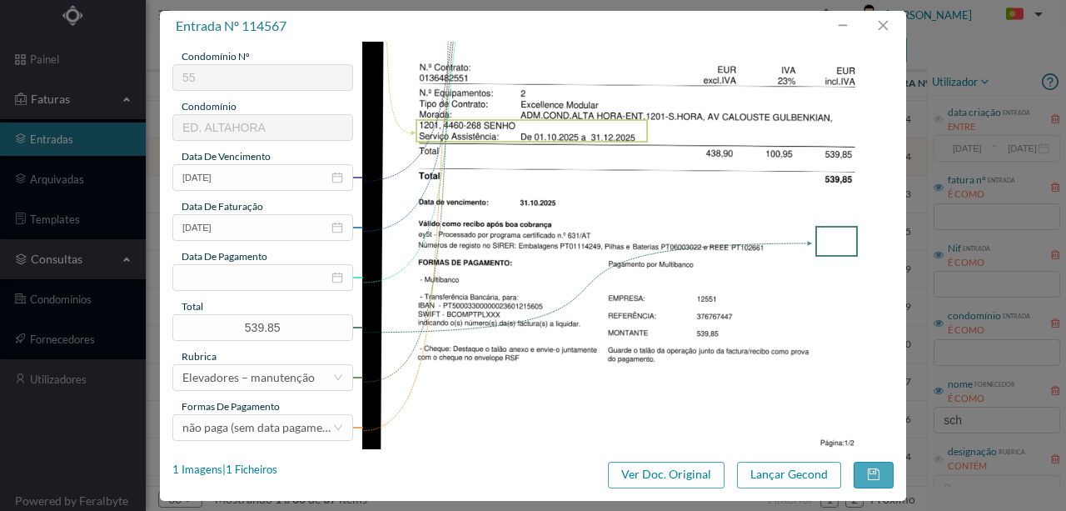
scroll to position [394, 0]
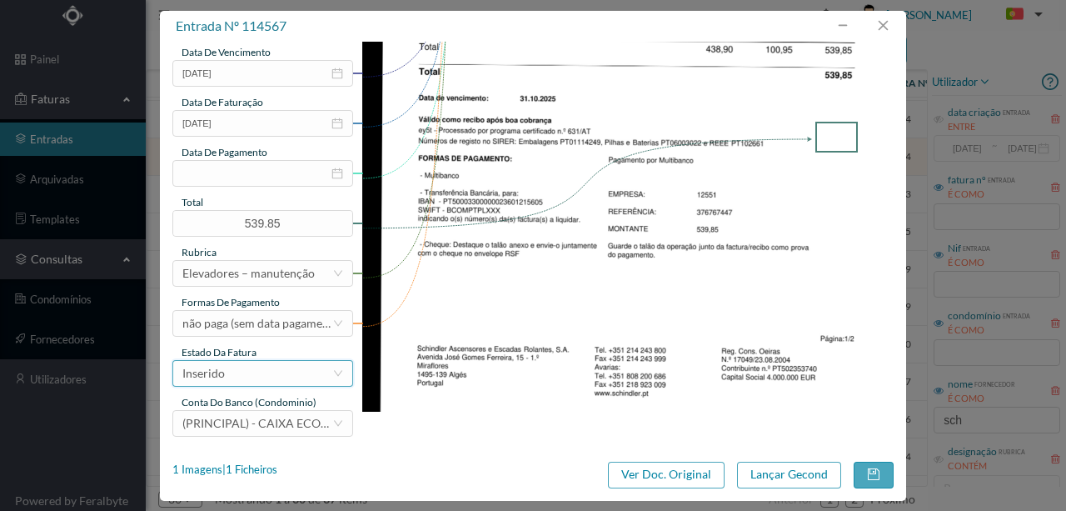
click at [301, 376] on div "Inserido" at bounding box center [257, 373] width 150 height 25
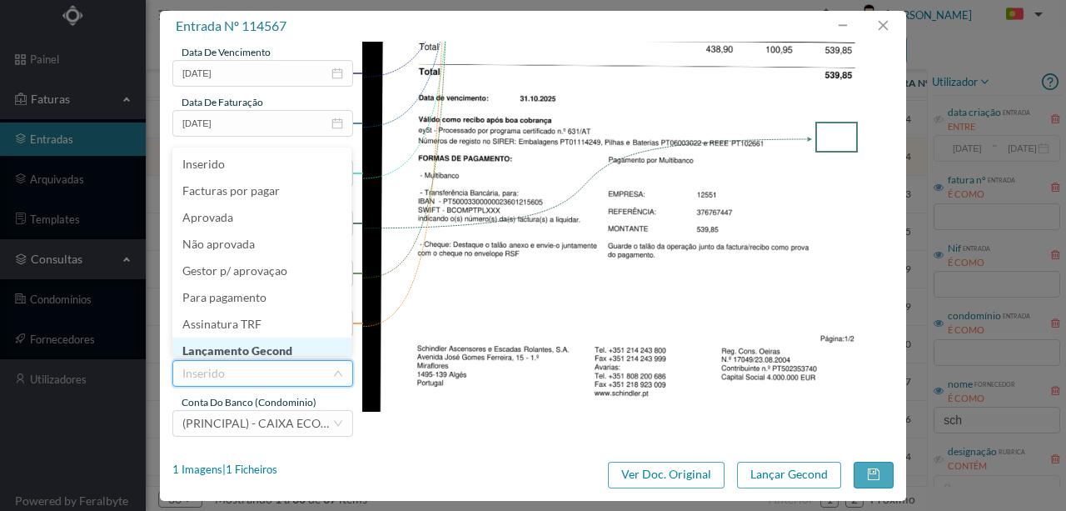
scroll to position [8, 0]
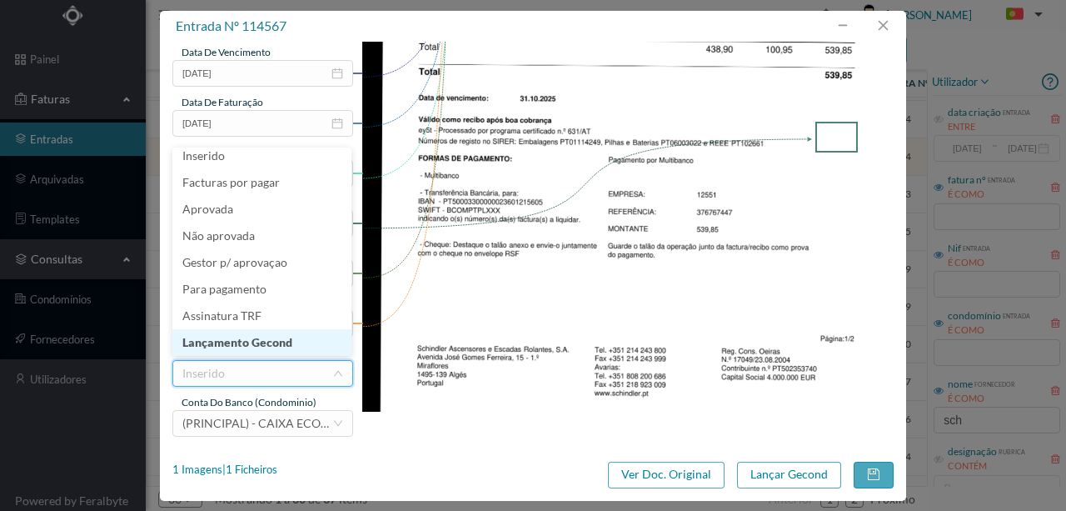
drag, startPoint x: 277, startPoint y: 344, endPoint x: 925, endPoint y: 444, distance: 655.8
click at [277, 343] on li "Lançamento Gecond" at bounding box center [261, 342] width 179 height 27
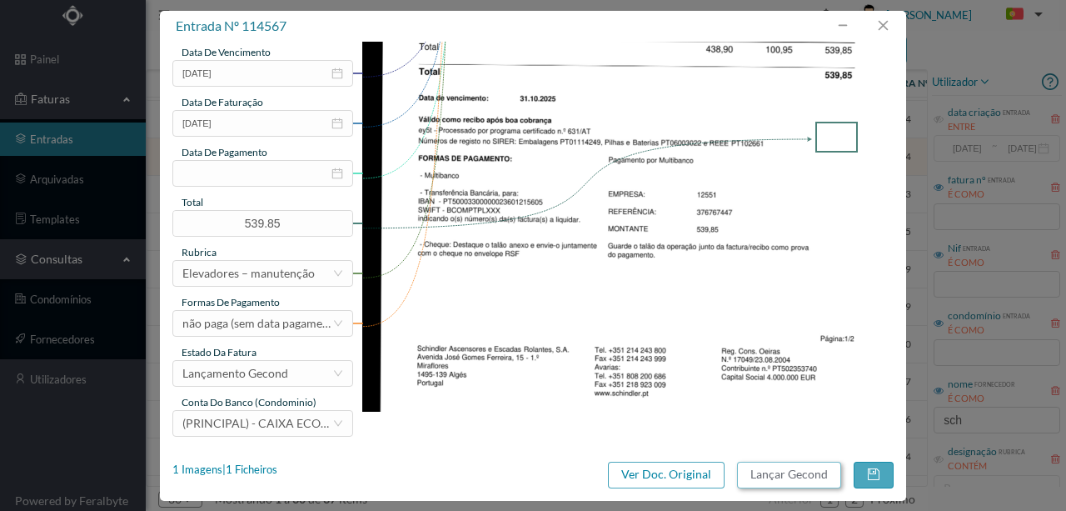
click at [785, 473] on button "Lançar Gecond" at bounding box center [789, 474] width 104 height 27
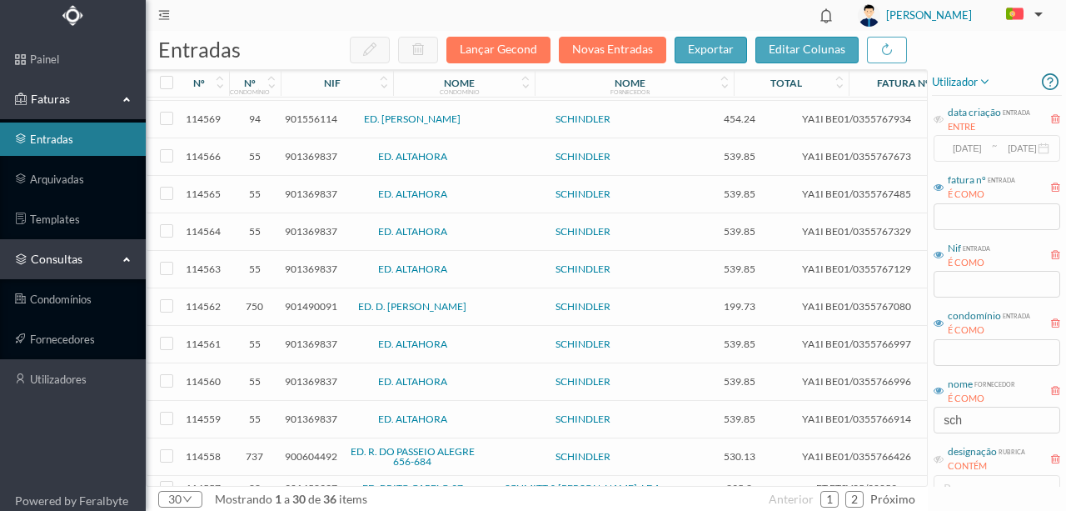
click at [312, 150] on span "901369837" at bounding box center [311, 156] width 52 height 12
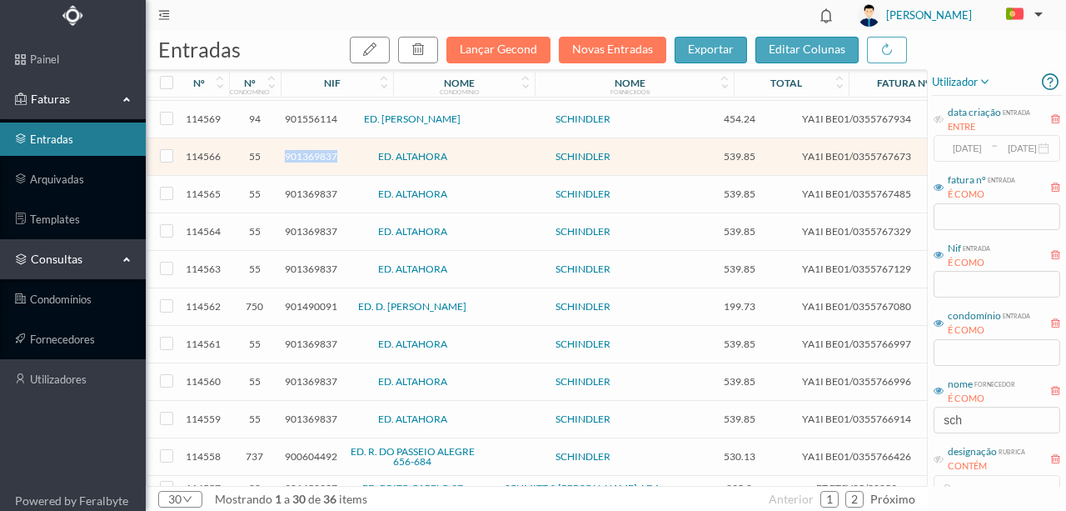
click at [312, 150] on span "901369837" at bounding box center [311, 156] width 52 height 12
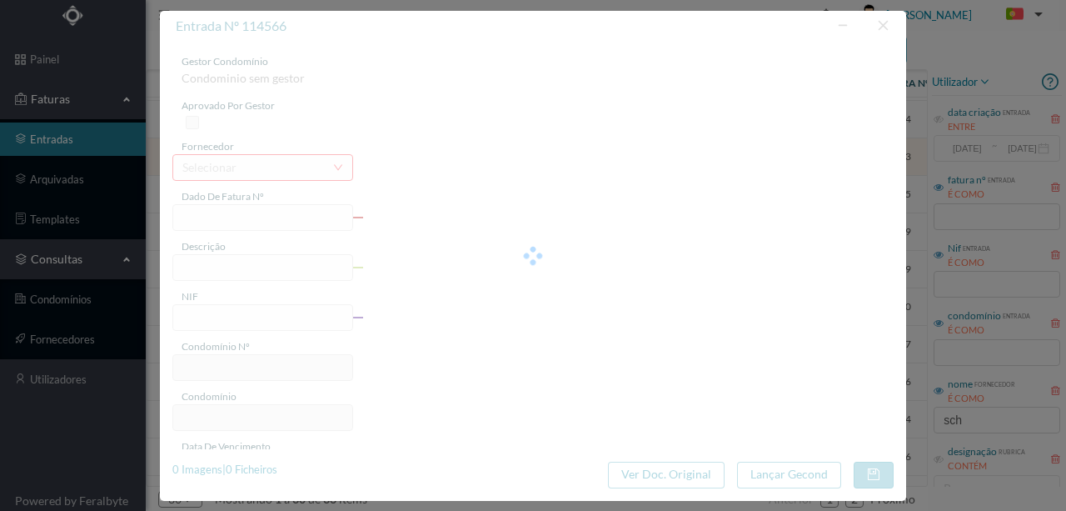
type input "YA1I BE01/0355767673"
type input "1131, 4460-268 SENHOR Serviço Assistência: De 01.10.2025 a 31.12.2025"
type input "901369837"
type input "01-10-2025"
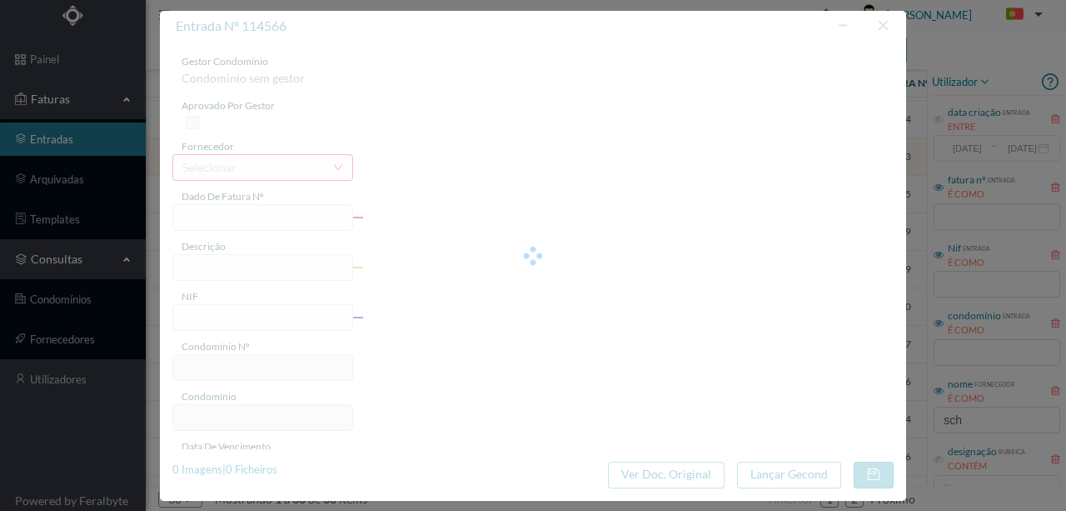
type input "539.85"
type input "55"
type input "ED. ALTAHORA"
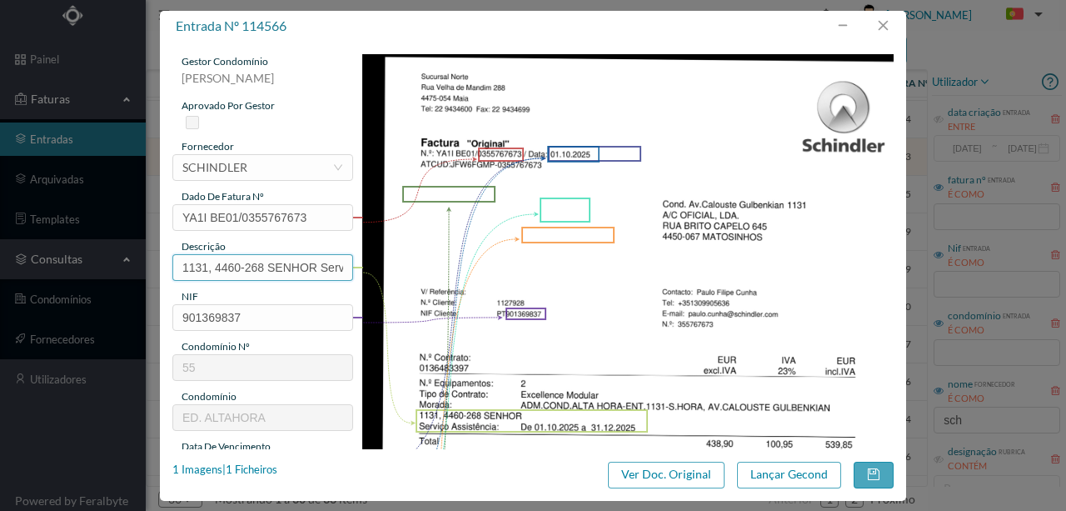
scroll to position [0, 232]
drag, startPoint x: 177, startPoint y: 268, endPoint x: 437, endPoint y: 267, distance: 259.1
click at [437, 267] on div "gestor condomínio Rui Marques aprovado por gestor fornecedor selecionar SCHINDL…" at bounding box center [532, 442] width 721 height 776
paste input "Man Elev Ent 1145 (01.10.2025 a 31.12.2025)"
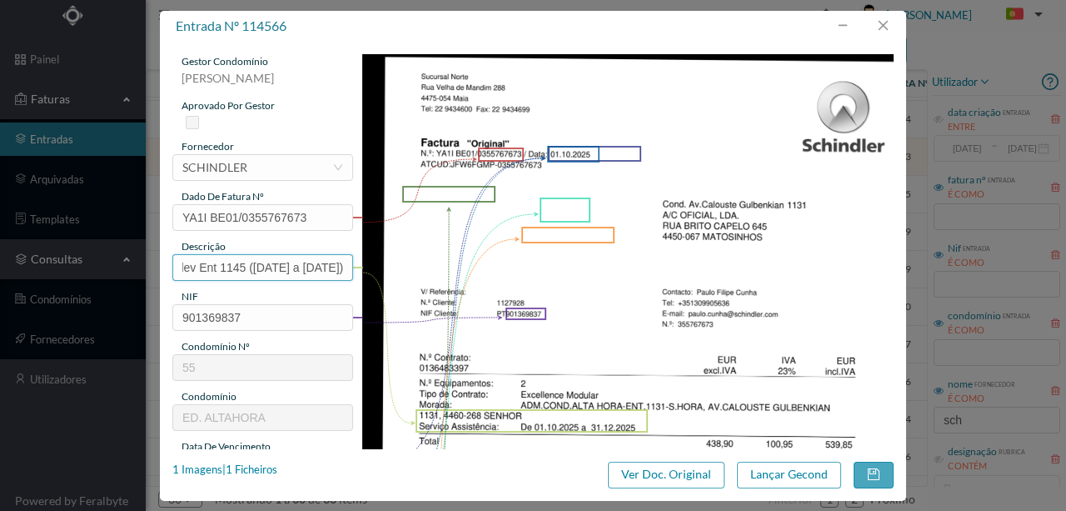
click at [200, 265] on input "Man Elev Ent 1145 (01.10.2025 a 31.12.2025)" at bounding box center [262, 267] width 181 height 27
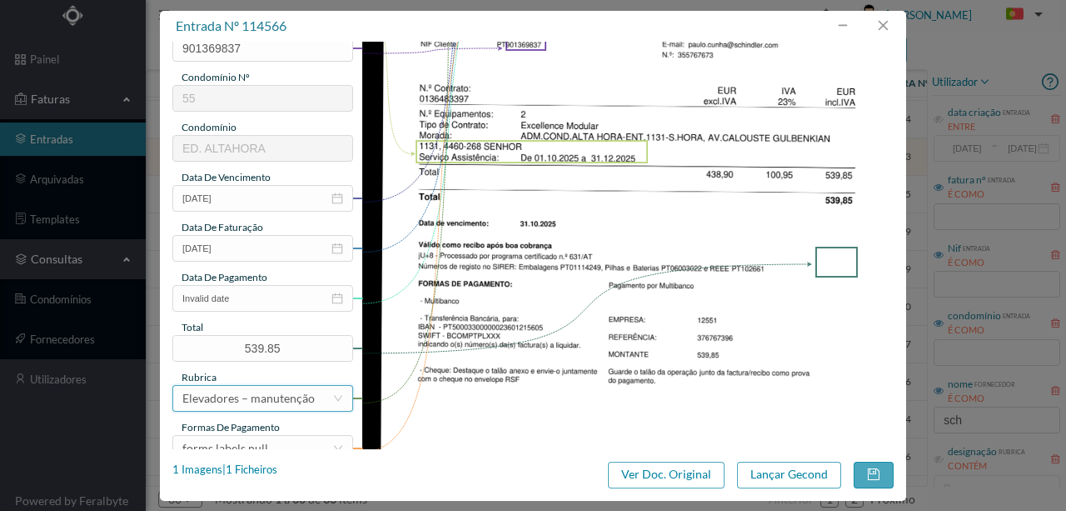
scroll to position [277, 0]
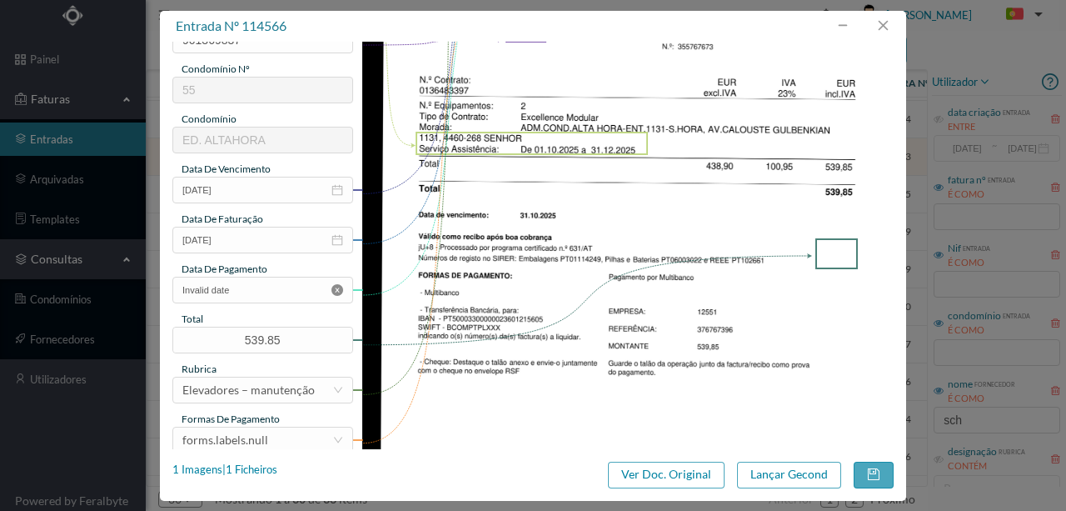
type input "Man Elev Ent 1131 (01.10.2025 a 31.12.2025)"
click at [335, 287] on icon "icon: close-circle" at bounding box center [338, 290] width 12 height 12
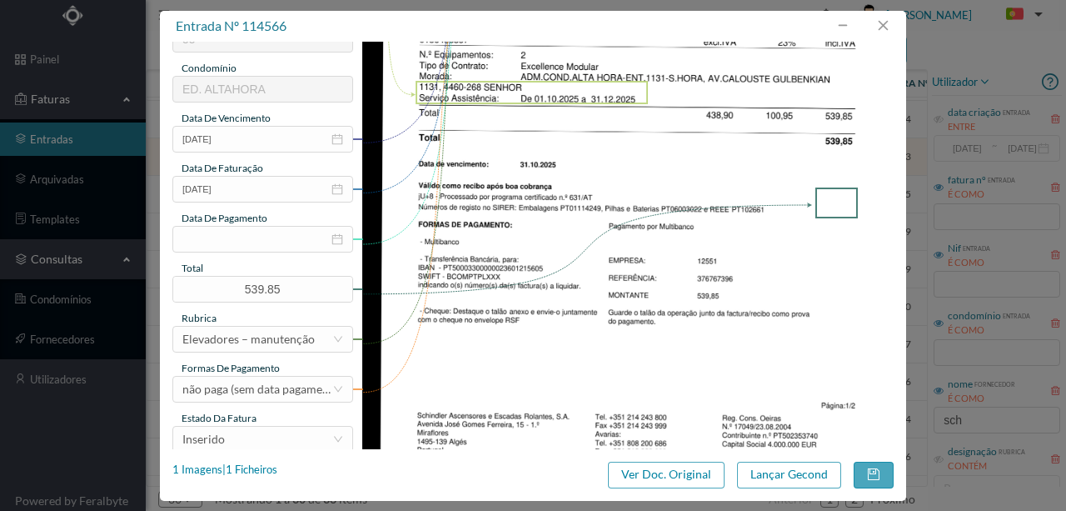
scroll to position [394, 0]
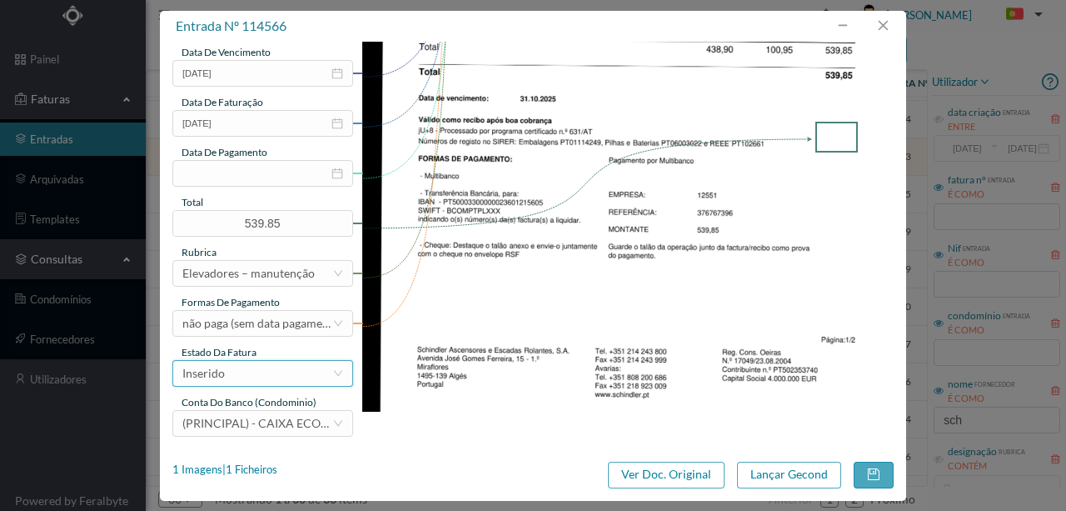
click at [273, 379] on div "Inserido" at bounding box center [257, 373] width 150 height 25
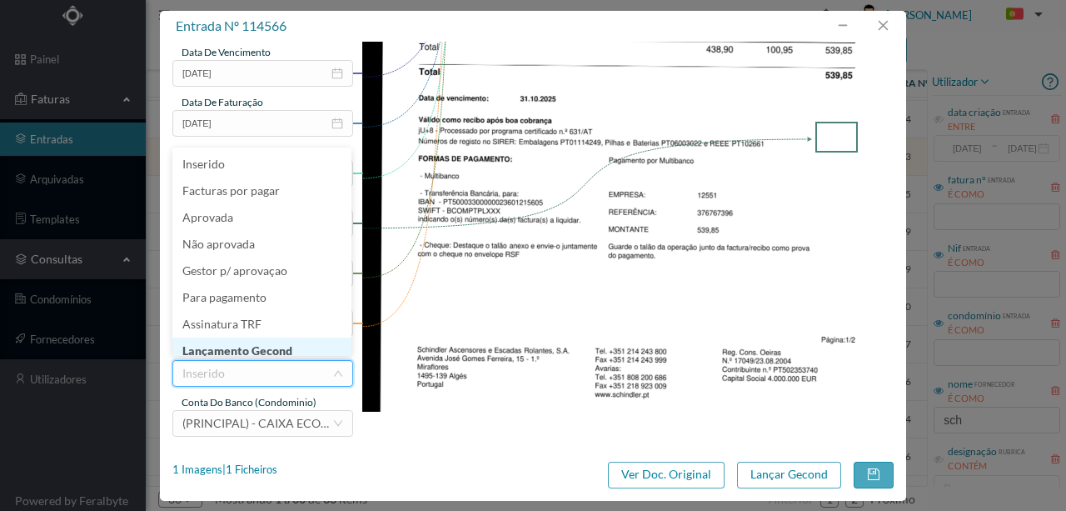
scroll to position [8, 0]
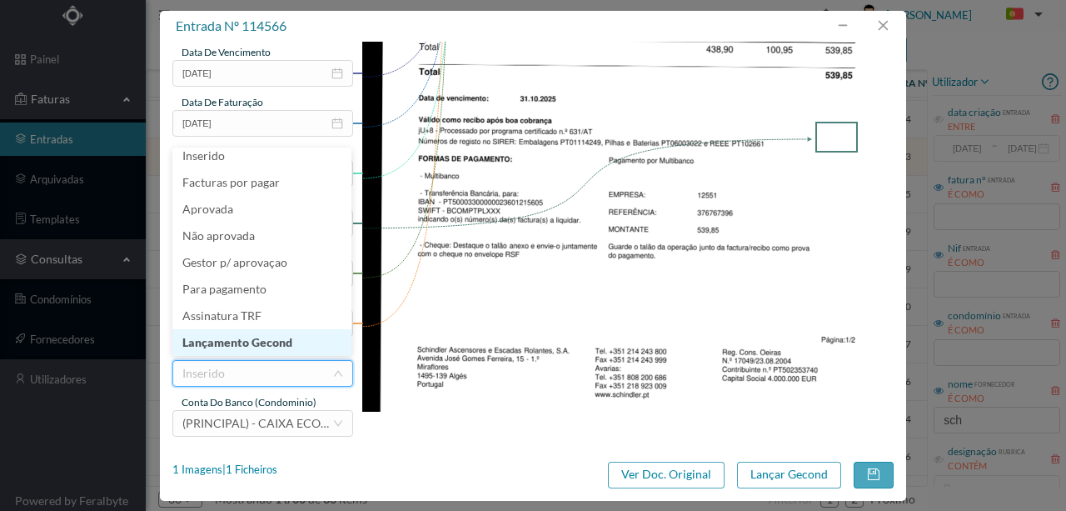
drag, startPoint x: 273, startPoint y: 343, endPoint x: 389, endPoint y: 367, distance: 118.3
click at [274, 343] on li "Lançamento Gecond" at bounding box center [261, 342] width 179 height 27
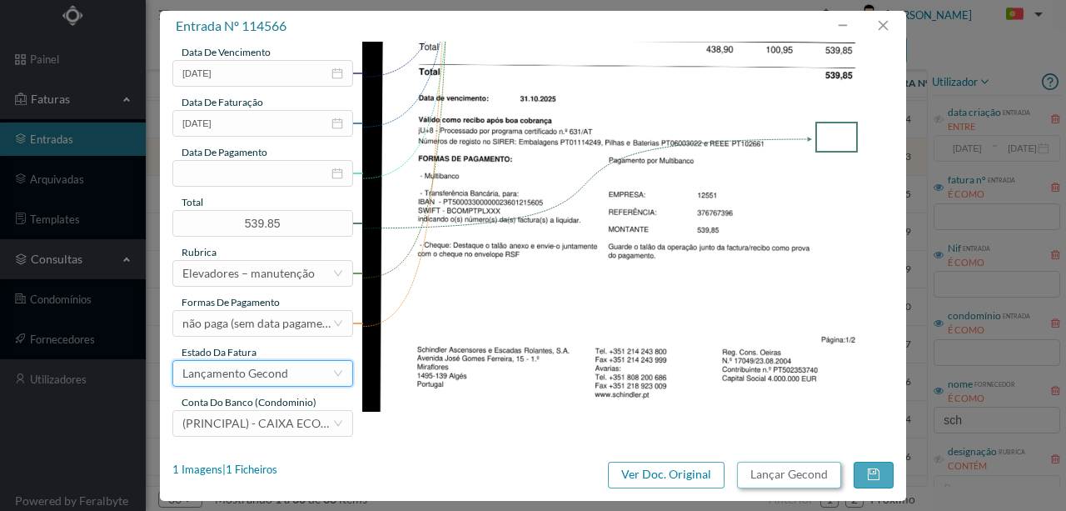
click at [773, 476] on button "Lançar Gecond" at bounding box center [789, 474] width 104 height 27
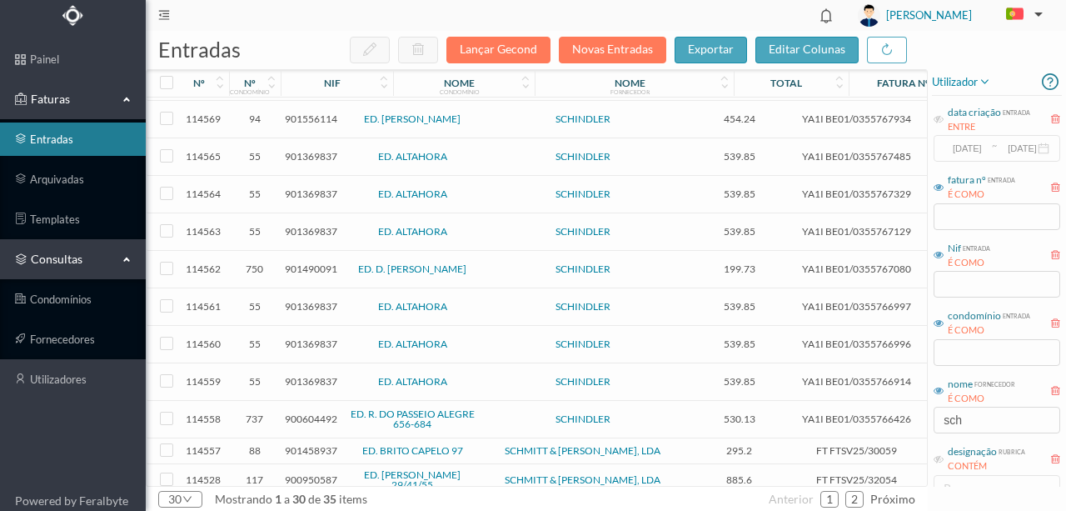
click at [310, 151] on span "901369837" at bounding box center [311, 156] width 52 height 12
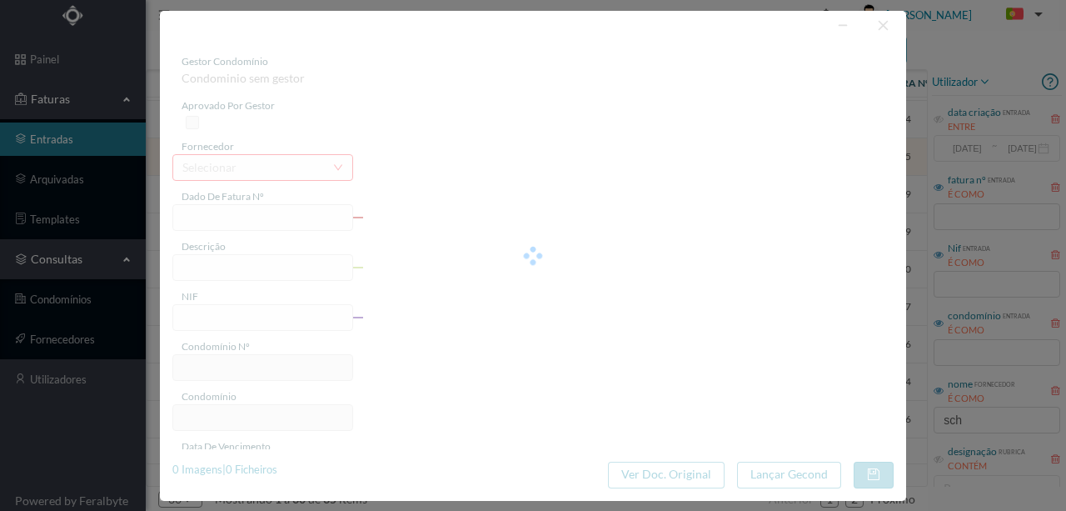
type input "YA1I BE01/0355767485"
type input "DA HORA Serviço Assistência: De 01.10.2025 a 31.12.2025"
type input "901369837"
type input "01-10-2025"
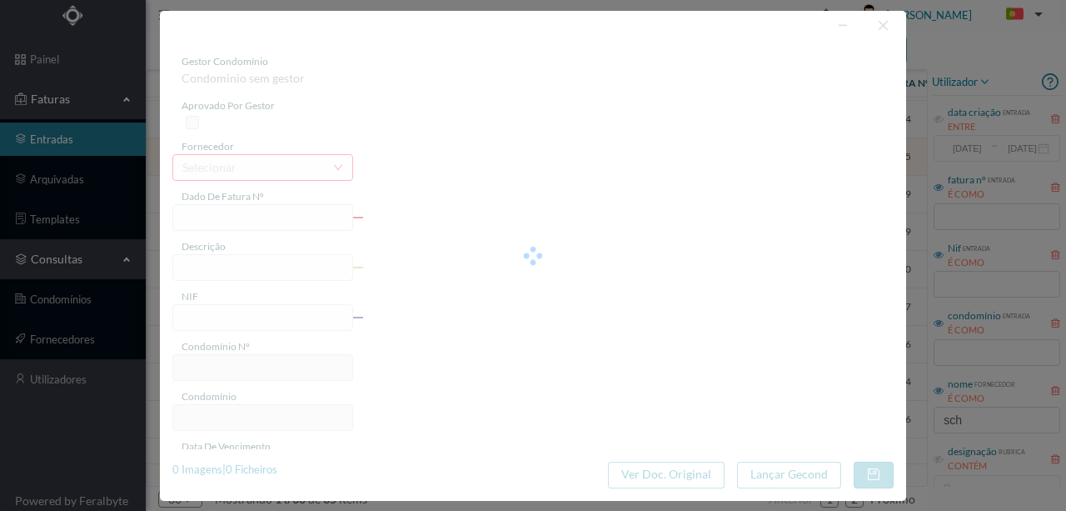
type input "539.85"
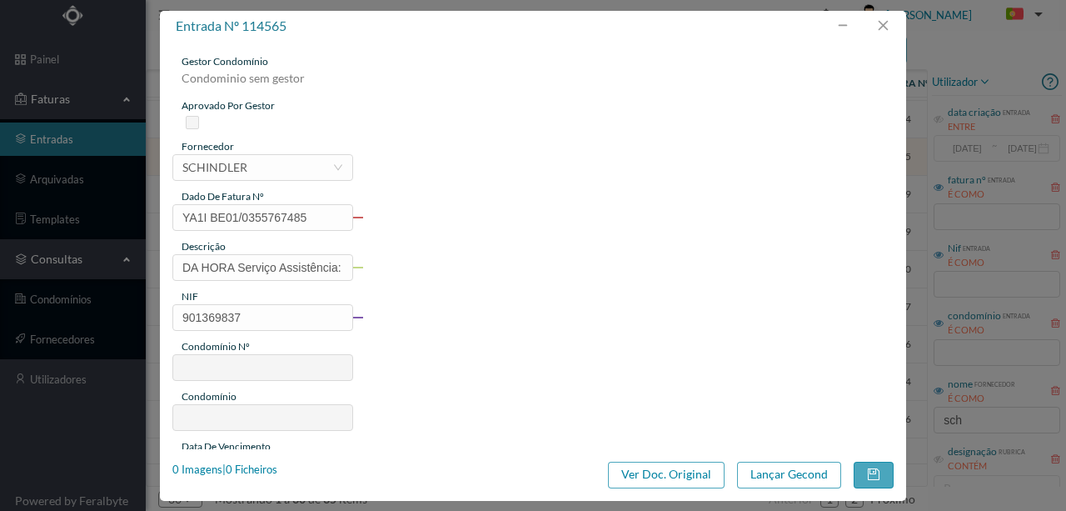
type input "55"
type input "ED. ALTAHORA"
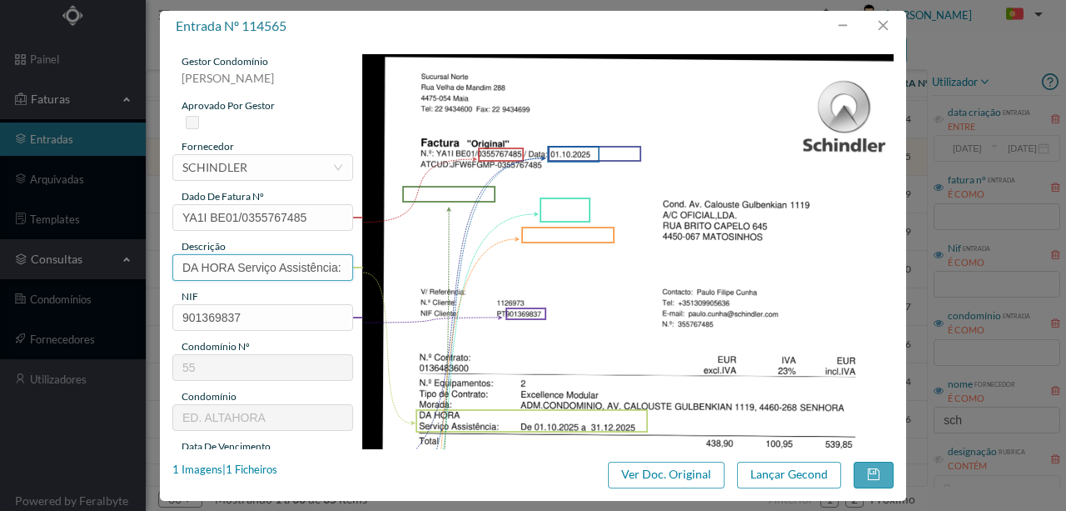
scroll to position [0, 150]
drag, startPoint x: 176, startPoint y: 268, endPoint x: 283, endPoint y: 288, distance: 109.3
click at [561, 266] on div "gestor condomínio Rui Marques aprovado por gestor fornecedor selecionar SCHINDL…" at bounding box center [532, 442] width 721 height 776
paste input "Man Elev Ent 1145 (01.10.2025 a 31.12.2025)"
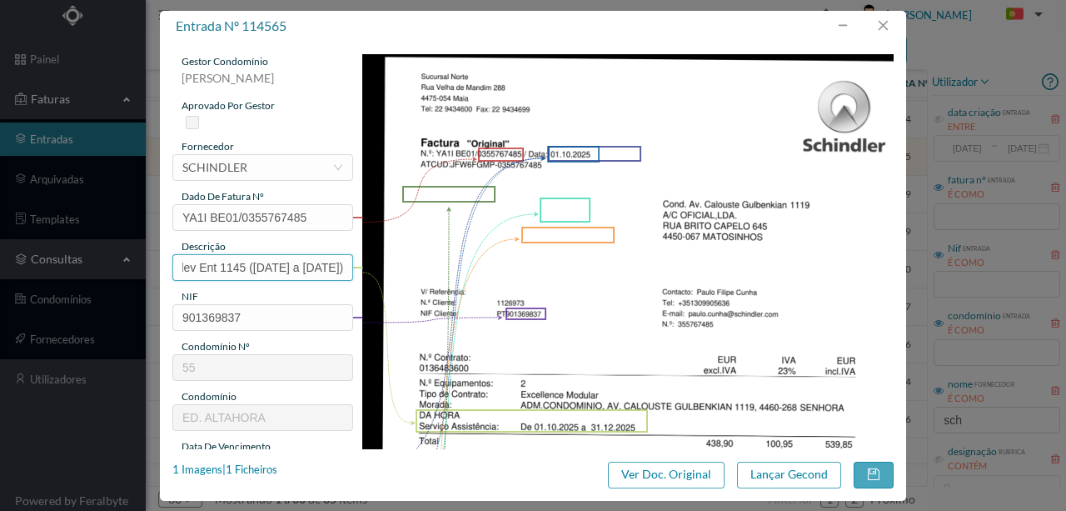
click at [199, 267] on input "Man Elev Ent 1145 (01.10.2025 a 31.12.2025)" at bounding box center [262, 267] width 181 height 27
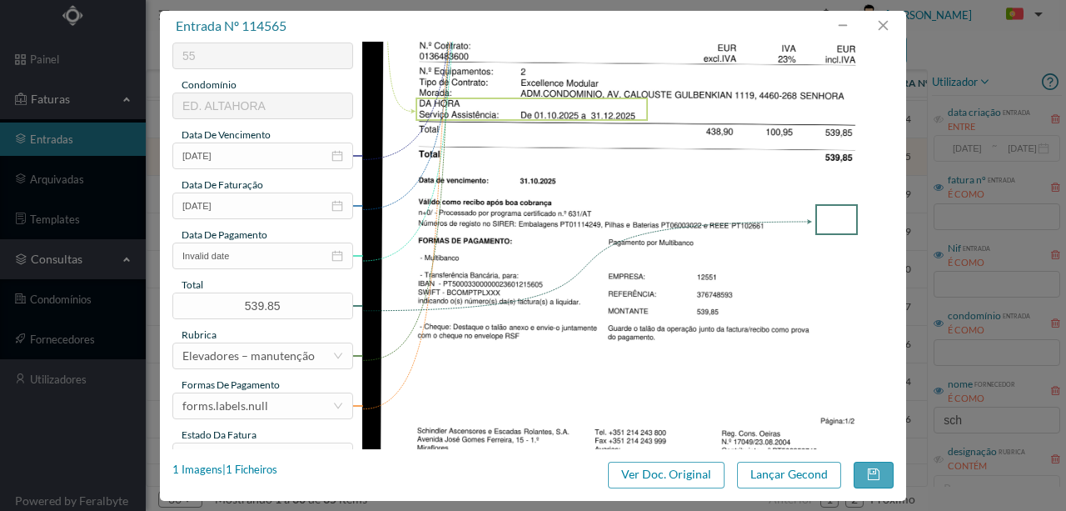
scroll to position [388, 0]
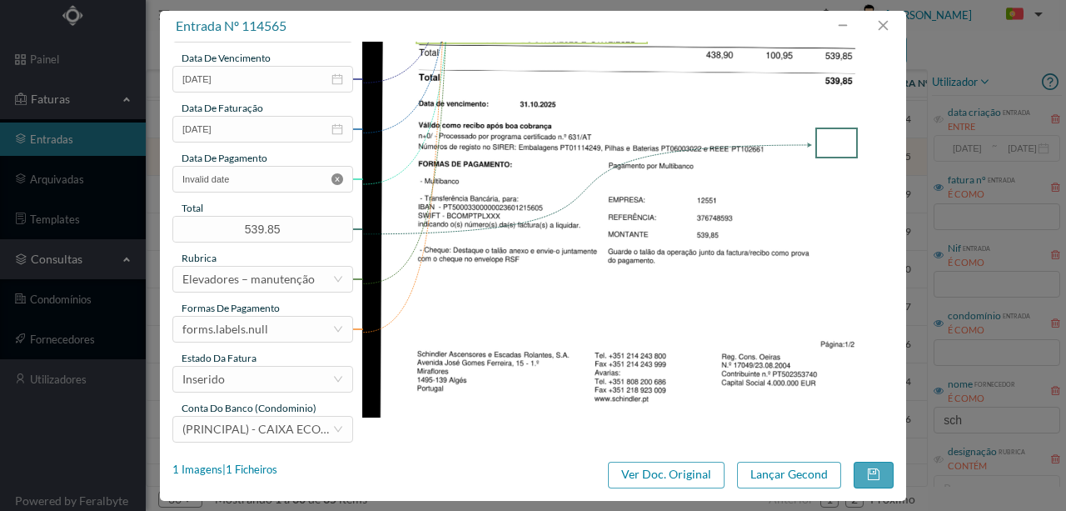
type input "Man Elev Ent 1119 (01.10.2025 a 31.12.2025)"
click at [333, 179] on icon "icon: close-circle" at bounding box center [338, 179] width 12 height 12
click at [247, 367] on div "Inserido" at bounding box center [257, 379] width 150 height 25
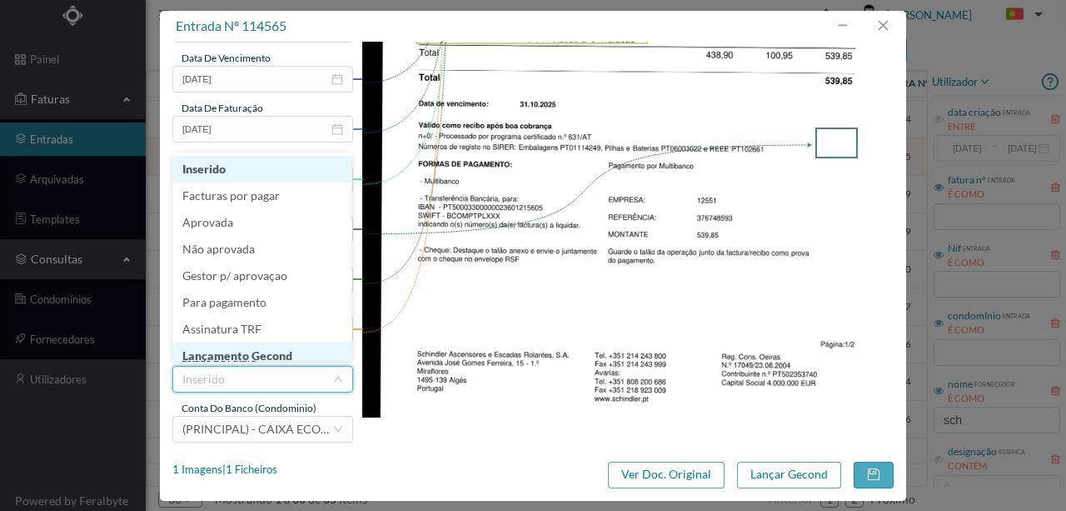
scroll to position [8, 0]
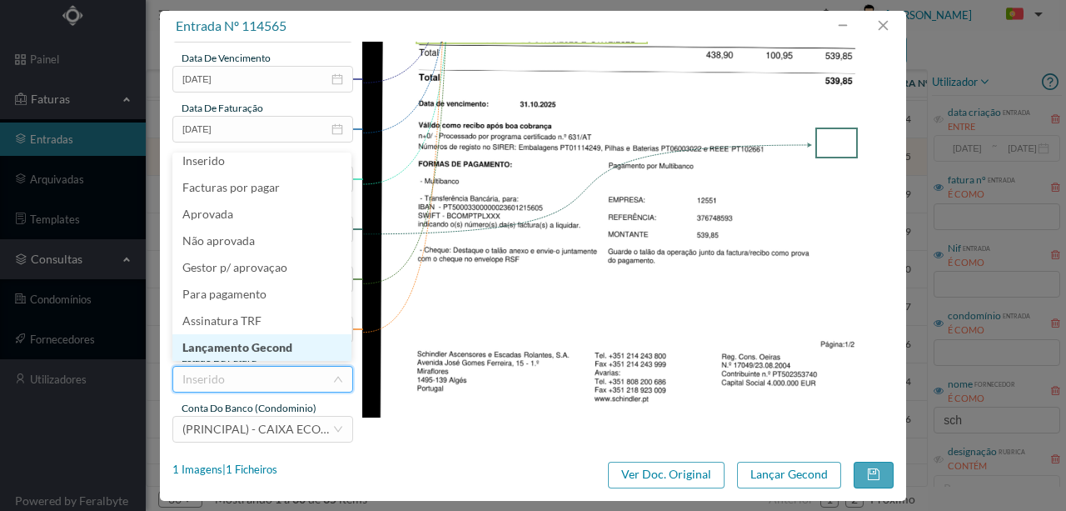
click at [255, 347] on li "Lançamento Gecond" at bounding box center [261, 347] width 179 height 27
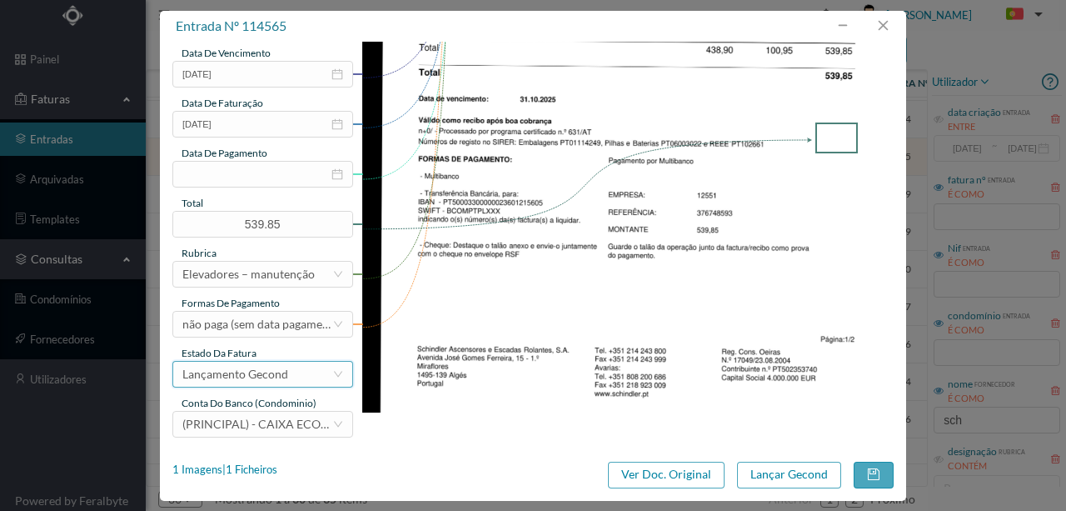
scroll to position [394, 0]
click at [800, 471] on button "Lançar Gecond" at bounding box center [789, 474] width 104 height 27
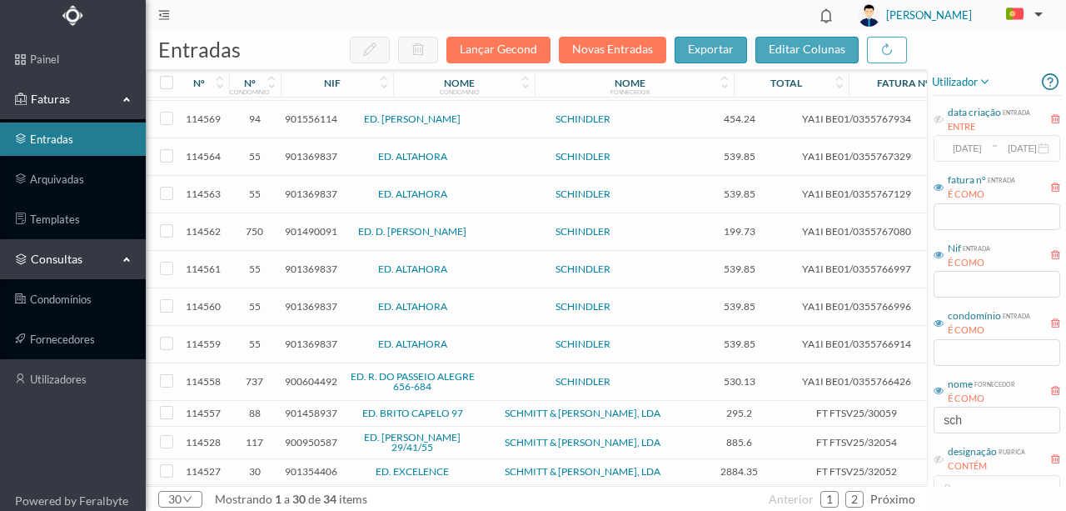
click at [295, 153] on span "901369837" at bounding box center [311, 156] width 52 height 12
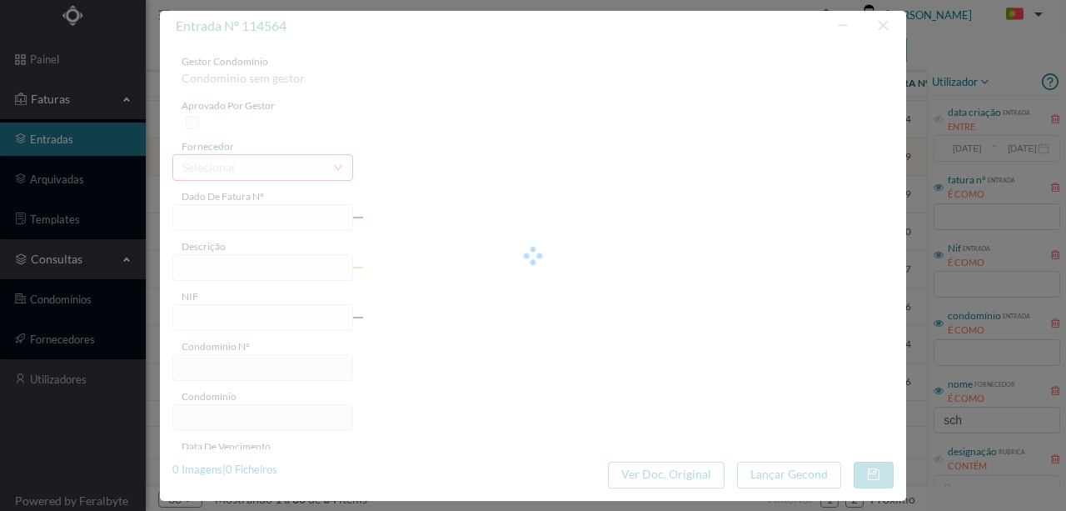
type input "YA1I BE01/0355767329"
type input "4460-268 SENHORA D Serviço Assistência: De 01.10.2025 a 31.12.2025"
type input "901369837"
type input "01-10-2025"
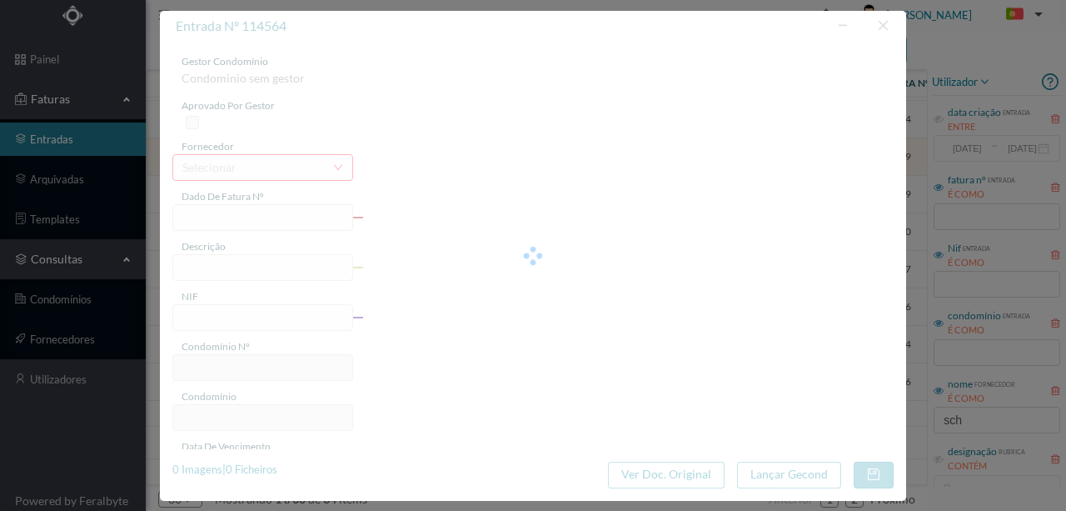
type input "539.85"
type input "55"
type input "ED. ALTAHORA"
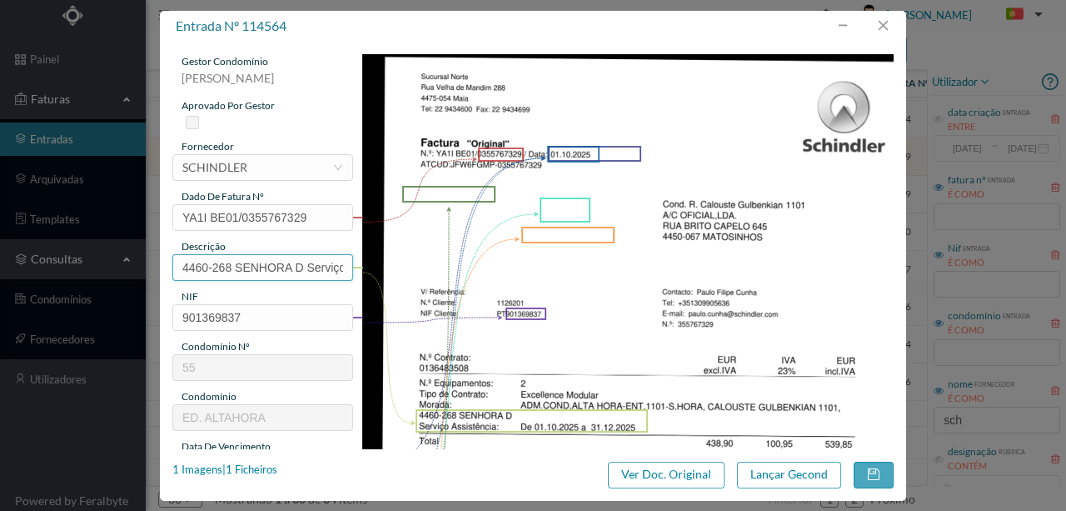
scroll to position [0, 219]
drag, startPoint x: 182, startPoint y: 265, endPoint x: 285, endPoint y: 252, distance: 104.2
click at [586, 257] on div "gestor condomínio Rui Marques aprovado por gestor fornecedor selecionar SCHINDL…" at bounding box center [532, 442] width 721 height 776
paste input "Man Elev Ent 1145 (01.10.2025 a 31.12.2025)"
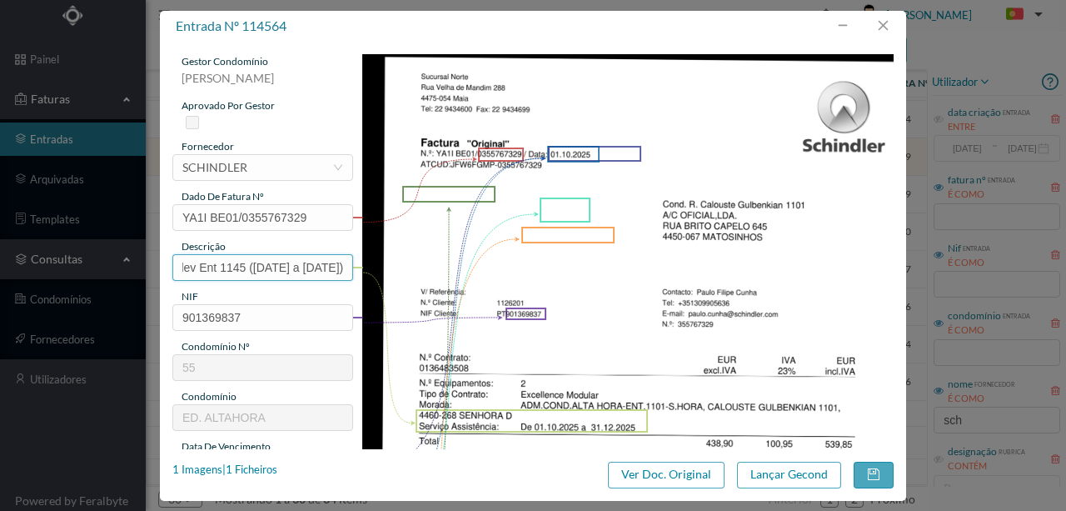
click at [202, 269] on input "Man Elev Ent 1145 (01.10.2025 a 31.12.2025)" at bounding box center [262, 267] width 181 height 27
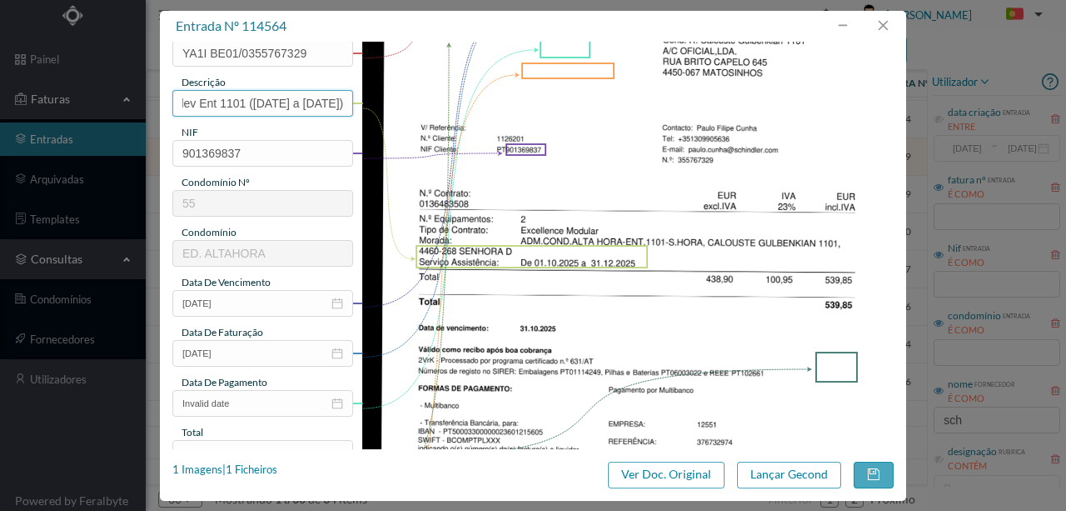
scroll to position [167, 0]
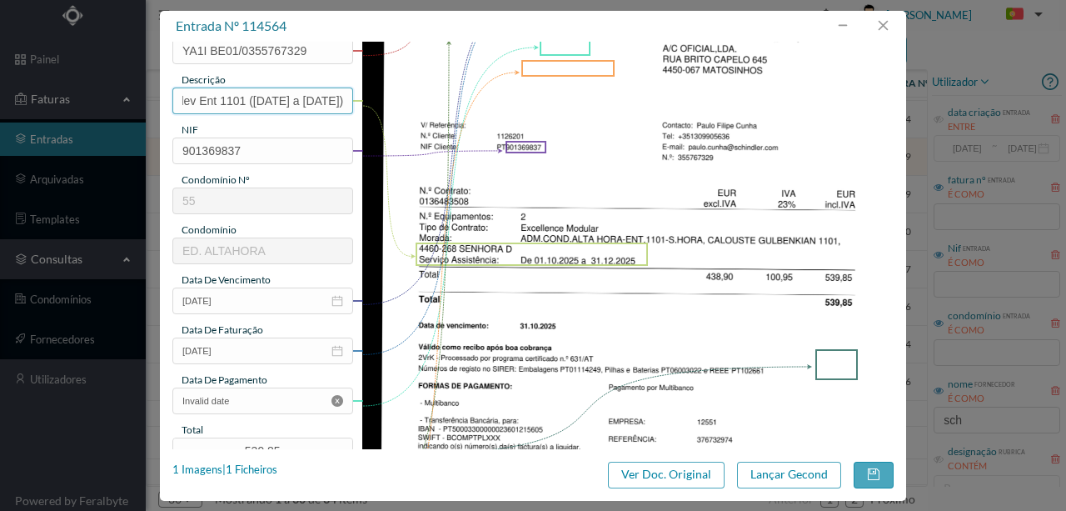
type input "Man Elev Ent 1101 (01.10.2025 a 31.12.2025)"
click at [337, 401] on icon "icon: close-circle" at bounding box center [338, 401] width 12 height 12
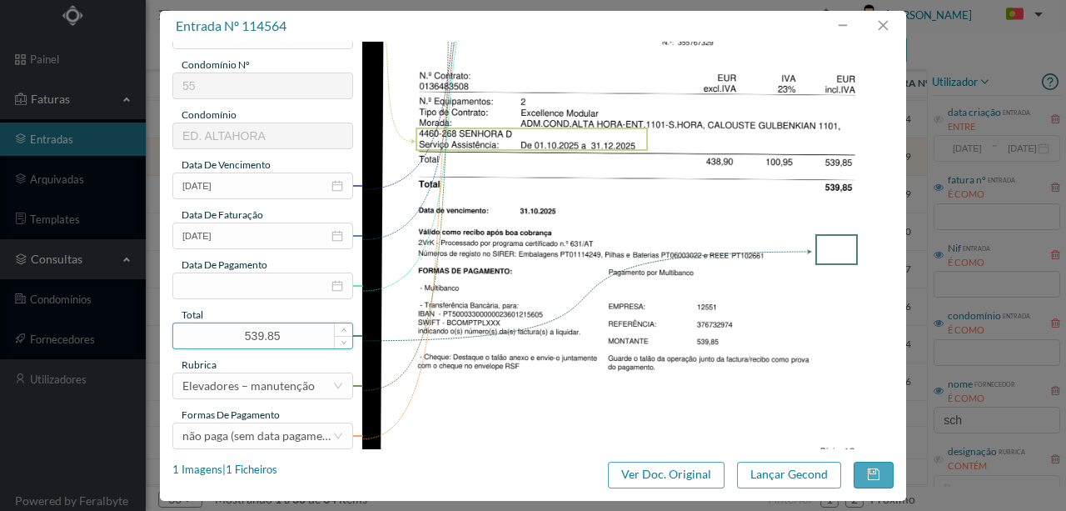
scroll to position [394, 0]
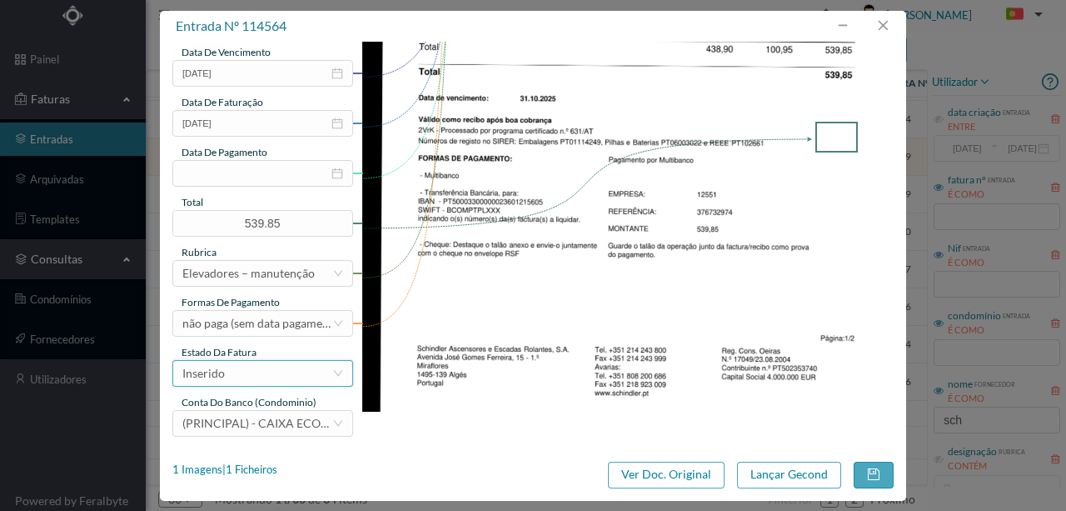
click at [292, 378] on div "Inserido" at bounding box center [257, 373] width 150 height 25
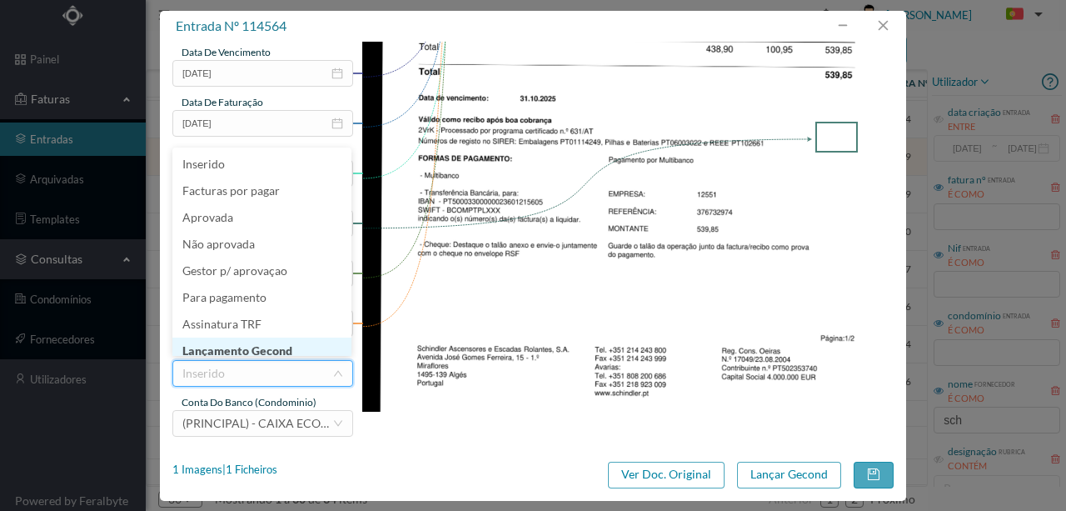
scroll to position [8, 0]
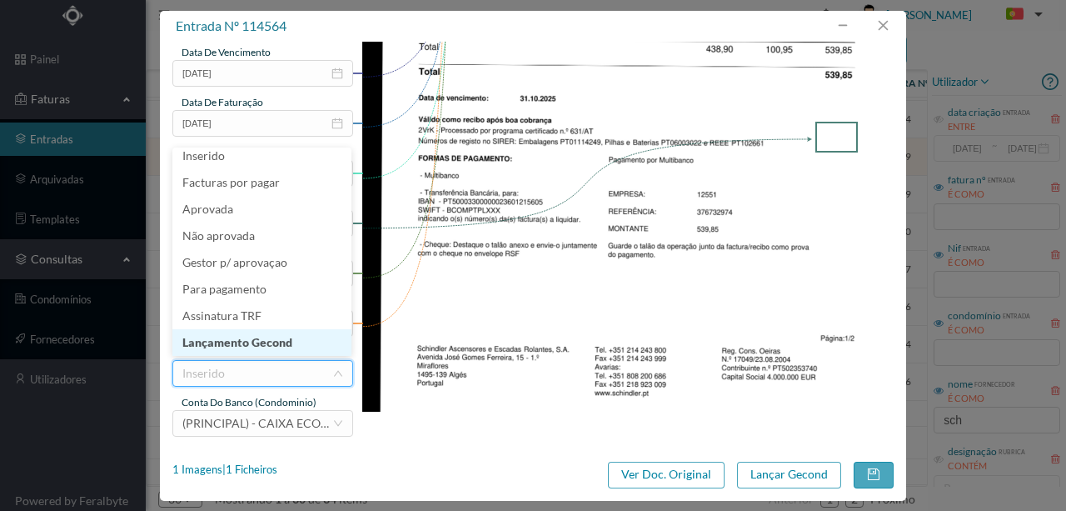
click at [292, 345] on li "Lançamento Gecond" at bounding box center [261, 342] width 179 height 27
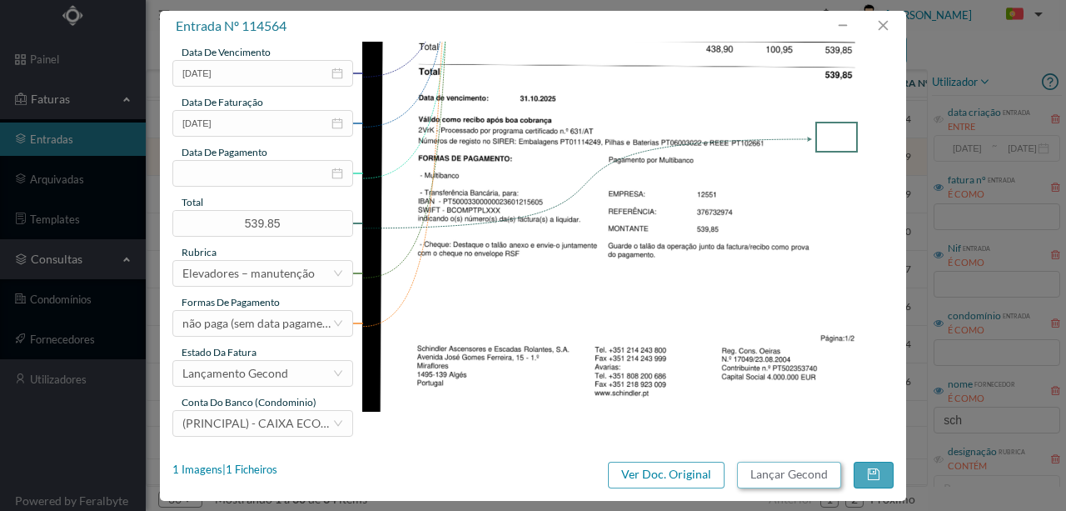
click at [761, 474] on button "Lançar Gecond" at bounding box center [789, 474] width 104 height 27
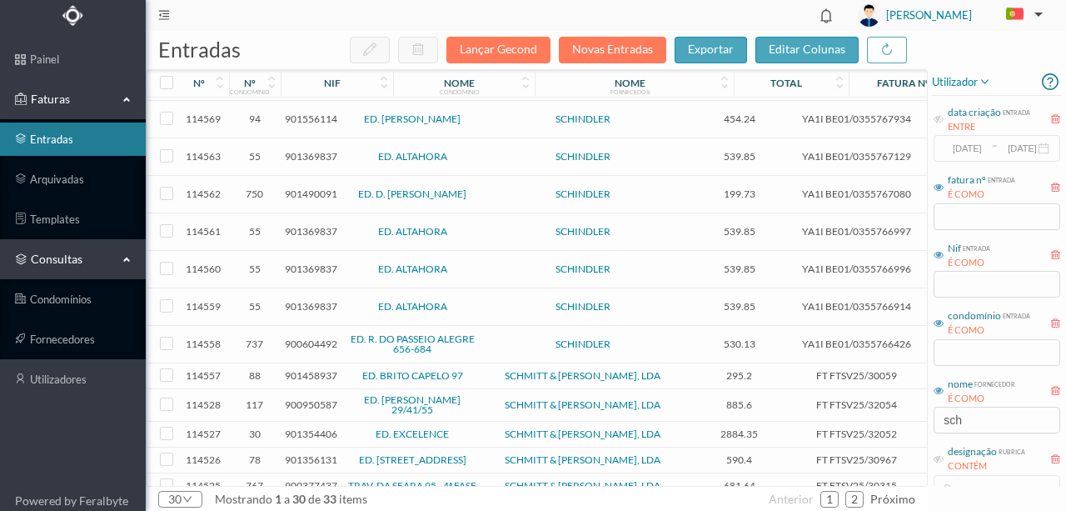
click at [303, 150] on span "901369837" at bounding box center [311, 156] width 52 height 12
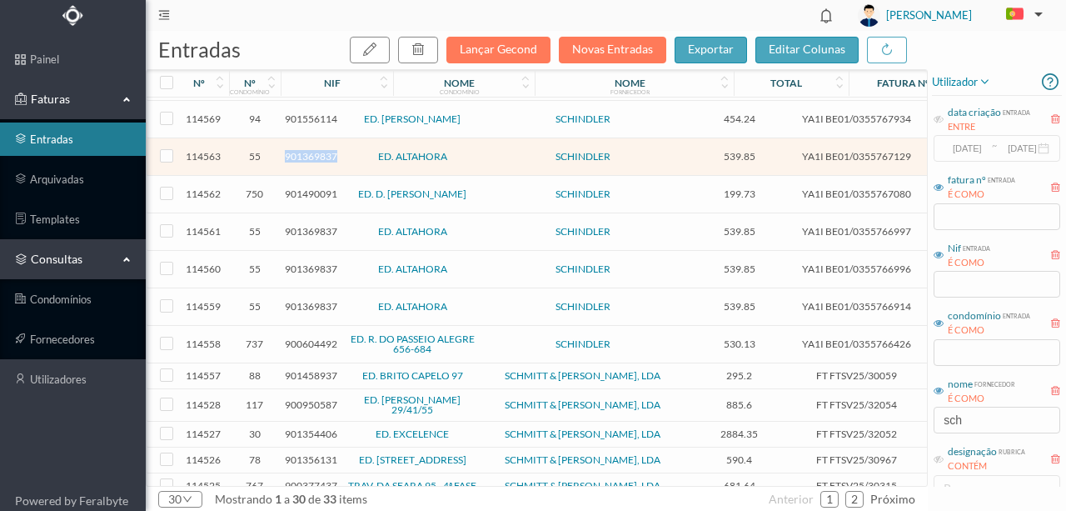
click at [303, 150] on span "901369837" at bounding box center [311, 156] width 52 height 12
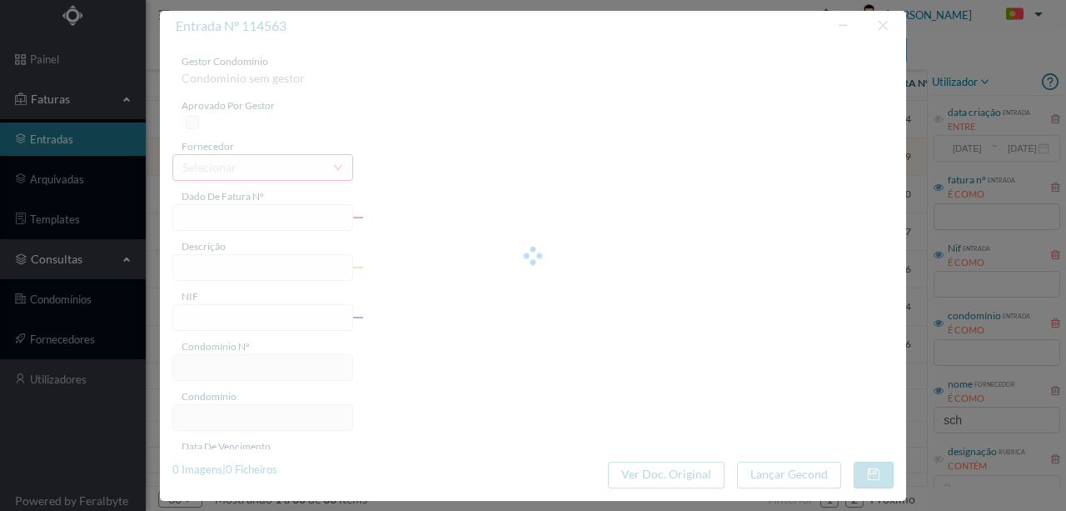
type input "YA1I BE01/0355767129"
type input "DA HORA Serviço Assistência: De 01.10.2025 a 31.12.2025"
type input "901369837"
type input "01-10-2025"
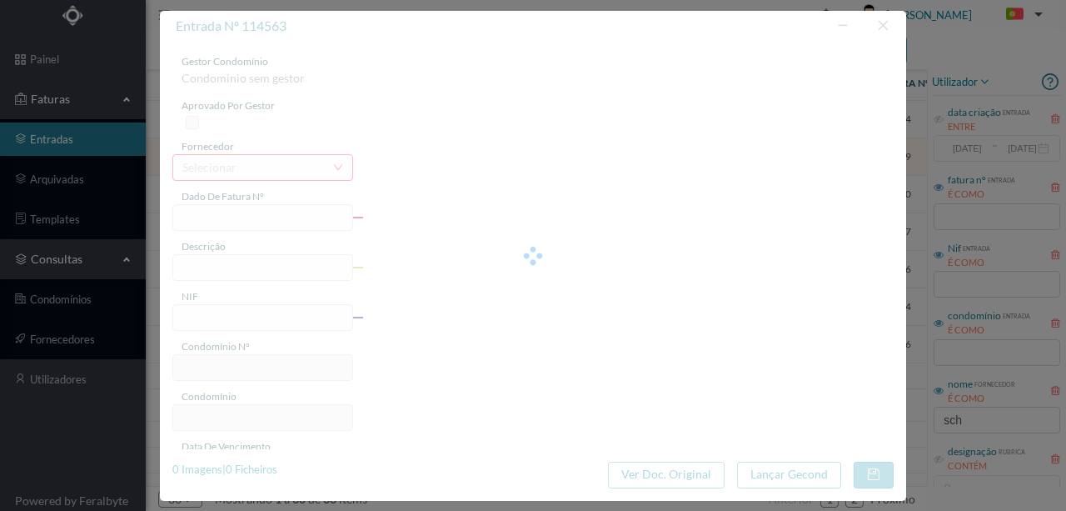
type input "539.85"
type input "55"
type input "ED. ALTAHORA"
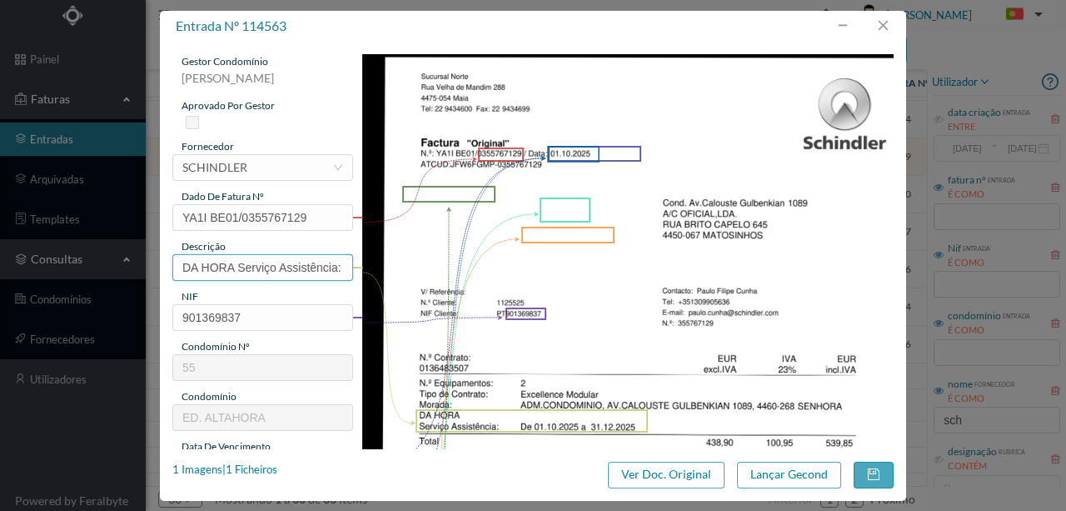
scroll to position [0, 150]
drag, startPoint x: 183, startPoint y: 264, endPoint x: 291, endPoint y: 280, distance: 108.6
click at [430, 263] on div "gestor condomínio Rui Marques aprovado por gestor fornecedor selecionar SCHINDL…" at bounding box center [532, 442] width 721 height 776
paste input "Man Elev Ent 1145 (01.10.2025 a 31.12.2025)"
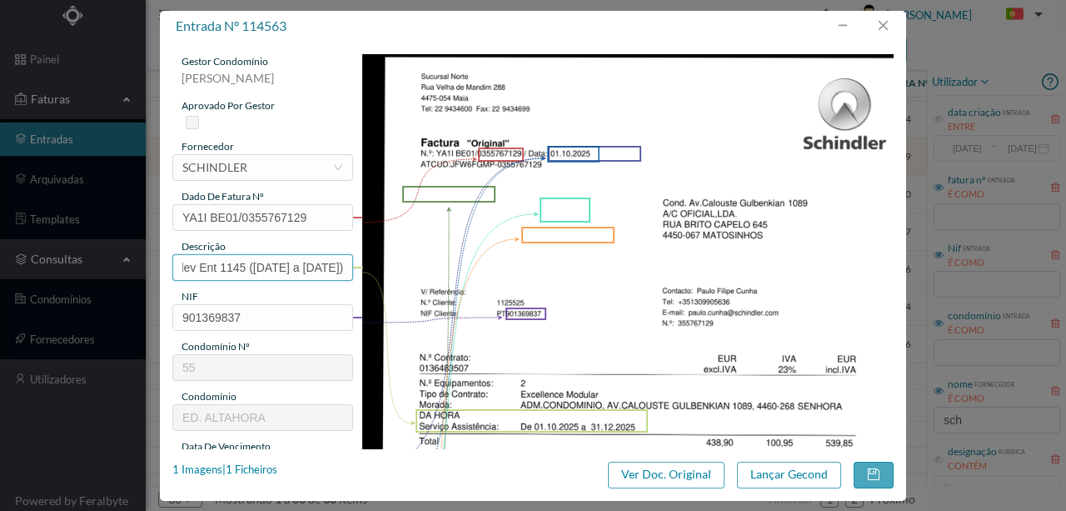
drag, startPoint x: 202, startPoint y: 265, endPoint x: 213, endPoint y: 343, distance: 79.2
click at [202, 267] on input "Man Elev Ent 1145 (01.10.2025 a 31.12.2025)" at bounding box center [262, 267] width 181 height 27
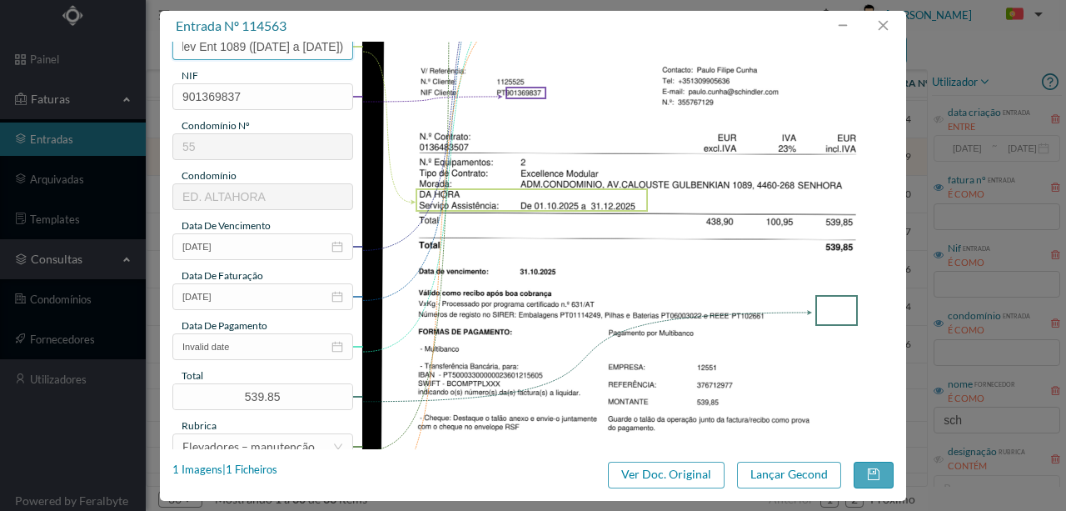
scroll to position [222, 0]
type input "Man Elev Ent 1089 (01.10.2025 a 31.12.2025)"
click at [335, 347] on icon "icon: close-circle" at bounding box center [338, 346] width 12 height 12
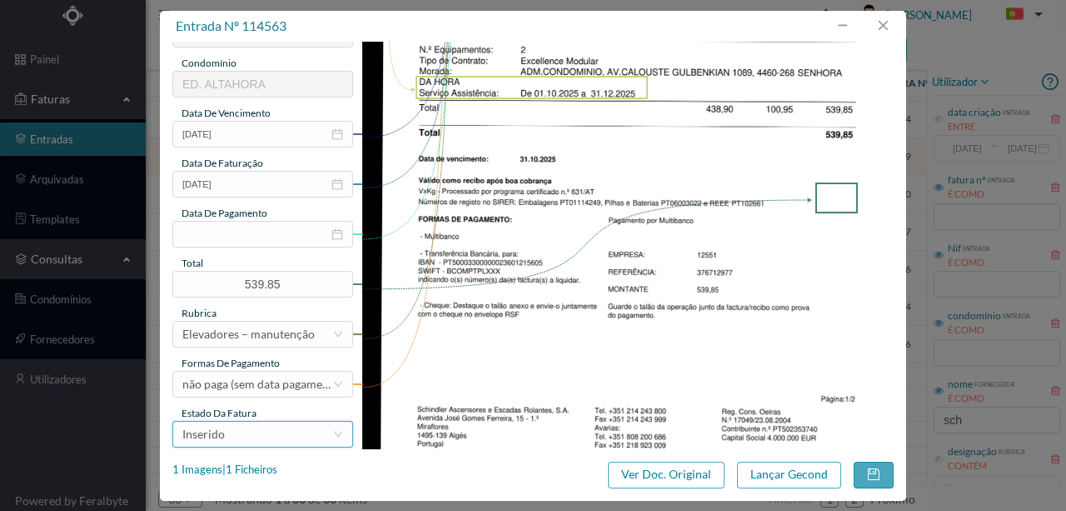
click at [261, 432] on div "Inserido" at bounding box center [257, 434] width 150 height 25
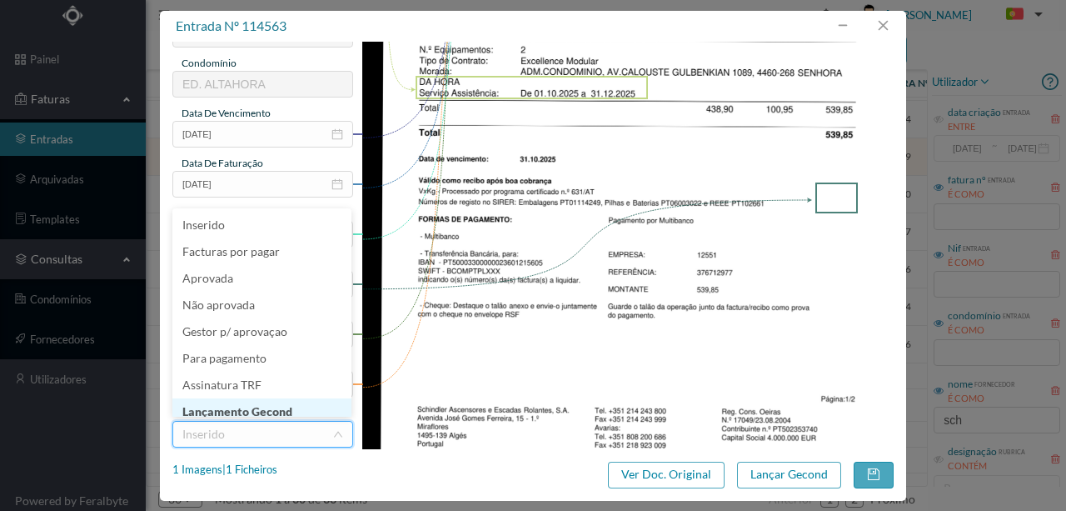
scroll to position [8, 0]
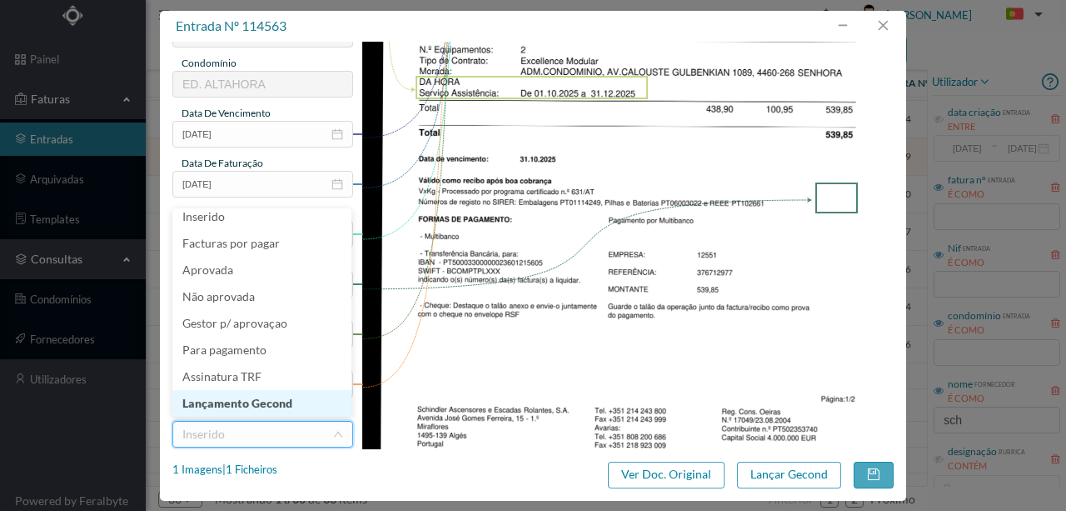
click at [262, 407] on li "Lançamento Gecond" at bounding box center [261, 403] width 179 height 27
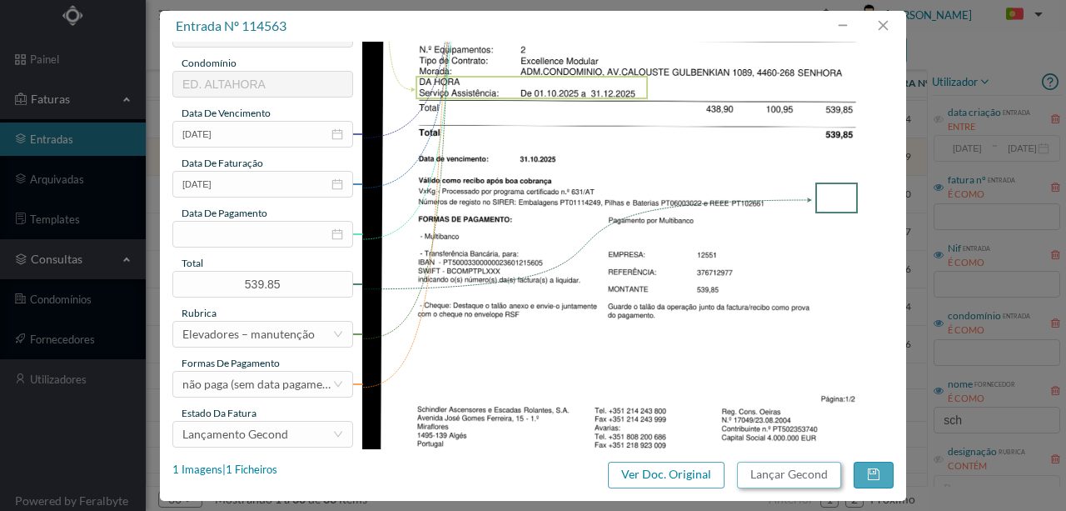
click at [765, 476] on button "Lançar Gecond" at bounding box center [789, 474] width 104 height 27
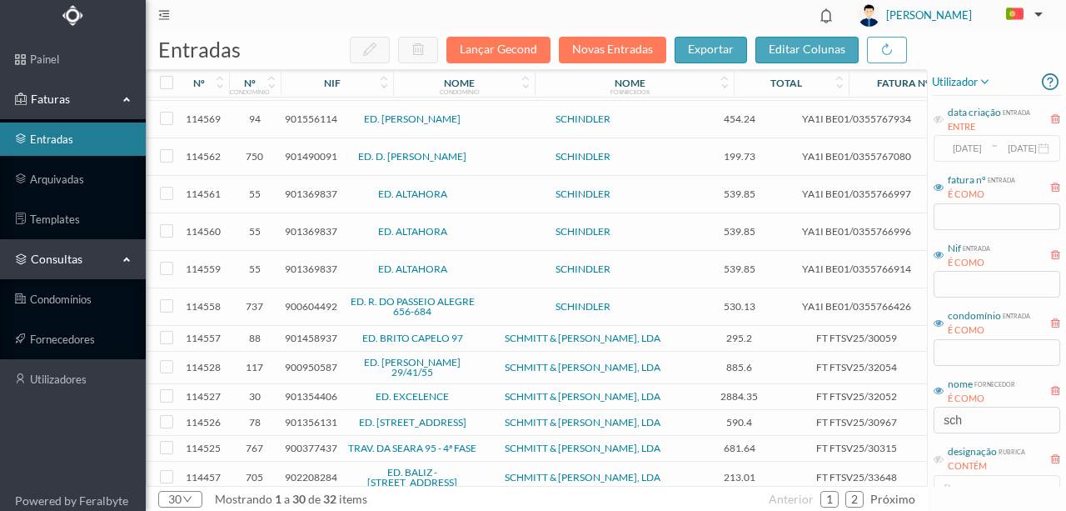
click at [320, 187] on span "901369837" at bounding box center [311, 193] width 52 height 12
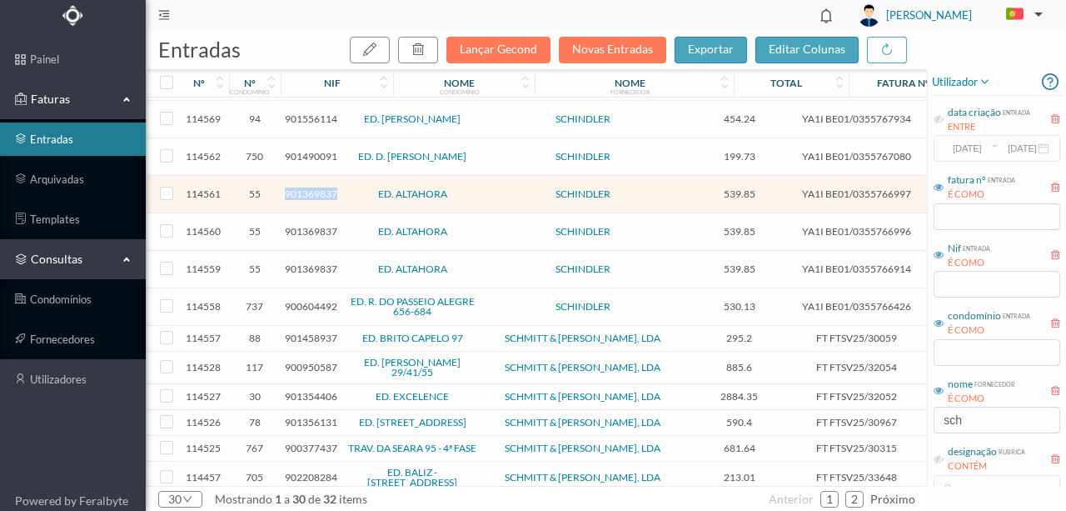
click at [320, 187] on span "901369837" at bounding box center [311, 193] width 52 height 12
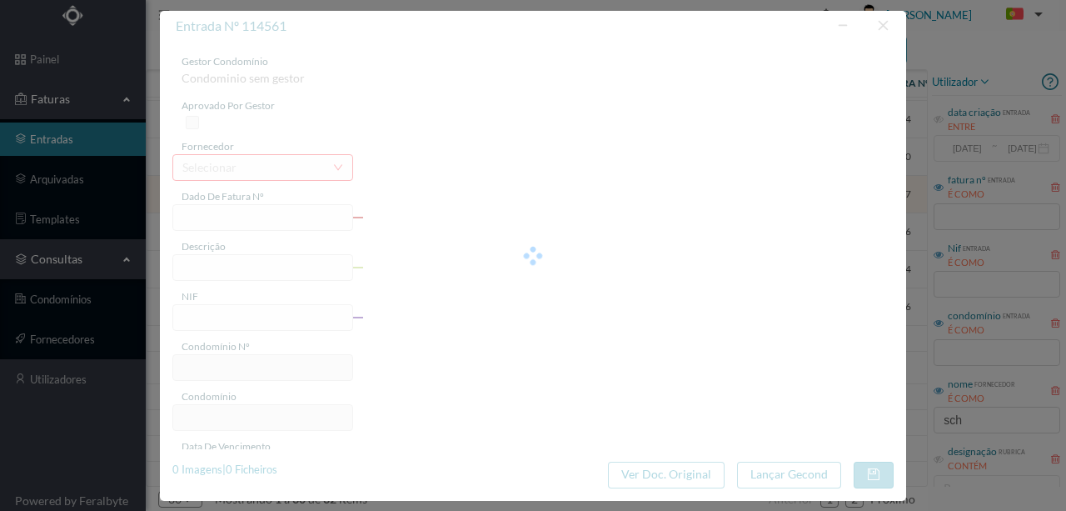
type input "YA1I BE01/0355766997"
type input "1069, 4460-268 SENHOR Serviço Assistência: De 01.10.2025 a 31.12.2025"
type input "901369837"
type input "01-10-2025"
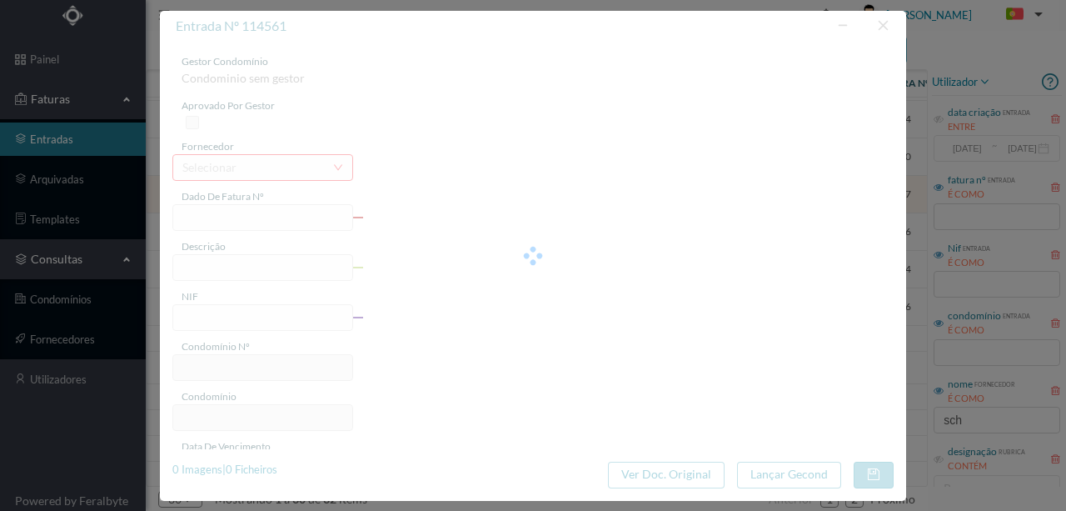
type input "539.85"
type input "55"
type input "ED. ALTAHORA"
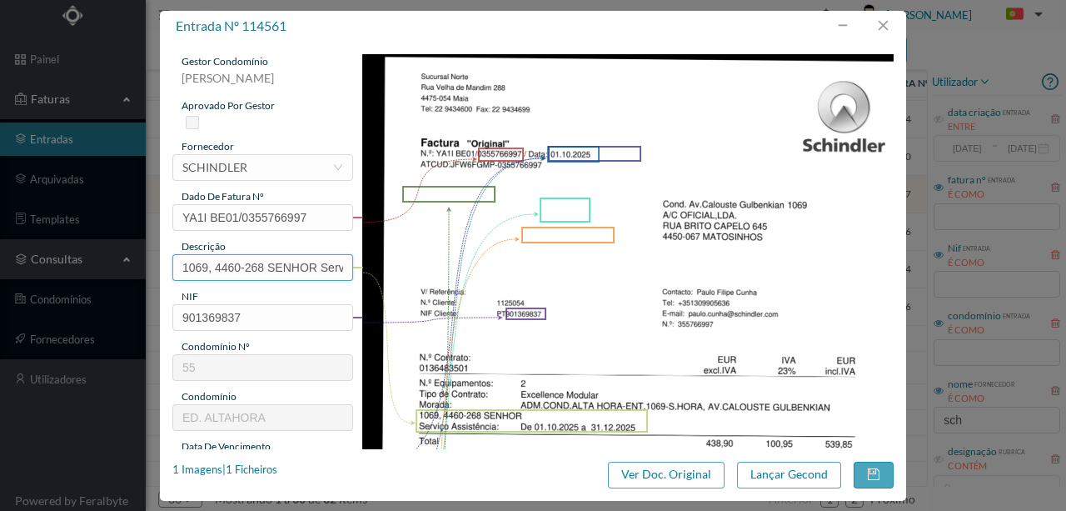
scroll to position [0, 232]
drag, startPoint x: 183, startPoint y: 264, endPoint x: 288, endPoint y: 282, distance: 106.4
click at [461, 267] on div "gestor condomínio Rui Marques aprovado por gestor fornecedor selecionar SCHINDL…" at bounding box center [532, 442] width 721 height 776
paste input "Man Elev Ent 1145 (01.10.2025 a 31.12.2025)"
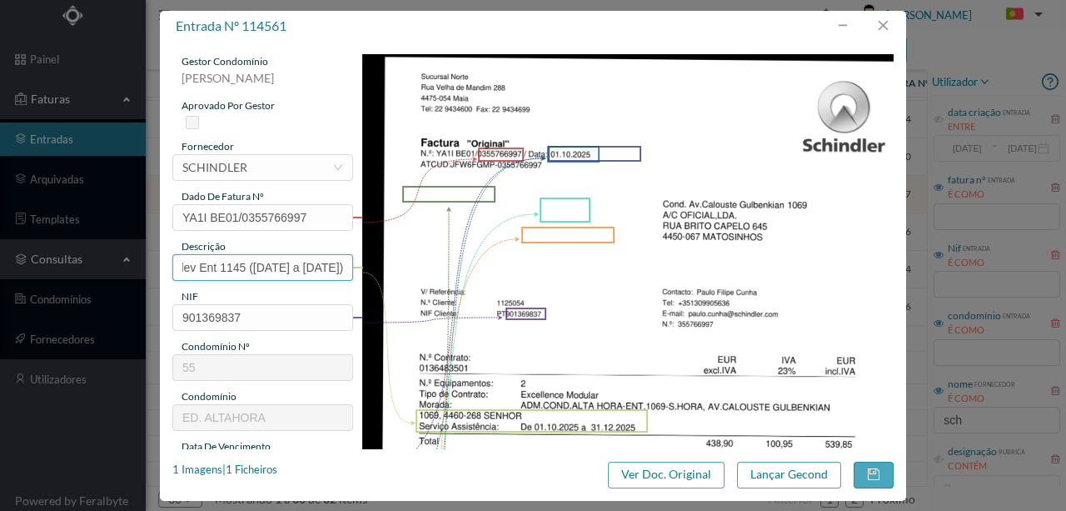
click at [199, 265] on input "Man Elev Ent 1145 (01.10.2025 a 31.12.2025)" at bounding box center [262, 267] width 181 height 27
type input "Man Elev Ent 1069 (01.10.2025 a 31.12.2025)"
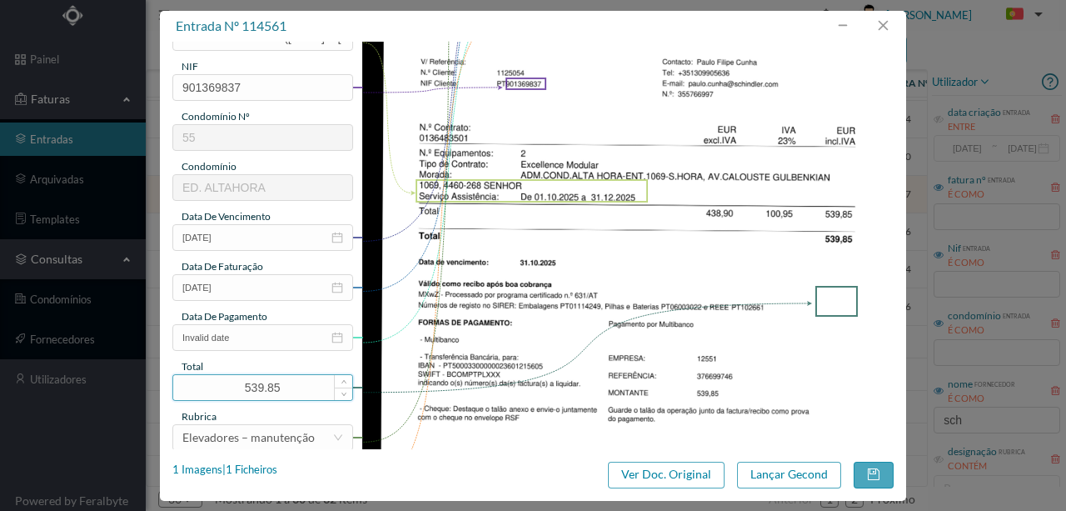
scroll to position [277, 0]
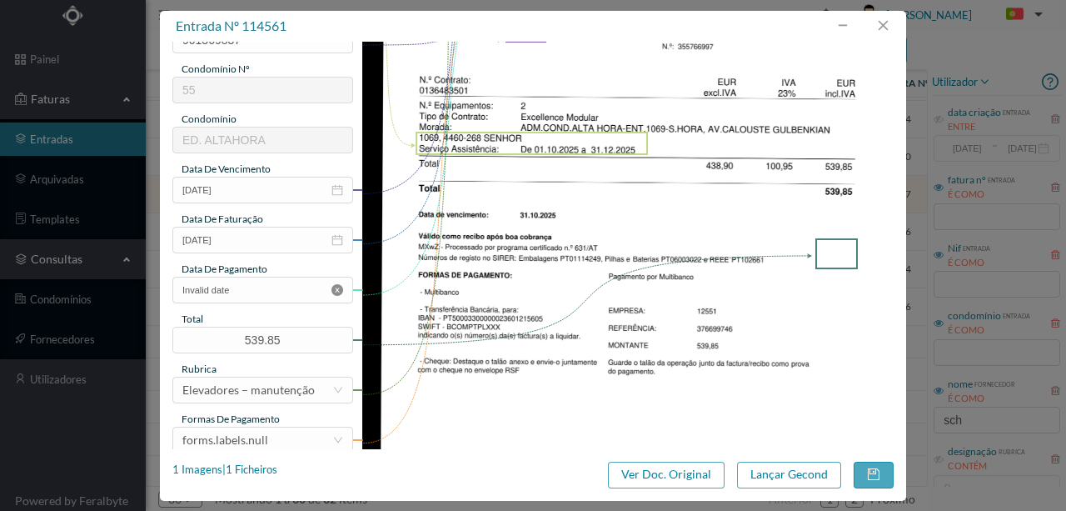
click at [336, 288] on icon "icon: close-circle" at bounding box center [338, 290] width 12 height 12
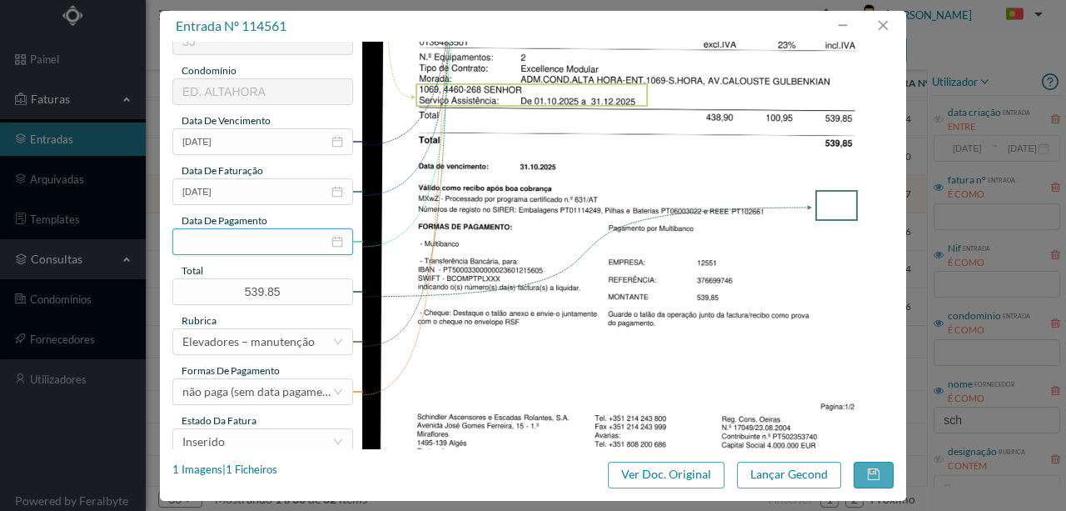
scroll to position [388, 0]
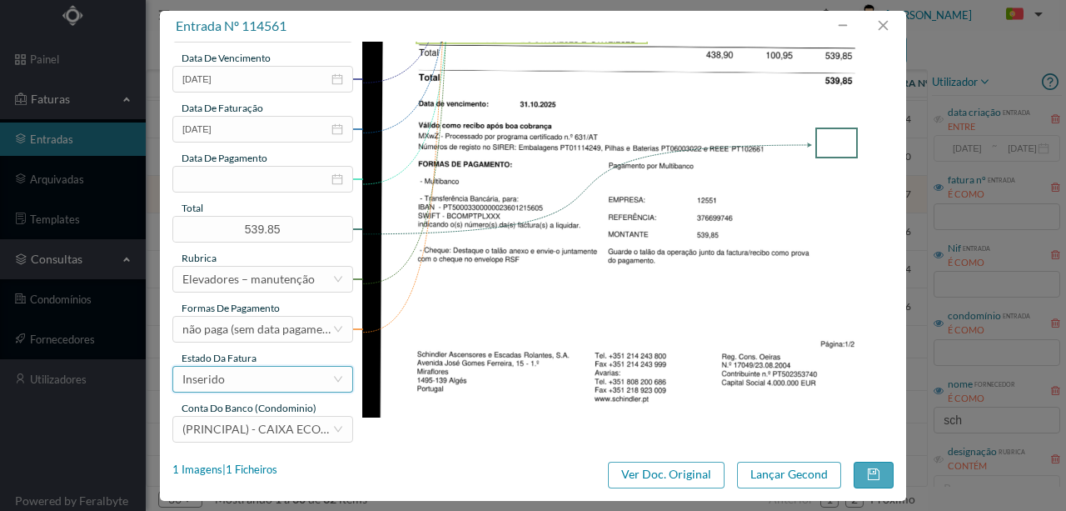
click at [265, 379] on div "Inserido" at bounding box center [257, 379] width 150 height 25
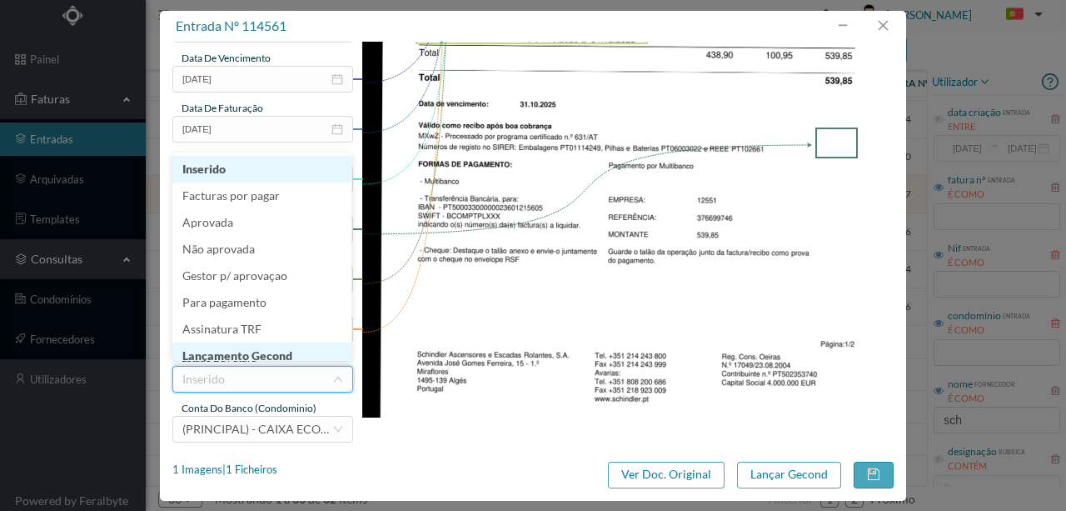
scroll to position [8, 0]
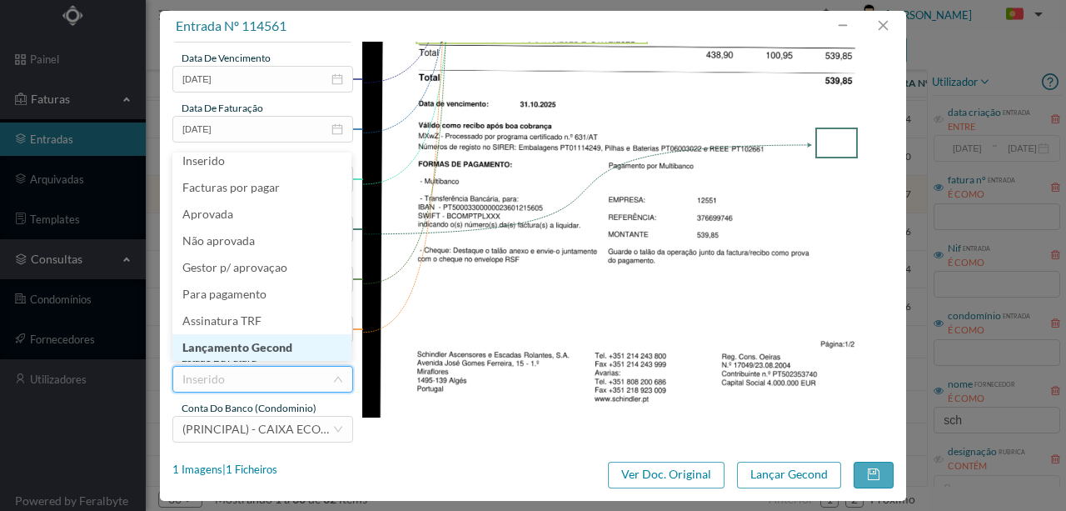
click at [275, 352] on li "Lançamento Gecond" at bounding box center [261, 347] width 179 height 27
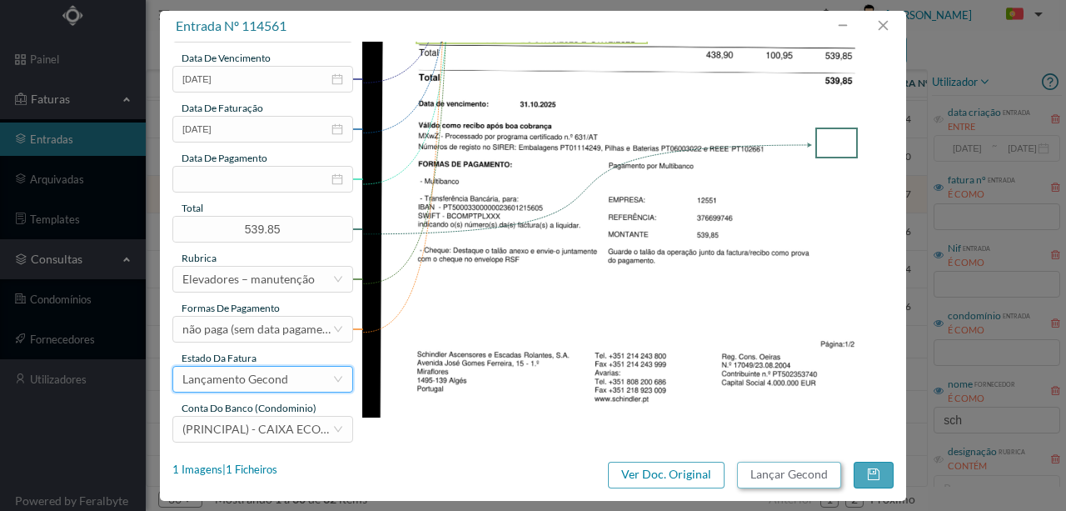
click at [762, 472] on button "Lançar Gecond" at bounding box center [789, 474] width 104 height 27
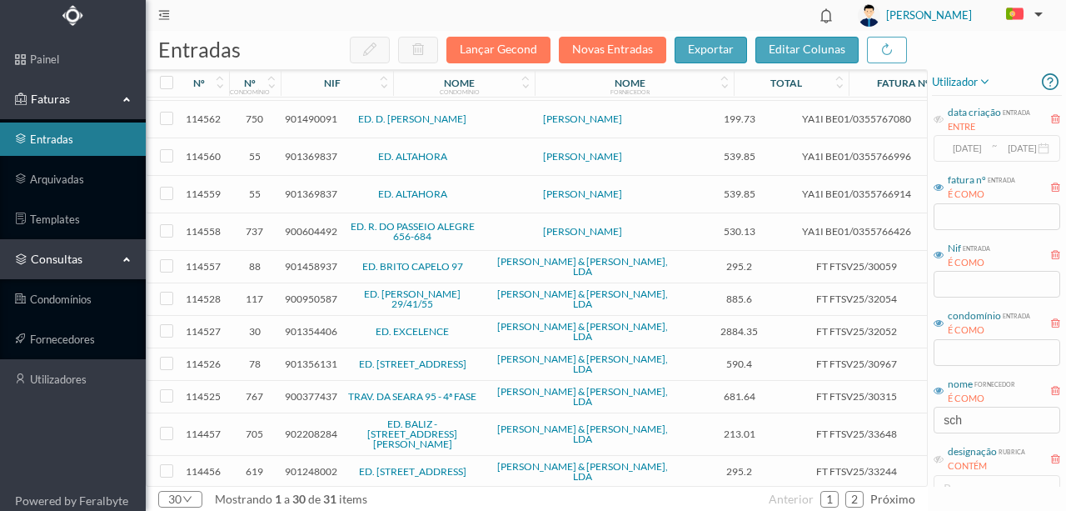
scroll to position [277, 0]
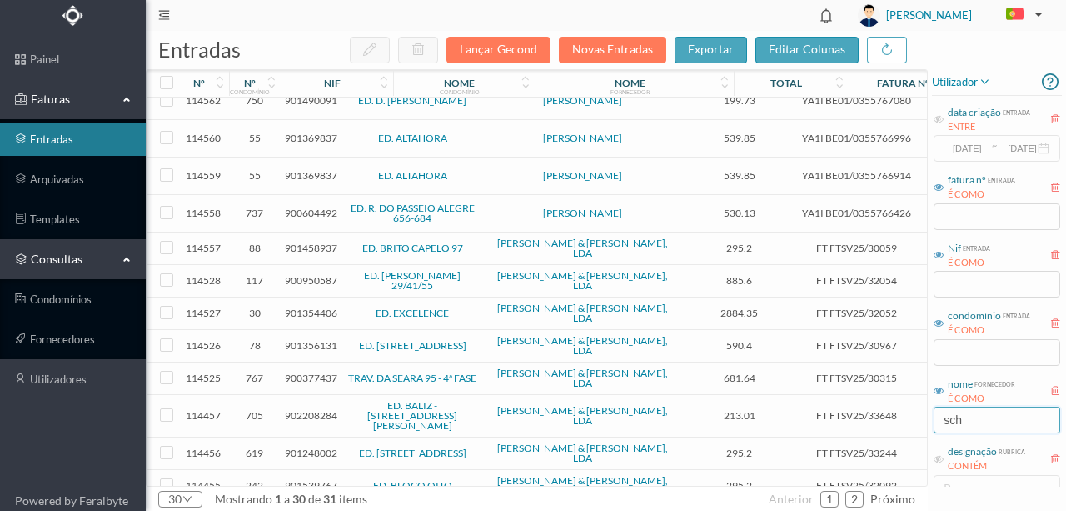
drag, startPoint x: 990, startPoint y: 427, endPoint x: 901, endPoint y: 397, distance: 93.3
click at [911, 417] on div "entradas Lançar Gecond Novas Entradas exportar editar colunas nº nº condomínio …" at bounding box center [606, 271] width 921 height 480
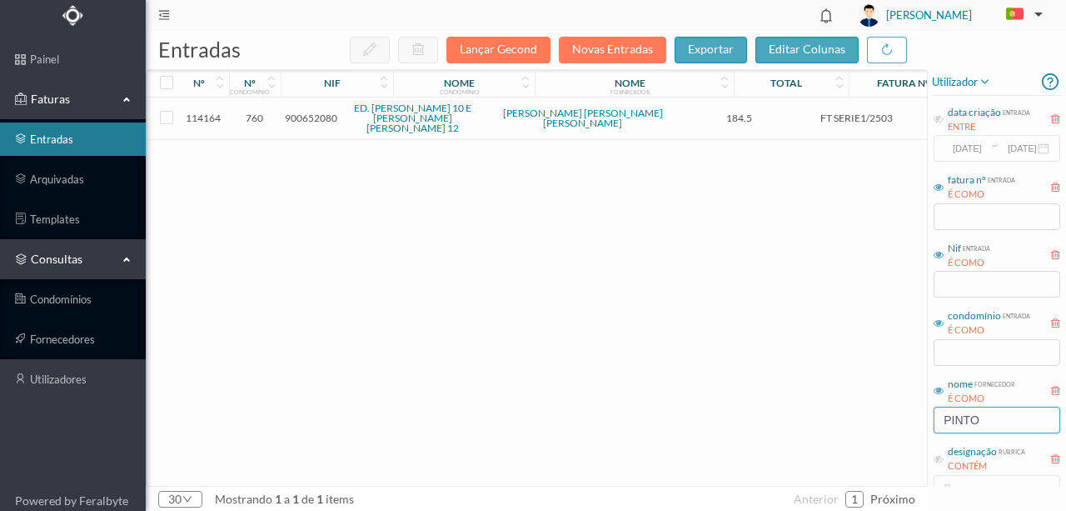
scroll to position [0, 0]
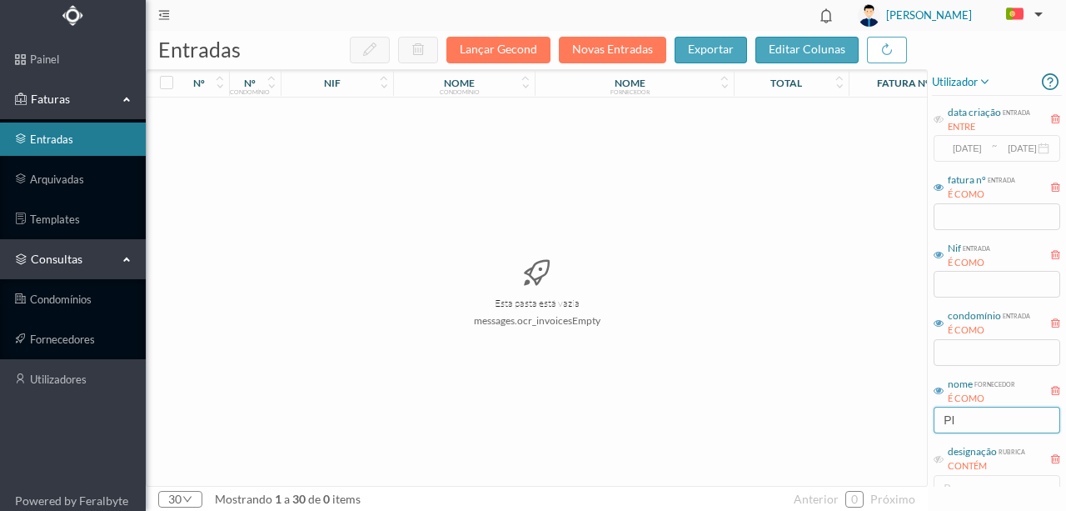
type input "P"
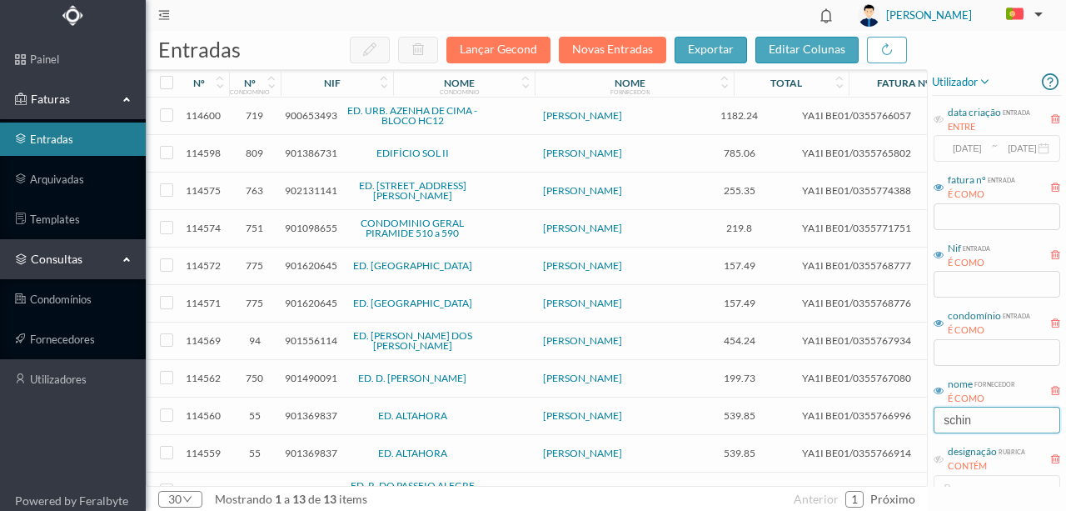
type input "schin"
click at [600, 50] on button "Novas Entradas" at bounding box center [612, 50] width 107 height 27
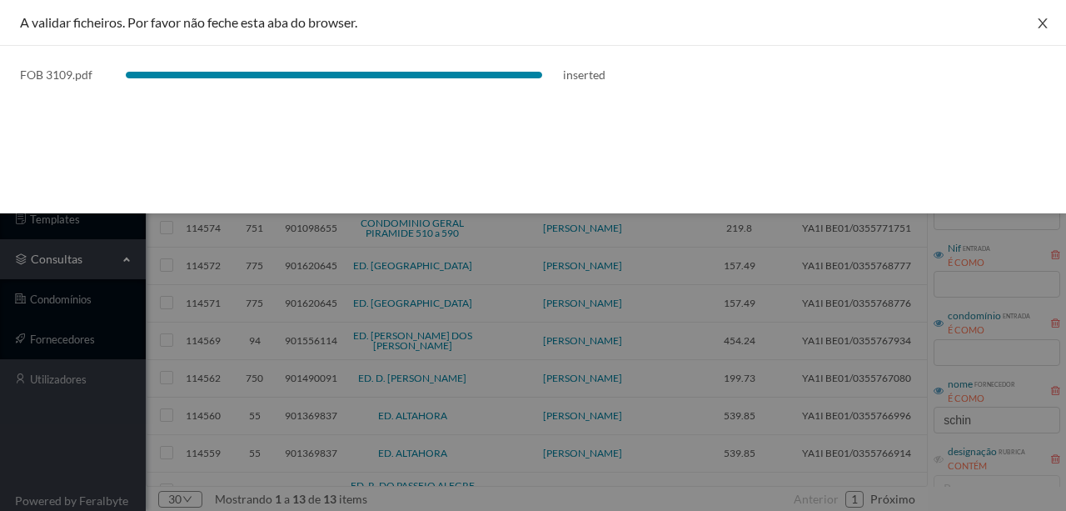
drag, startPoint x: 1043, startPoint y: 21, endPoint x: 935, endPoint y: 43, distance: 110.6
click at [1043, 21] on icon "icon: close" at bounding box center [1042, 23] width 13 height 13
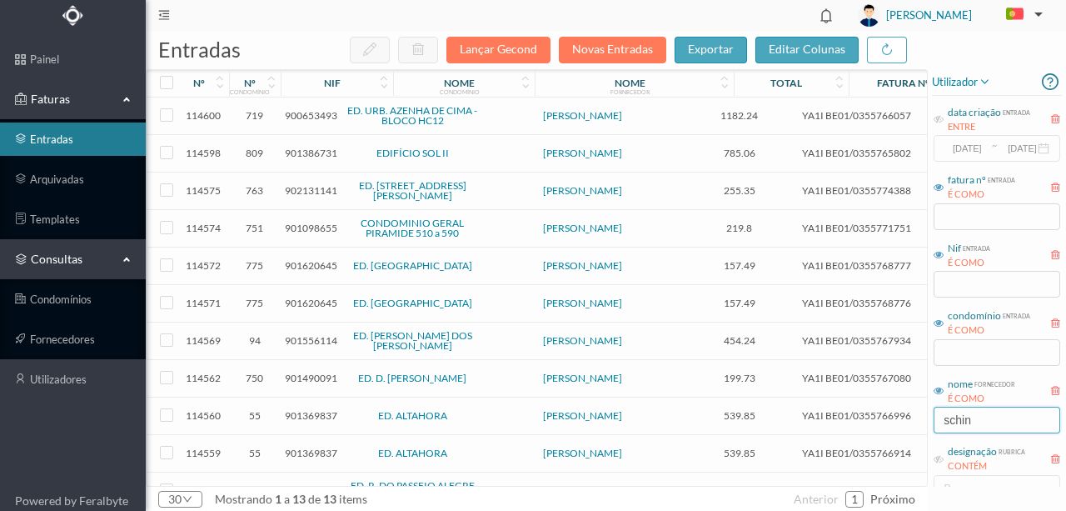
drag, startPoint x: 993, startPoint y: 421, endPoint x: 769, endPoint y: 417, distance: 224.1
click at [769, 417] on div "entradas Lançar Gecond Novas Entradas exportar editar colunas nº nº condomínio …" at bounding box center [606, 271] width 921 height 480
click at [68, 128] on link "entradas" at bounding box center [73, 138] width 146 height 33
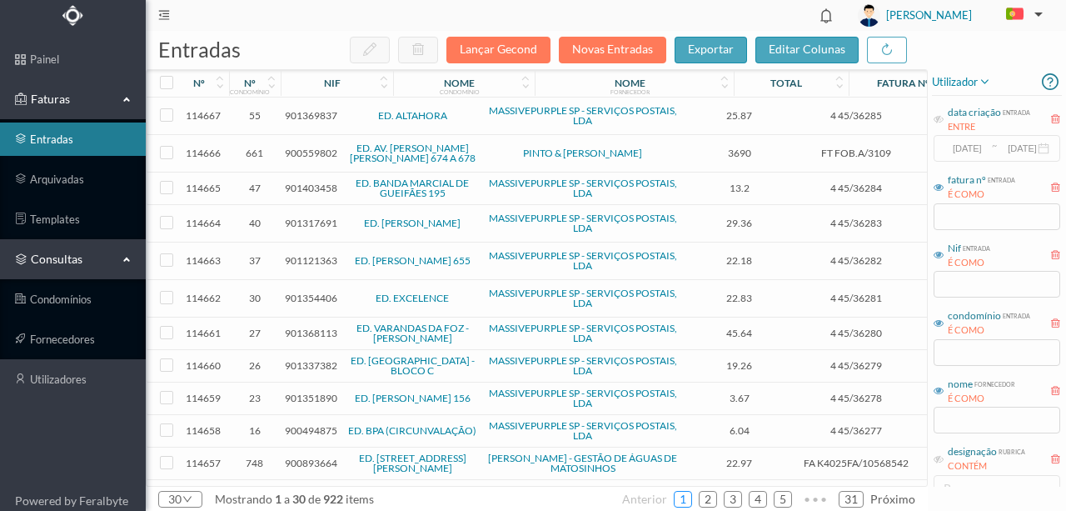
click at [686, 494] on link "1" at bounding box center [683, 498] width 17 height 25
click at [303, 151] on span "900559802" at bounding box center [311, 153] width 52 height 12
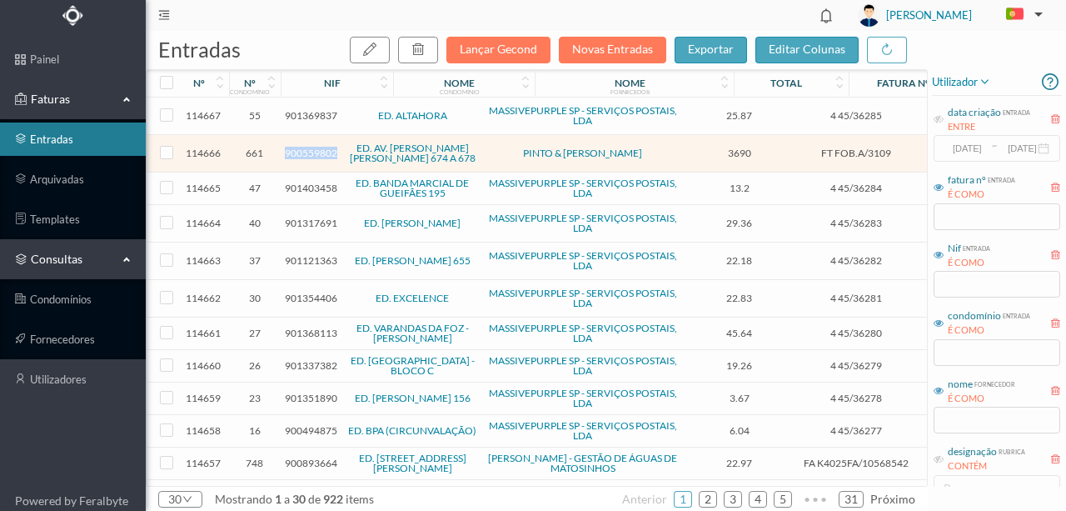
click at [303, 151] on span "900559802" at bounding box center [311, 153] width 52 height 12
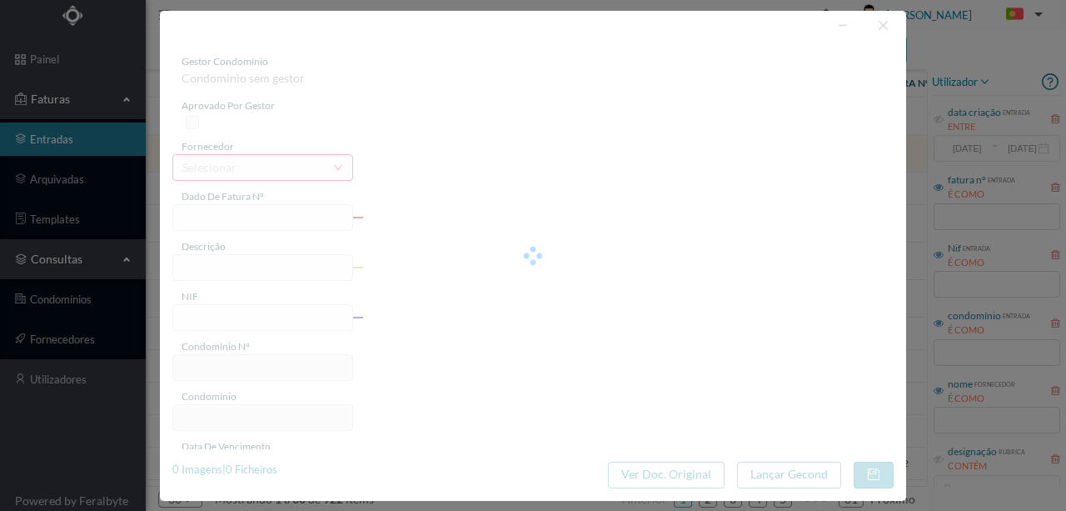
type input "FT FOB.A/3109"
type input "scrição"
type input "900559802"
type input "06-01-2025"
type input "30-06-2025"
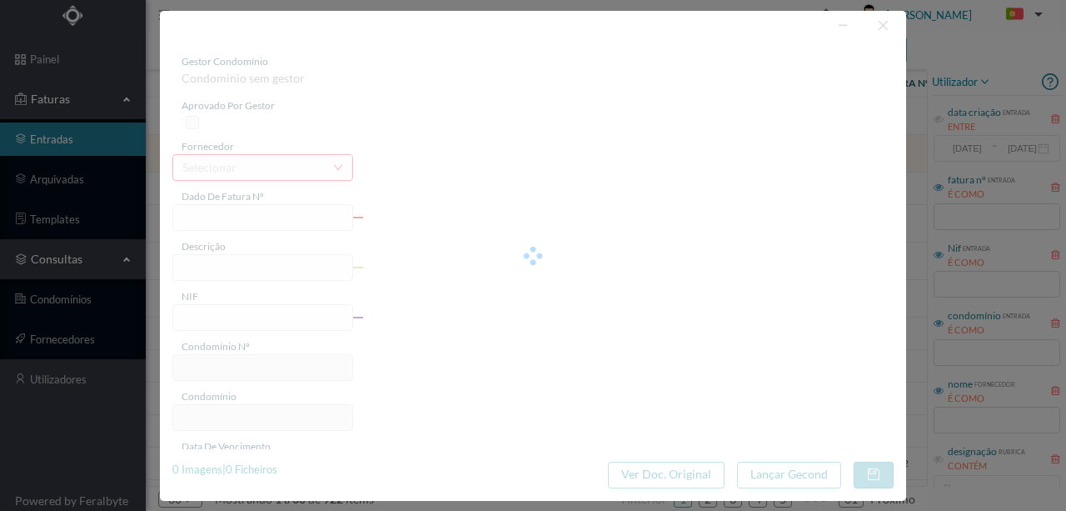
type input "3690.00"
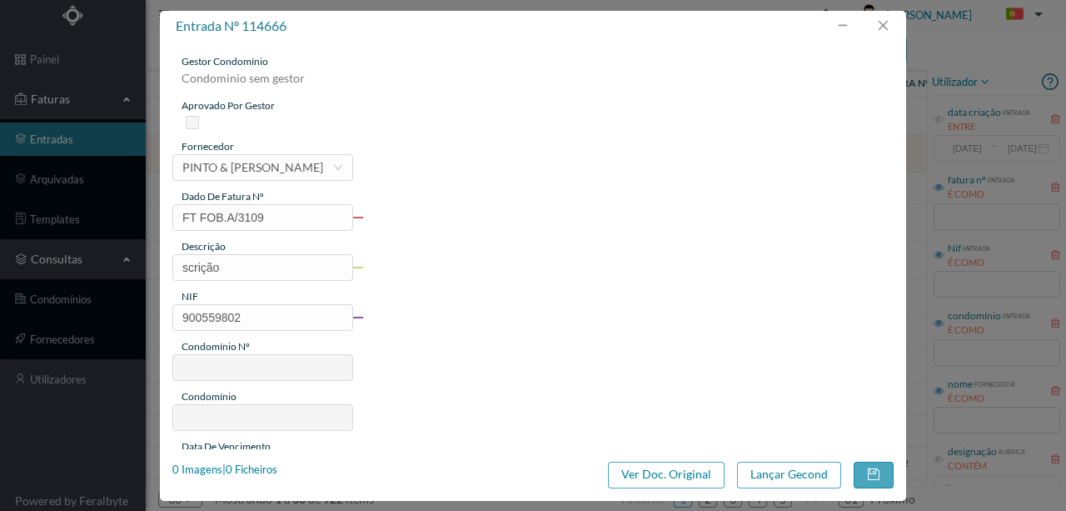
type input "661"
type input "ED. AV. SERPA PINTO 674 A 678"
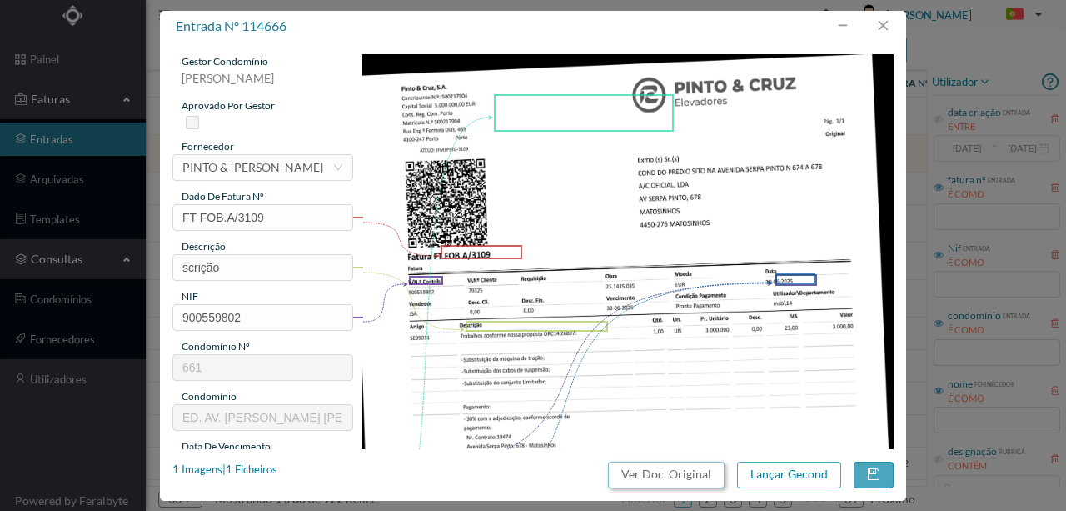
click at [669, 470] on button "Ver Doc. Original" at bounding box center [666, 474] width 117 height 27
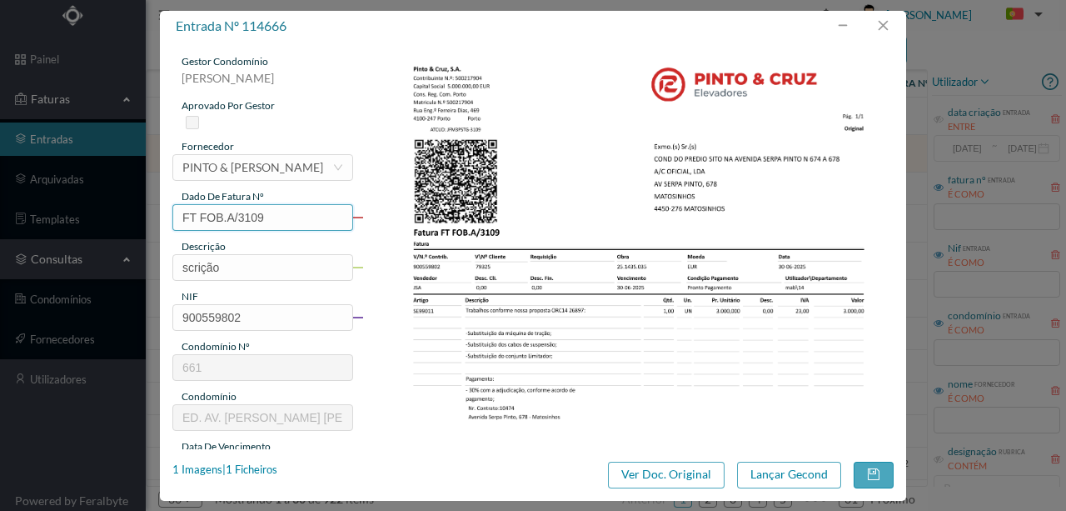
click at [267, 219] on input "FT FOB.A/3109" at bounding box center [262, 217] width 181 height 27
drag, startPoint x: 241, startPoint y: 268, endPoint x: 108, endPoint y: 264, distance: 132.5
click at [108, 264] on div "entrada nº 114666 gestor condomínio Cristina Sousa aprovado por gestor forneced…" at bounding box center [533, 255] width 1066 height 511
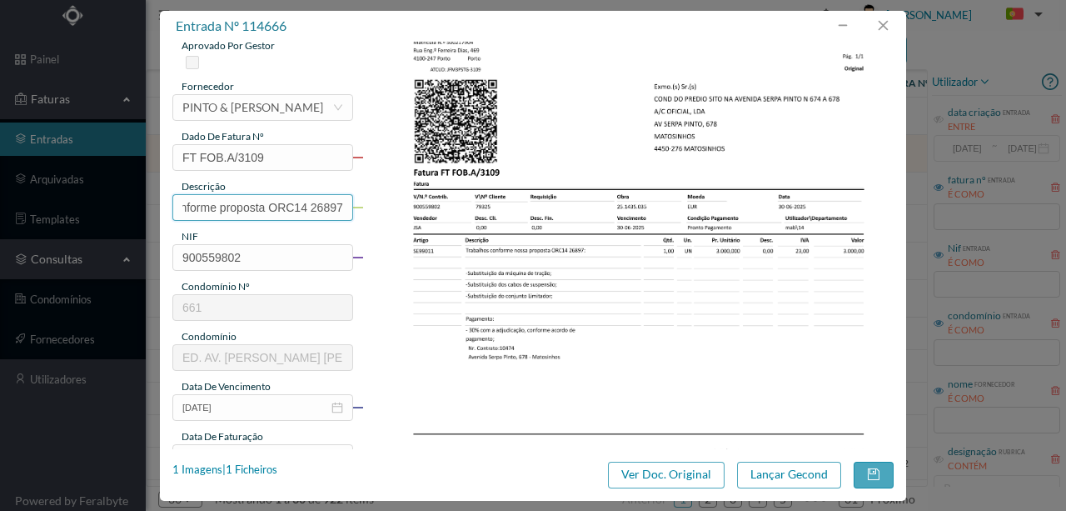
scroll to position [167, 0]
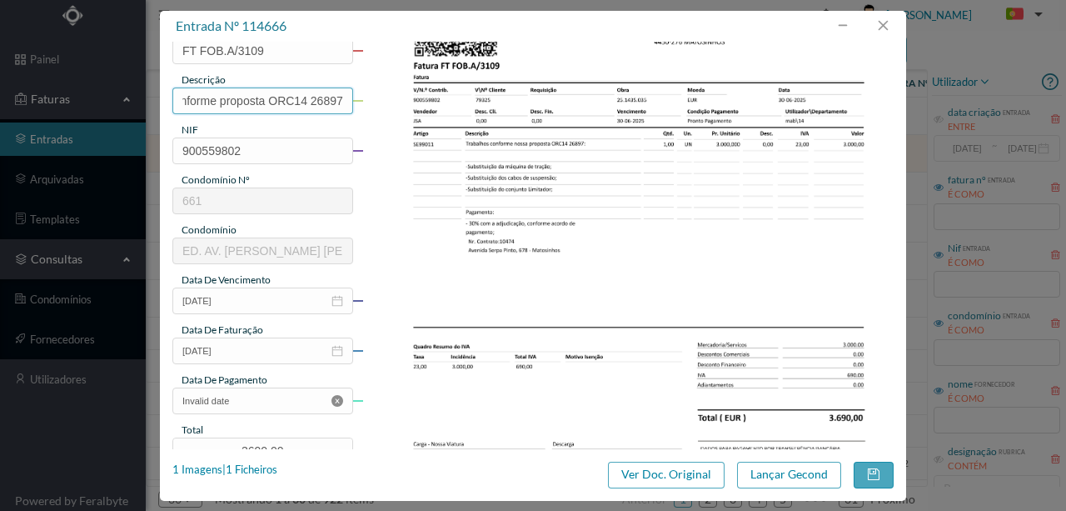
type input "Trabalhos conforme proposta ORC14 26897"
click at [333, 400] on icon "icon: close-circle" at bounding box center [338, 401] width 12 height 12
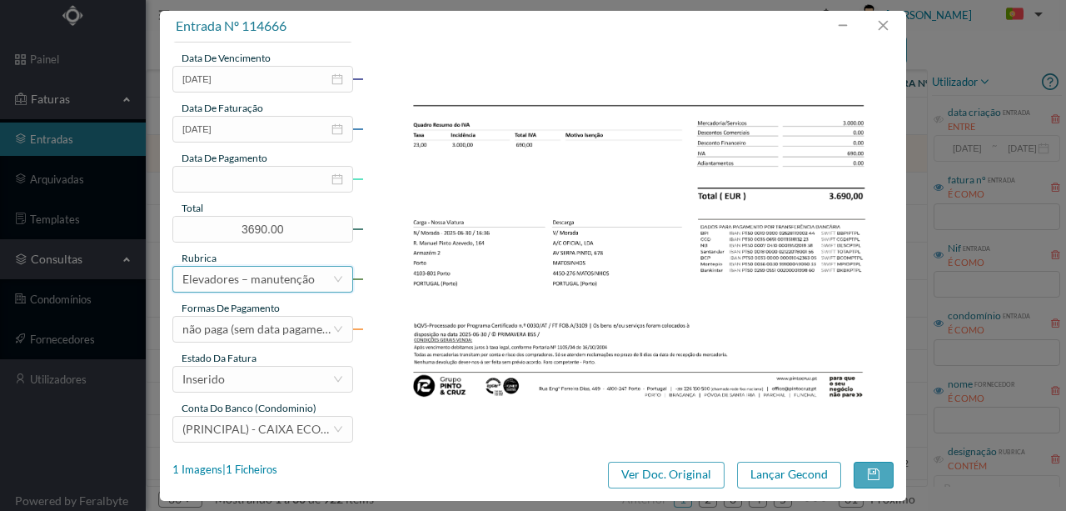
click at [280, 282] on div "Elevadores – manutenção" at bounding box center [248, 279] width 132 height 25
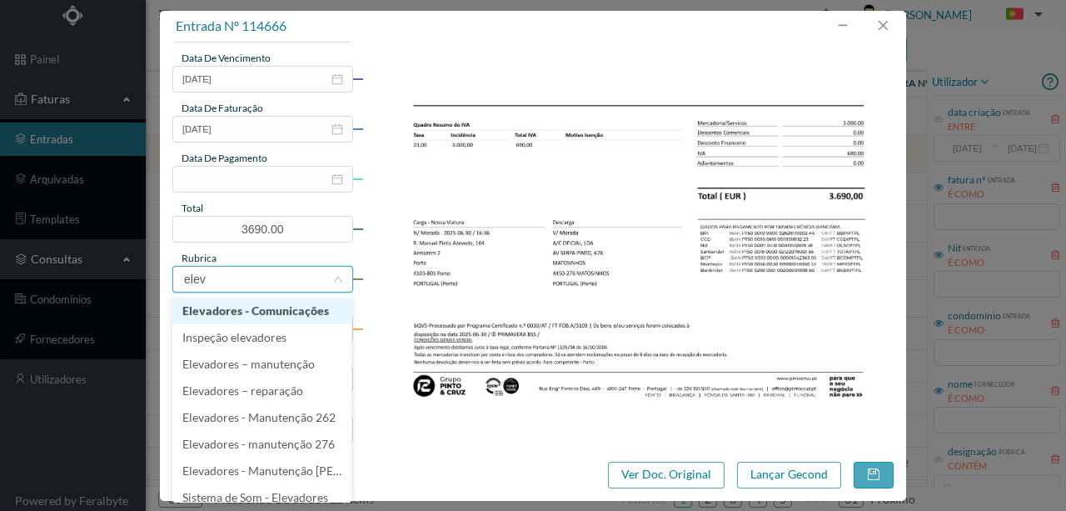
type input "eleva"
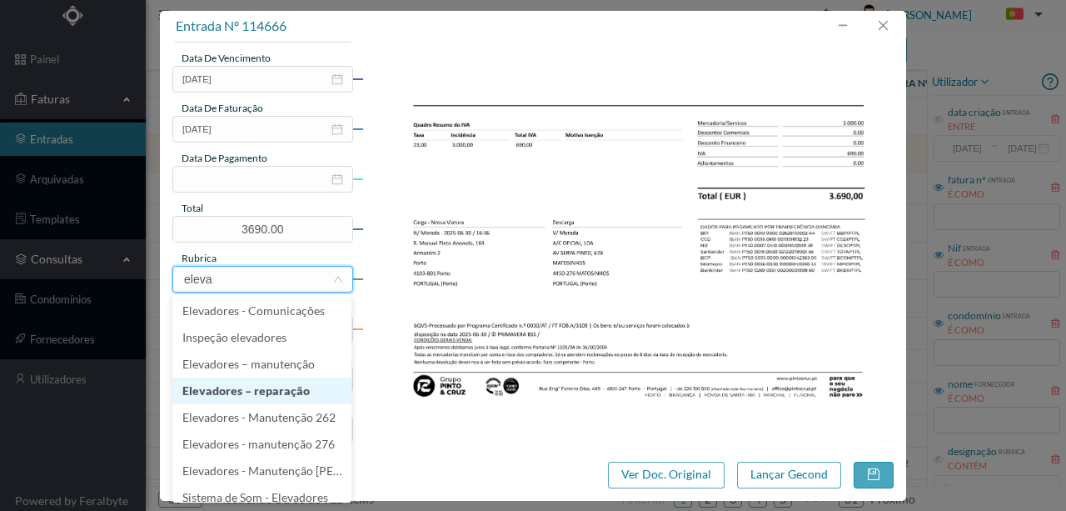
click at [261, 398] on li "Elevadores – reparação" at bounding box center [261, 390] width 179 height 27
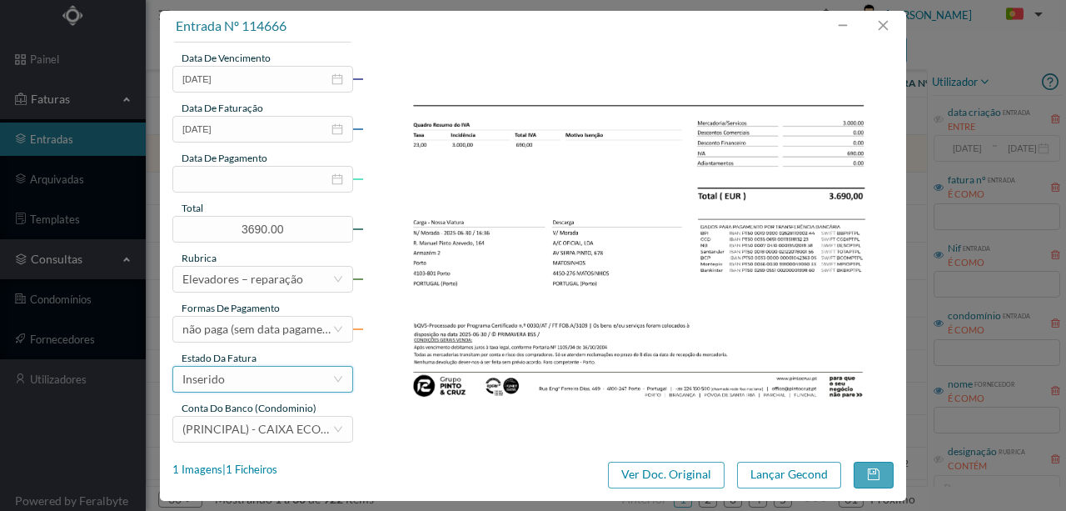
click at [271, 380] on div "Inserido" at bounding box center [257, 379] width 150 height 25
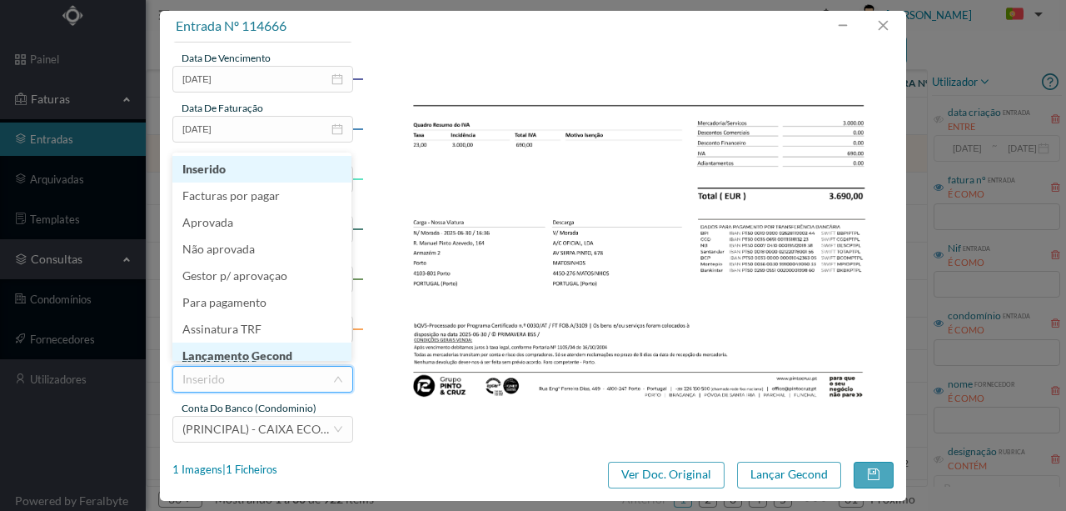
scroll to position [8, 0]
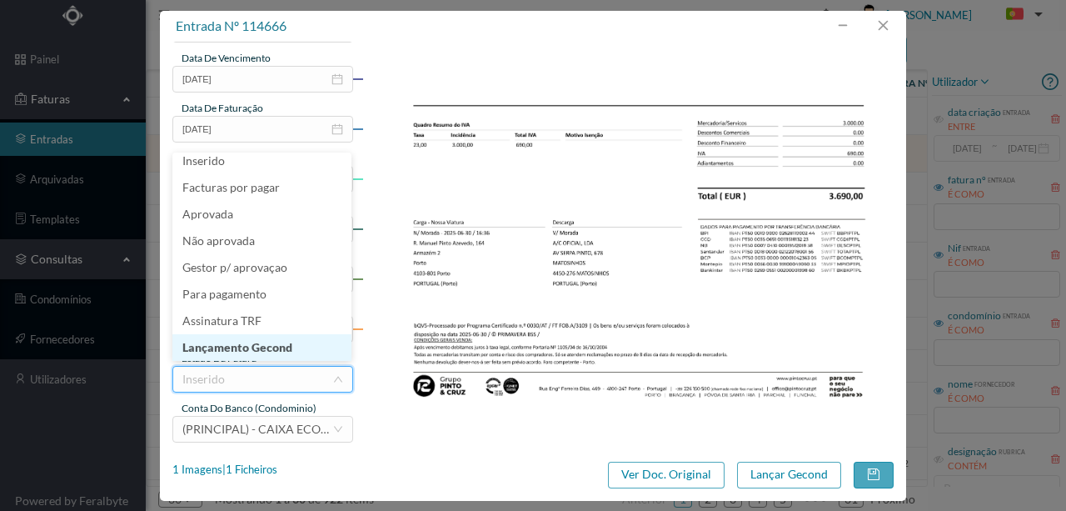
click at [262, 348] on li "Lançamento Gecond" at bounding box center [261, 347] width 179 height 27
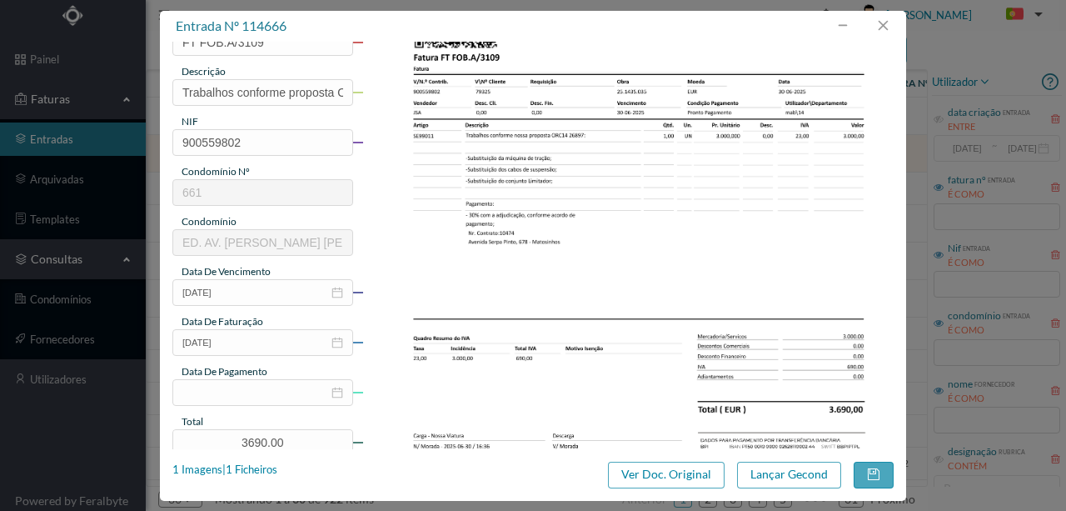
scroll to position [167, 0]
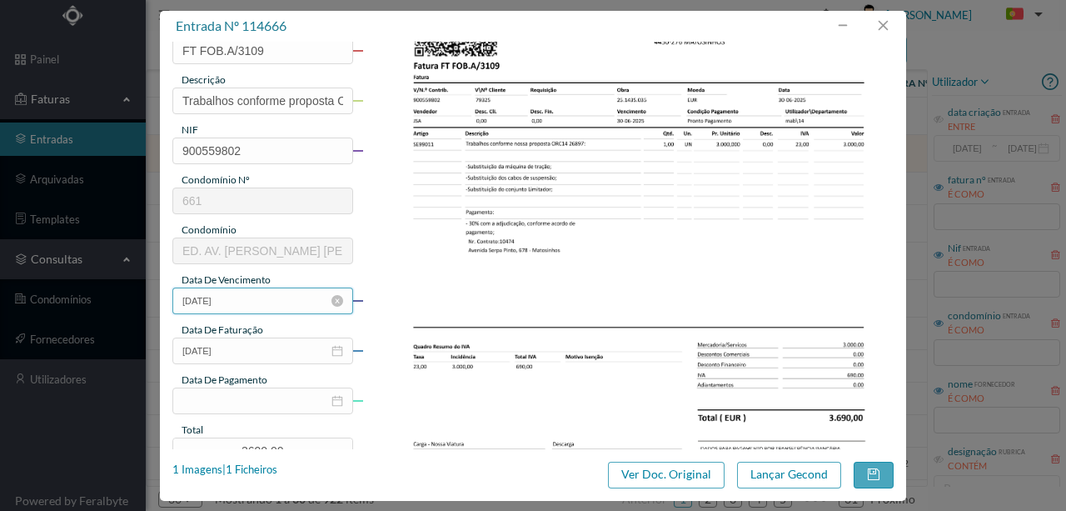
click at [261, 299] on input "06-01-2025" at bounding box center [262, 300] width 181 height 27
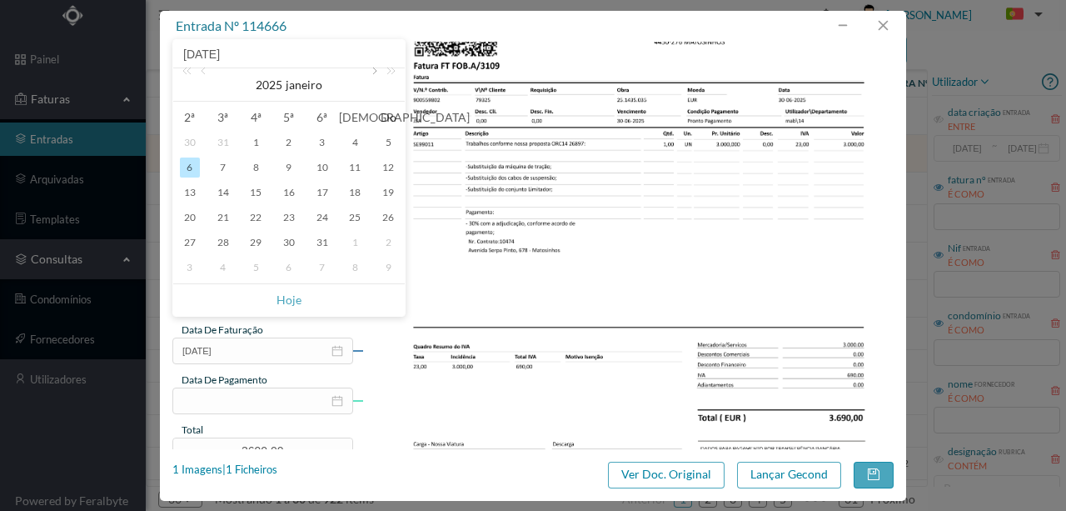
click at [372, 76] on link at bounding box center [373, 84] width 15 height 33
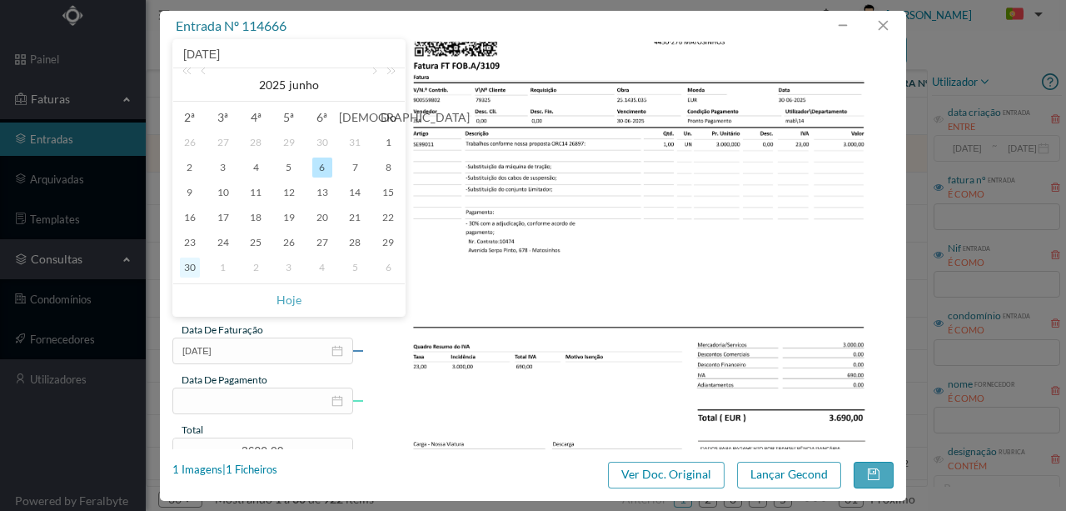
click at [194, 269] on div "30" at bounding box center [190, 267] width 20 height 20
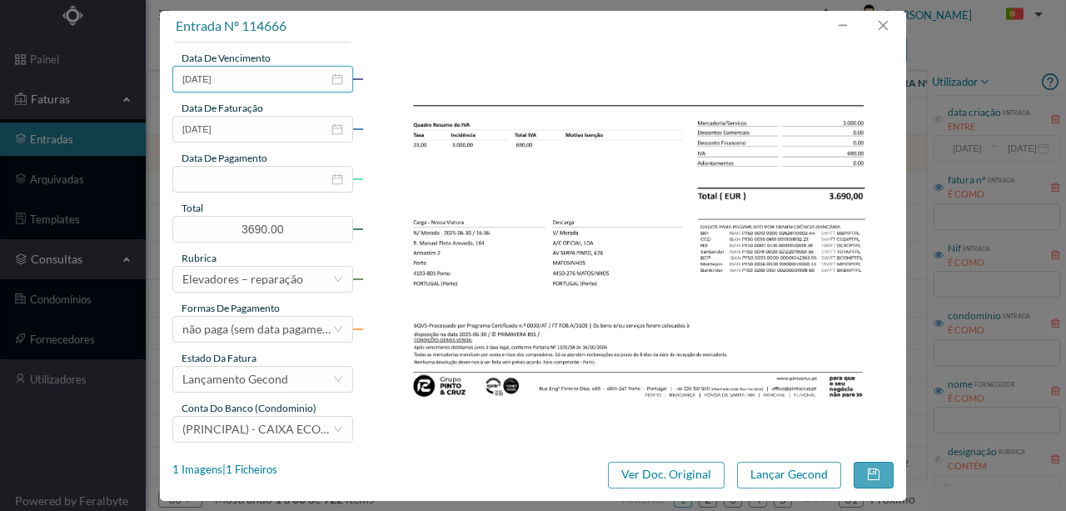
scroll to position [394, 0]
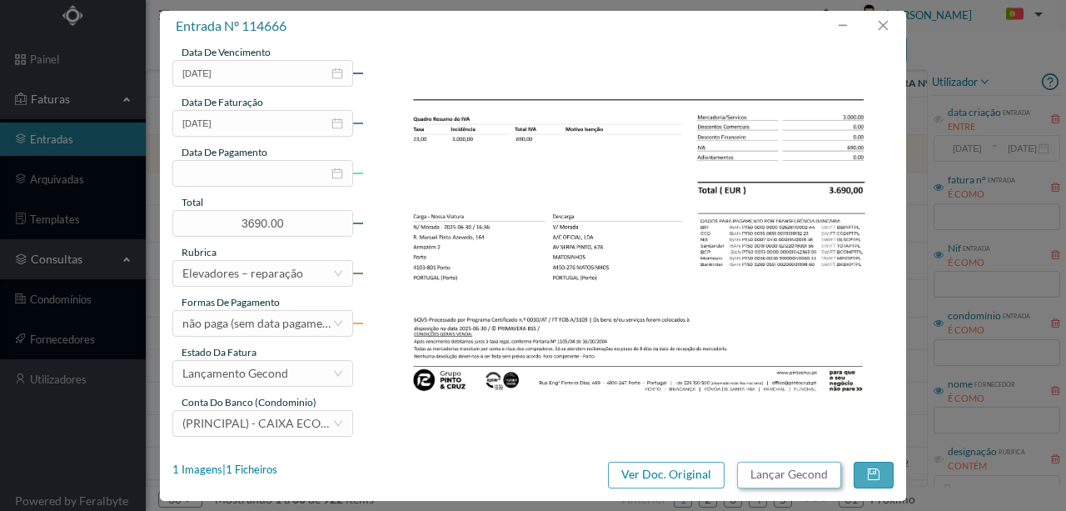
click at [767, 476] on button "Lançar Gecond" at bounding box center [789, 474] width 104 height 27
click at [801, 475] on button "Lançar Gecond" at bounding box center [789, 474] width 104 height 27
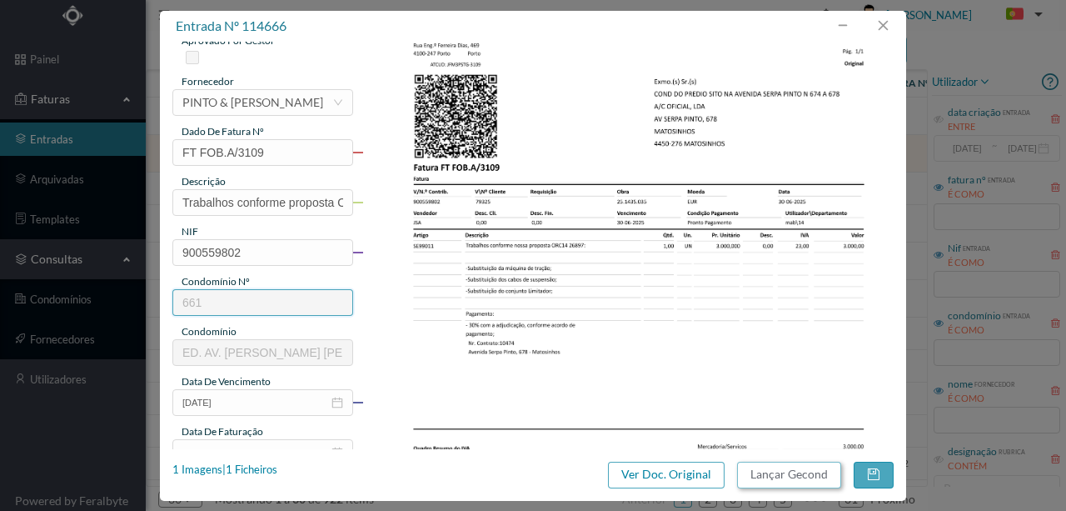
scroll to position [172, 0]
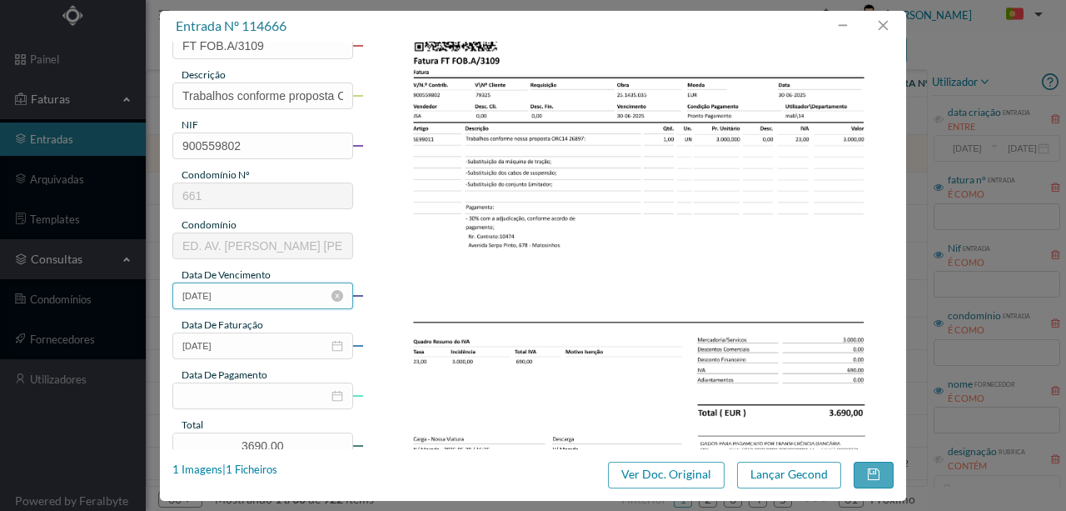
click at [263, 295] on input "30-06-2025" at bounding box center [262, 295] width 181 height 27
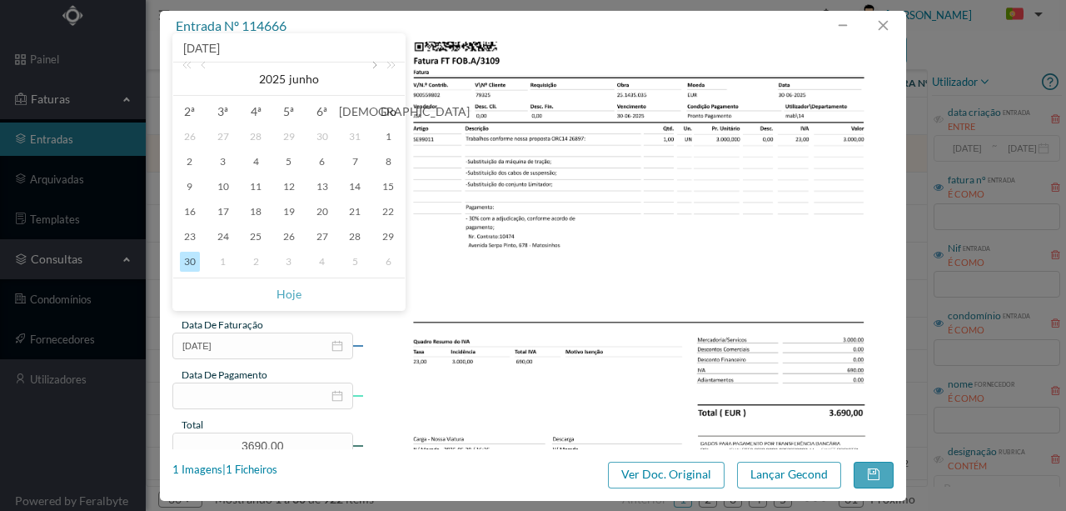
click at [374, 65] on link at bounding box center [373, 78] width 15 height 33
click at [320, 132] on div "1" at bounding box center [322, 137] width 20 height 20
type input "01-08-2025"
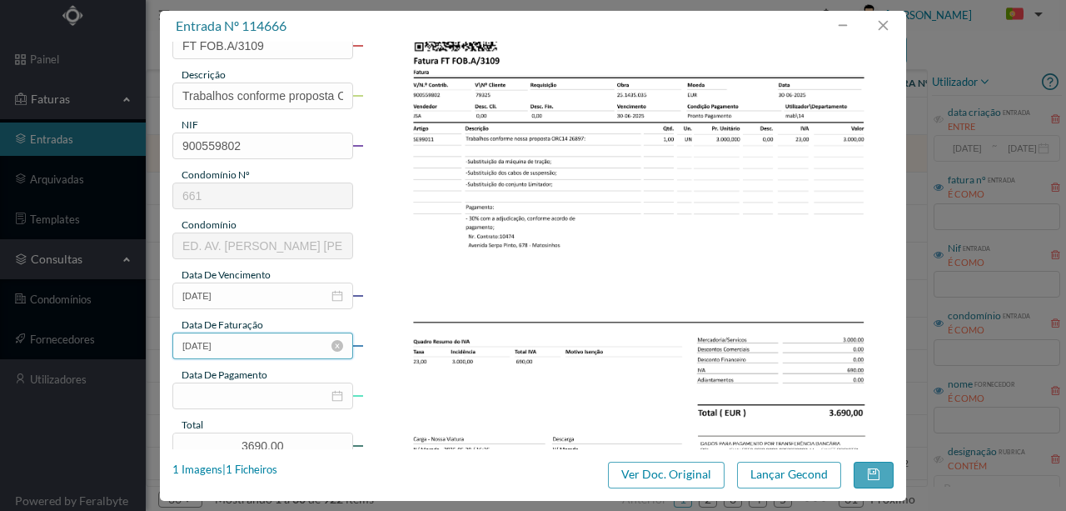
click at [287, 344] on input "30-06-2025" at bounding box center [262, 345] width 181 height 27
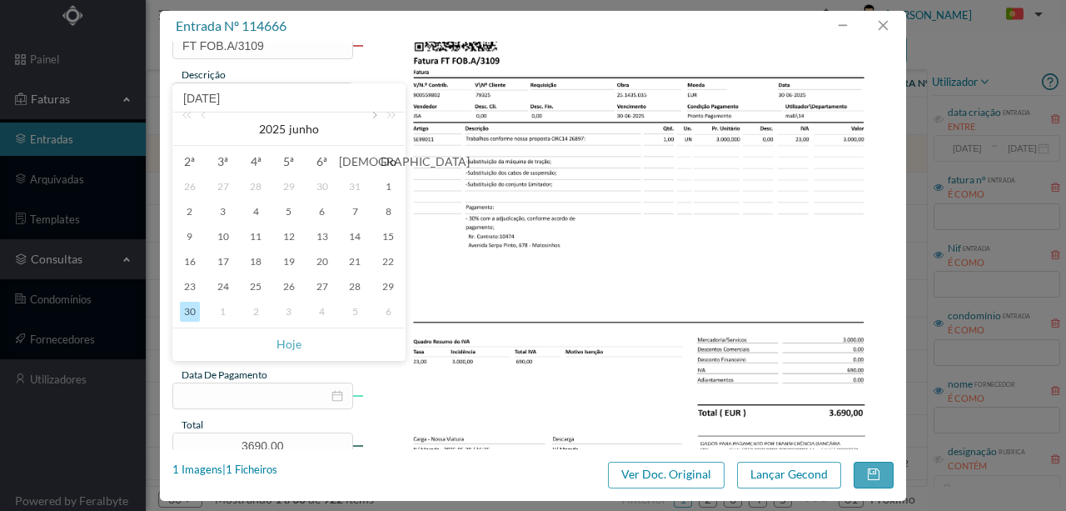
click at [374, 117] on link at bounding box center [373, 128] width 15 height 33
click at [325, 188] on div "1" at bounding box center [322, 187] width 20 height 20
type input "01-08-2025"
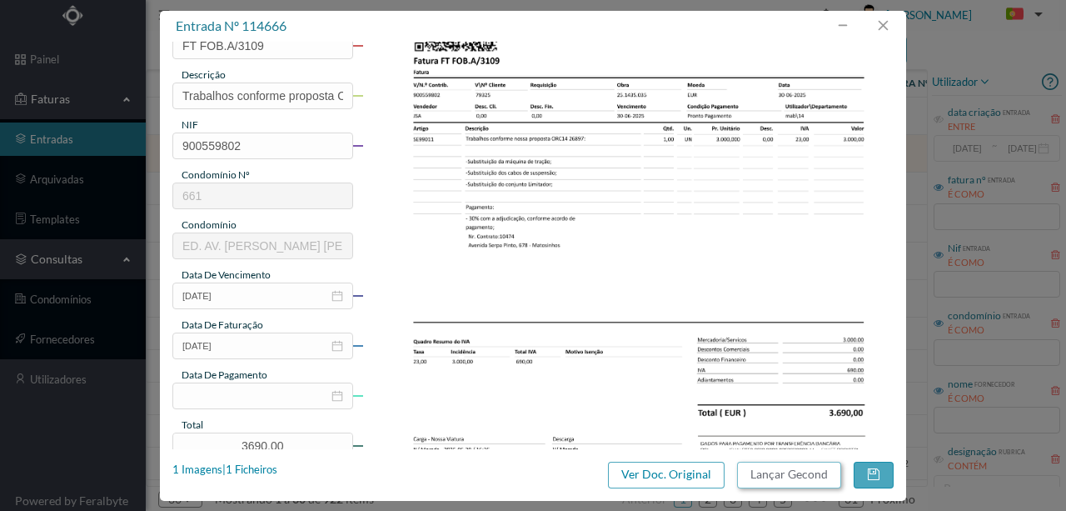
click at [771, 475] on button "Lançar Gecond" at bounding box center [789, 474] width 104 height 27
